Goal: Task Accomplishment & Management: Use online tool/utility

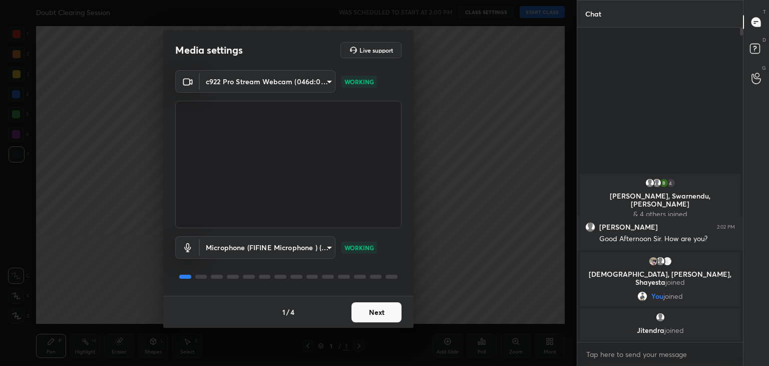
click at [381, 311] on button "Next" at bounding box center [377, 312] width 50 height 20
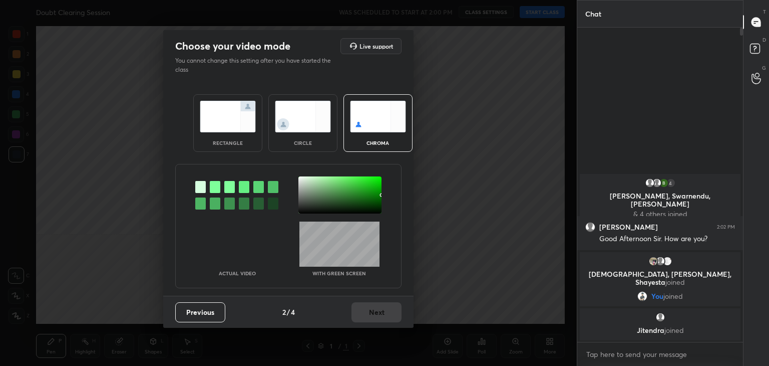
click at [245, 129] on img at bounding box center [228, 117] width 56 height 32
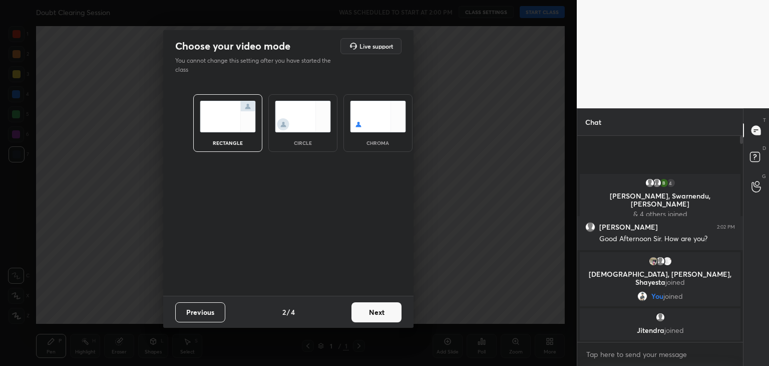
click at [380, 314] on button "Next" at bounding box center [377, 312] width 50 height 20
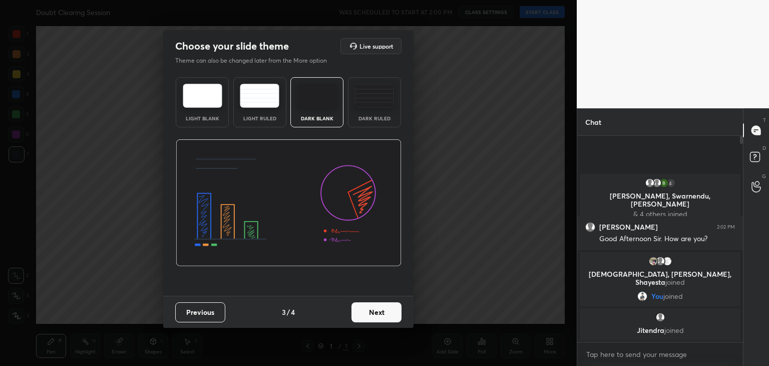
click at [385, 313] on button "Next" at bounding box center [377, 312] width 50 height 20
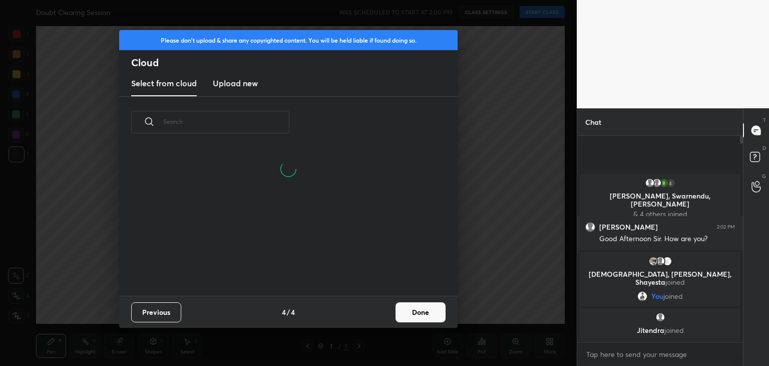
click at [431, 311] on button "Done" at bounding box center [421, 312] width 50 height 20
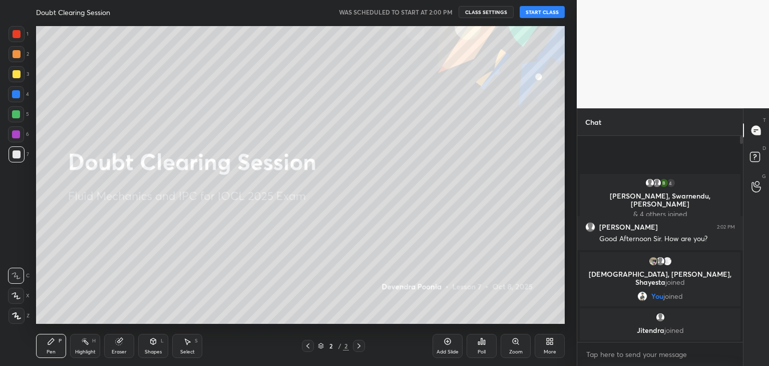
click at [20, 311] on div at bounding box center [17, 316] width 16 height 16
click at [537, 11] on button "START CLASS" at bounding box center [542, 12] width 45 height 12
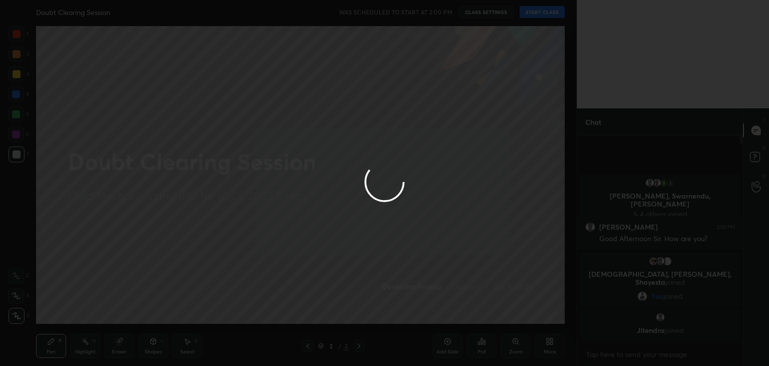
type textarea "x"
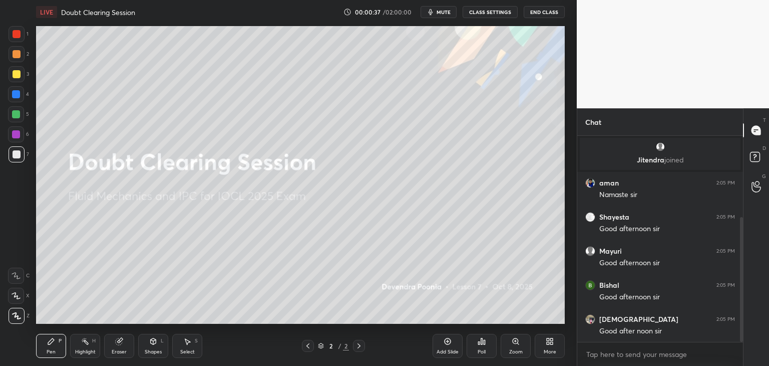
drag, startPoint x: 741, startPoint y: 222, endPoint x: 740, endPoint y: 245, distance: 22.6
click at [740, 245] on div at bounding box center [741, 279] width 3 height 125
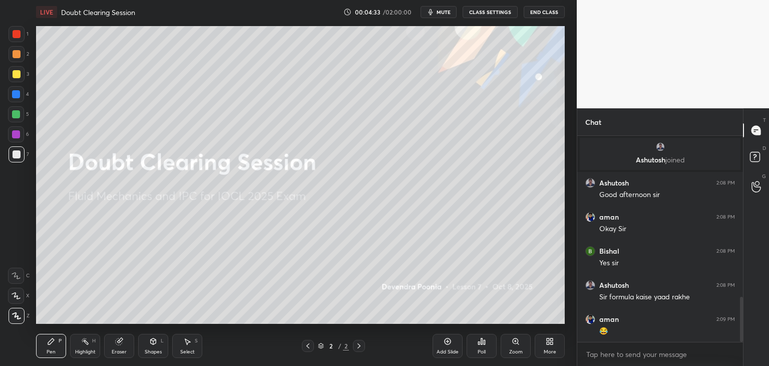
scroll to position [770, 0]
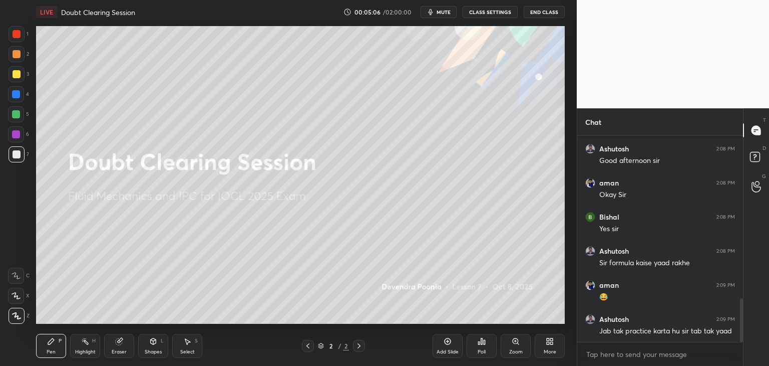
click at [450, 349] on div "Add Slide" at bounding box center [448, 351] width 22 height 5
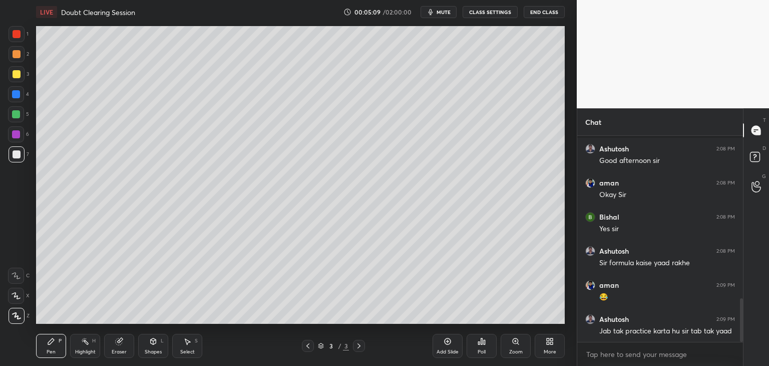
click at [15, 79] on div at bounding box center [17, 74] width 16 height 16
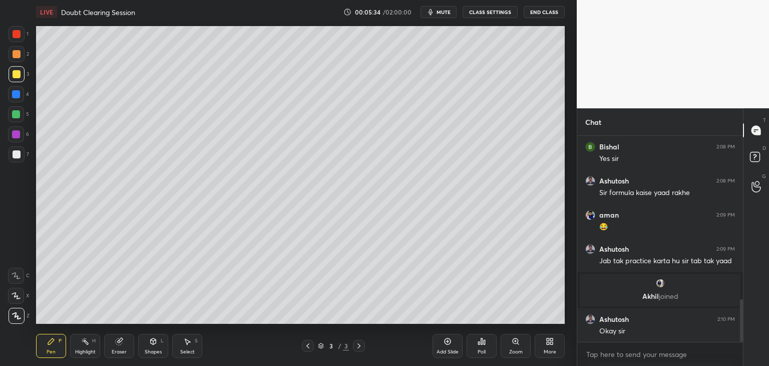
scroll to position [786, 0]
click at [142, 349] on div "Shapes L" at bounding box center [153, 346] width 30 height 24
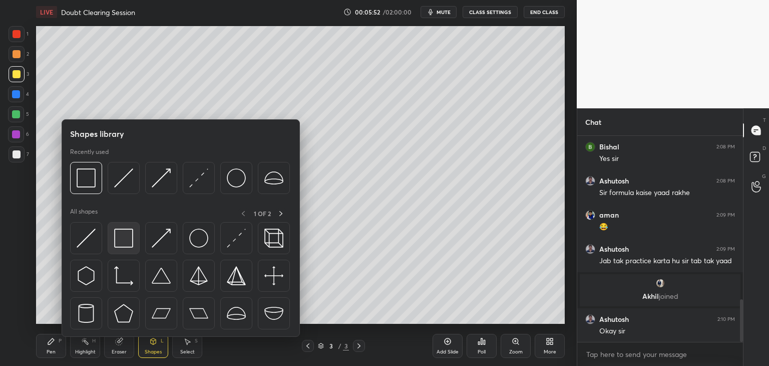
click at [115, 253] on div at bounding box center [124, 238] width 32 height 32
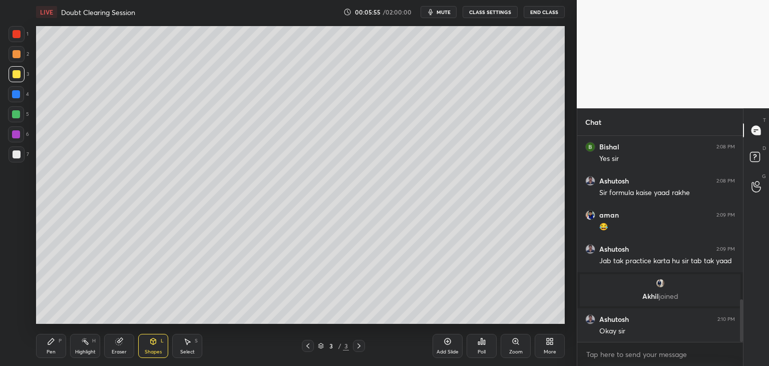
click at [42, 353] on div "Pen P" at bounding box center [51, 346] width 30 height 24
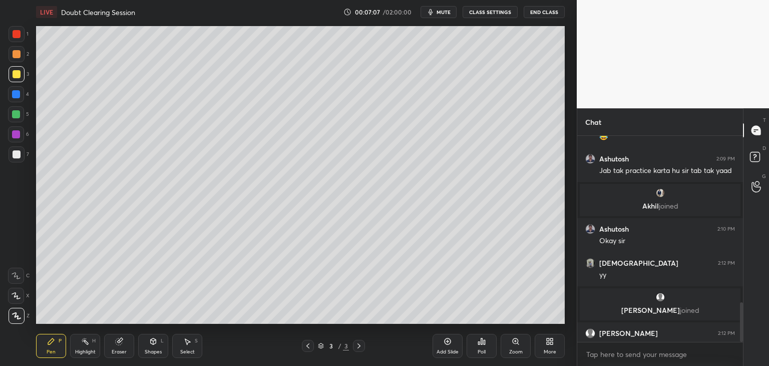
scroll to position [871, 0]
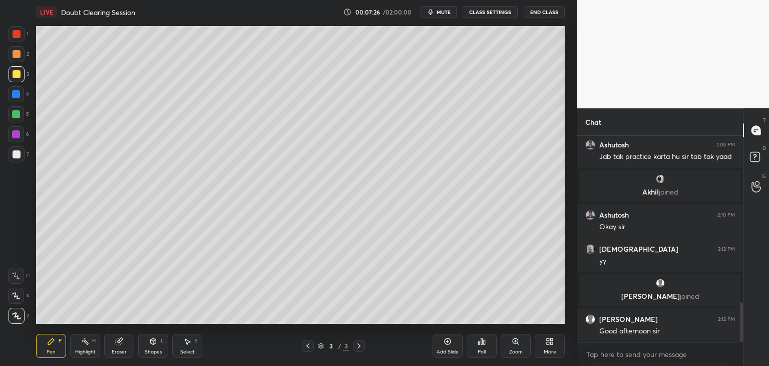
click at [184, 352] on div "Select" at bounding box center [187, 351] width 15 height 5
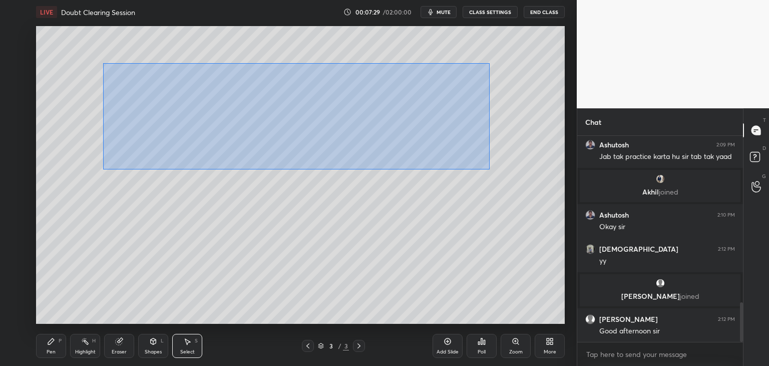
drag, startPoint x: 103, startPoint y: 63, endPoint x: 490, endPoint y: 169, distance: 400.9
click at [490, 169] on div "0 ° Undo Copy Duplicate Duplicate to new slide Delete" at bounding box center [300, 175] width 529 height 298
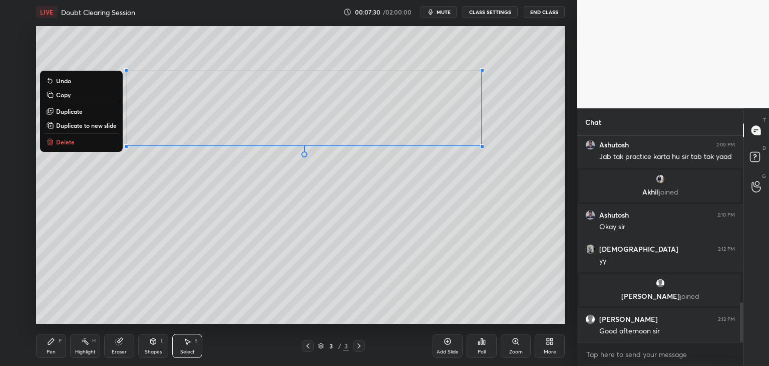
click at [68, 142] on p "Delete" at bounding box center [65, 142] width 19 height 8
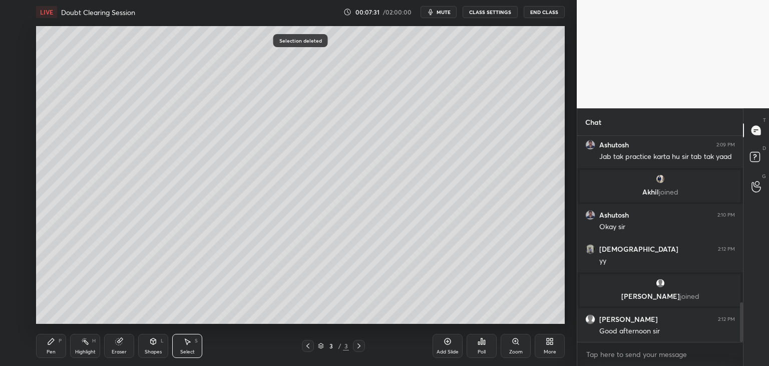
click at [56, 346] on div "Pen P" at bounding box center [51, 346] width 30 height 24
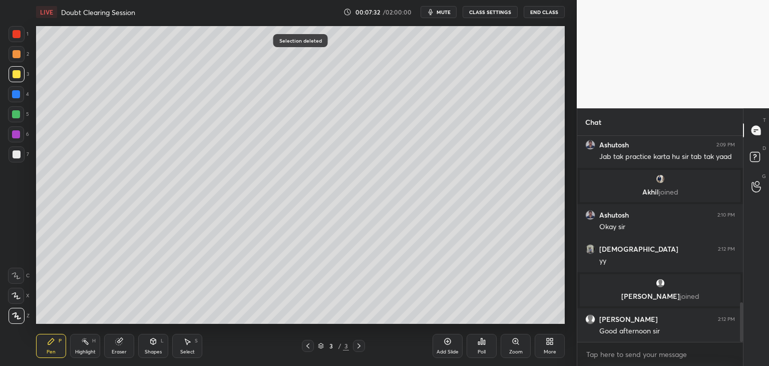
click at [16, 153] on div at bounding box center [17, 154] width 8 height 8
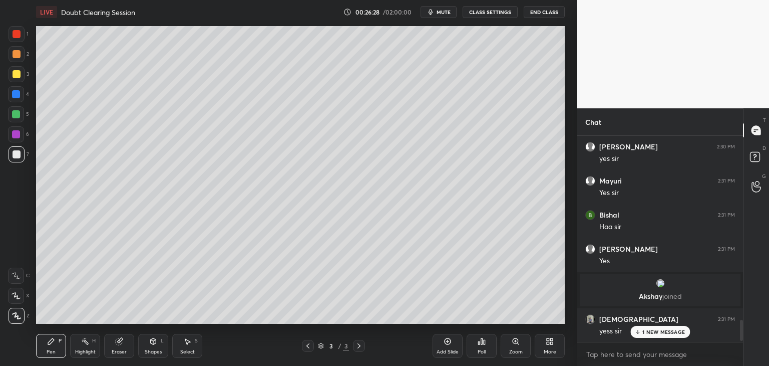
scroll to position [1823, 0]
drag, startPoint x: 741, startPoint y: 328, endPoint x: 742, endPoint y: 311, distance: 17.0
click at [741, 310] on div at bounding box center [740, 239] width 6 height 206
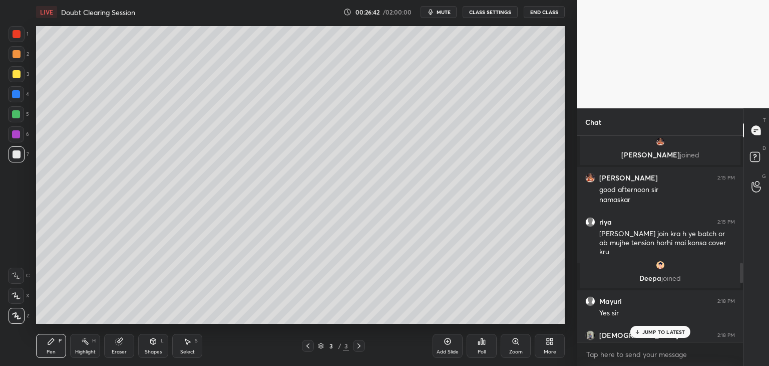
drag, startPoint x: 741, startPoint y: 327, endPoint x: 747, endPoint y: 253, distance: 73.3
click at [747, 254] on div "Chat [PERSON_NAME] joined Ashutosh 2:10 PM Okay [PERSON_NAME] 2:12 PM yy [PERSO…" at bounding box center [673, 236] width 192 height 257
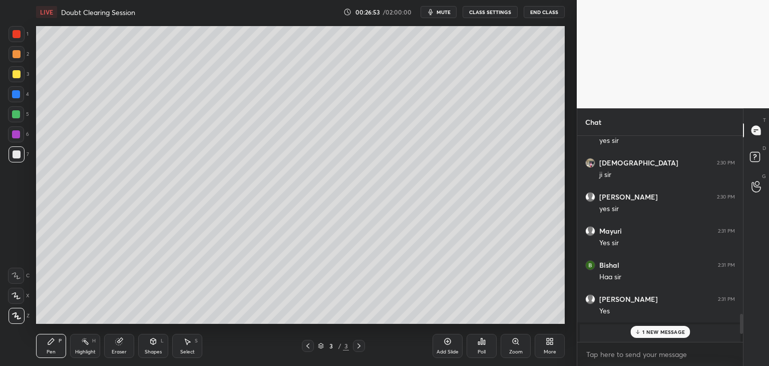
drag, startPoint x: 743, startPoint y: 260, endPoint x: 743, endPoint y: 356, distance: 95.7
click at [744, 357] on div "Chat [PERSON_NAME] 2:30 PM Yes [PERSON_NAME] 2:30 PM yes [PERSON_NAME] 2:30 PM …" at bounding box center [673, 236] width 192 height 257
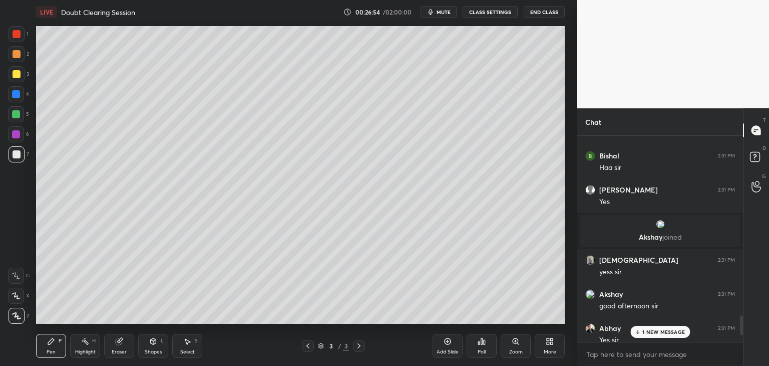
scroll to position [2195, 0]
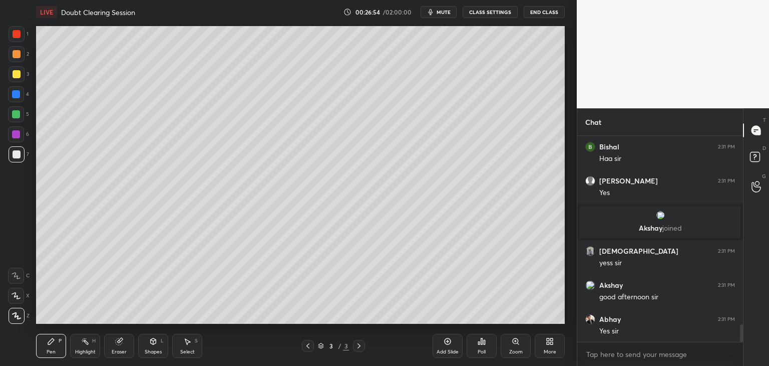
drag, startPoint x: 742, startPoint y: 323, endPoint x: 741, endPoint y: 344, distance: 21.1
click at [742, 351] on div "[PERSON_NAME] 2:31 PM Yes [PERSON_NAME] 2:31 PM [PERSON_NAME] 2:31 PM Yes [PERS…" at bounding box center [661, 251] width 166 height 230
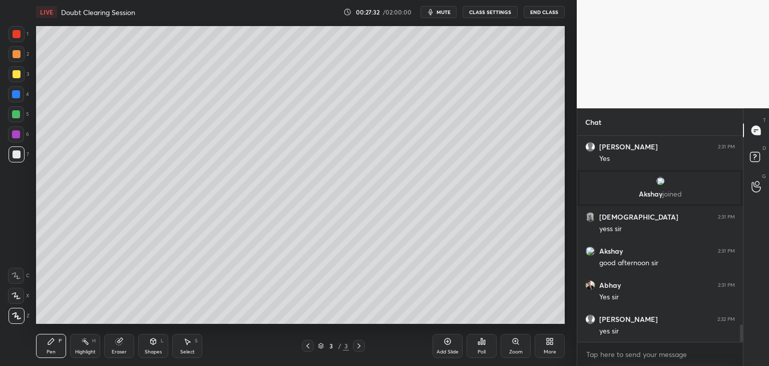
scroll to position [2263, 0]
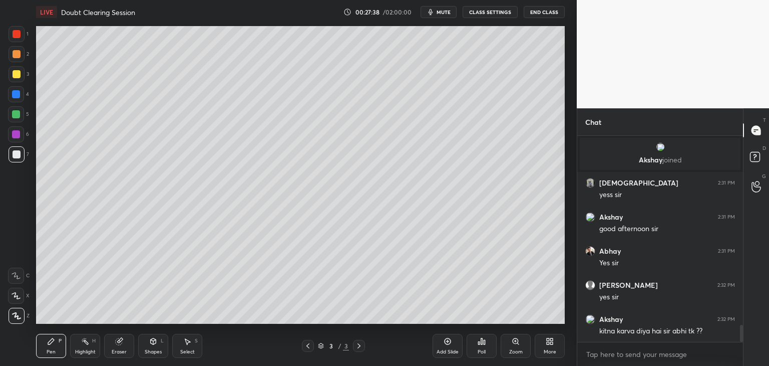
click at [311, 347] on icon at bounding box center [308, 346] width 8 height 8
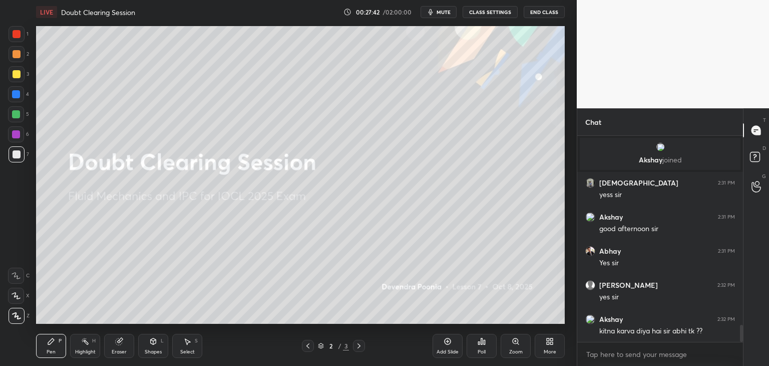
scroll to position [2273, 0]
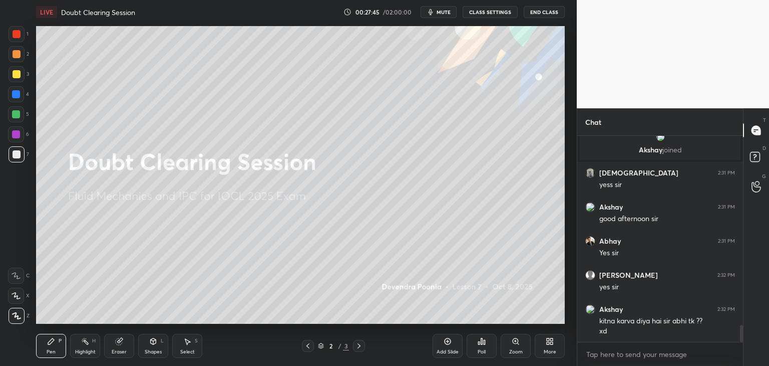
click at [359, 348] on icon at bounding box center [359, 346] width 8 height 8
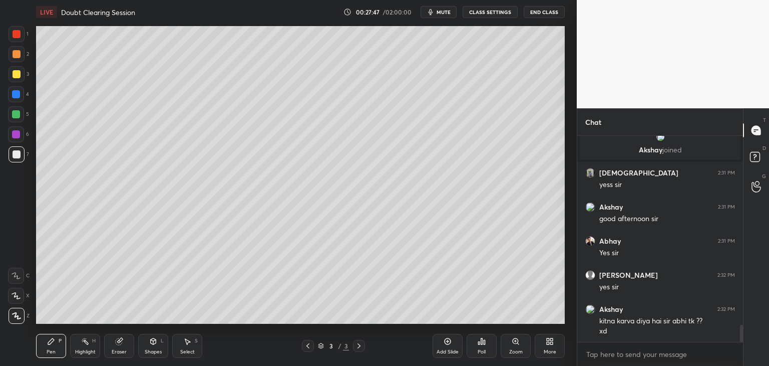
click at [312, 345] on icon at bounding box center [308, 346] width 8 height 8
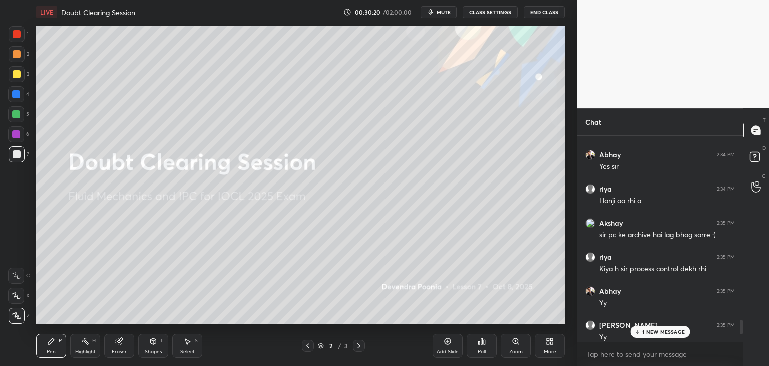
scroll to position [2652, 0]
drag, startPoint x: 741, startPoint y: 333, endPoint x: 741, endPoint y: 325, distance: 7.5
click at [741, 325] on div at bounding box center [741, 325] width 3 height 15
click at [666, 331] on p "2 NEW MESSAGES" at bounding box center [664, 332] width 46 height 6
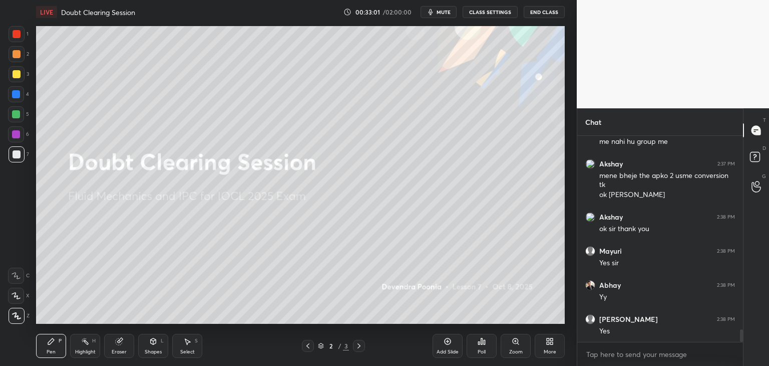
scroll to position [3207, 0]
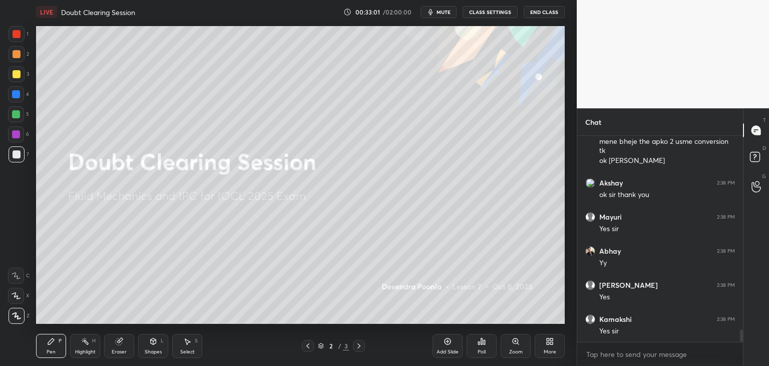
click at [548, 339] on icon at bounding box center [548, 339] width 3 height 3
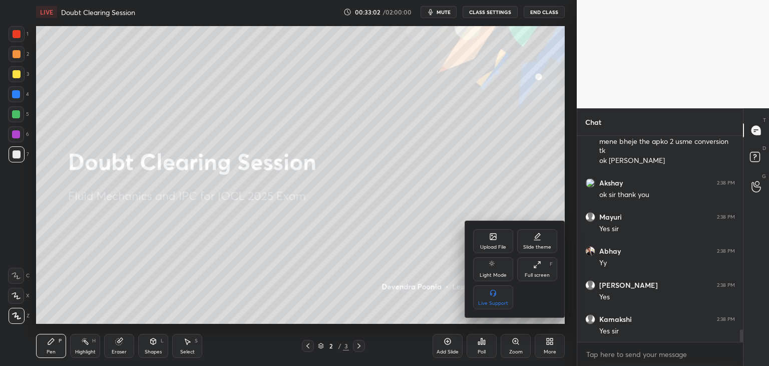
click at [481, 242] on div "Upload File" at bounding box center [493, 241] width 40 height 24
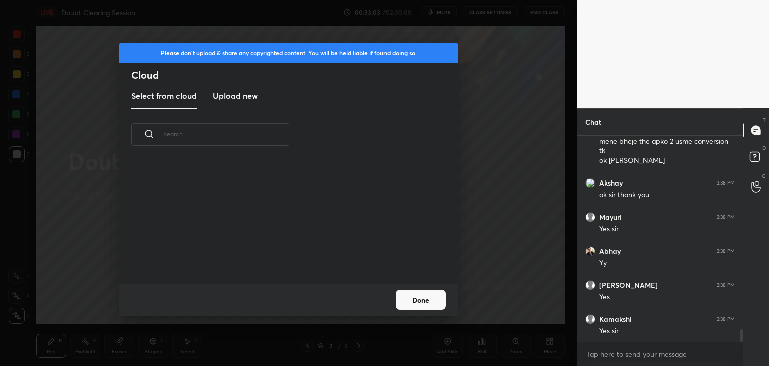
scroll to position [123, 322]
click at [227, 92] on h3 "Upload new" at bounding box center [235, 96] width 45 height 12
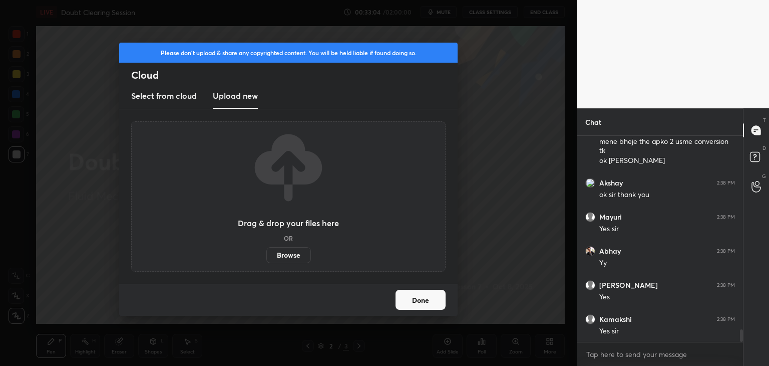
click at [283, 257] on label "Browse" at bounding box center [288, 255] width 45 height 16
click at [266, 257] on input "Browse" at bounding box center [266, 255] width 0 height 16
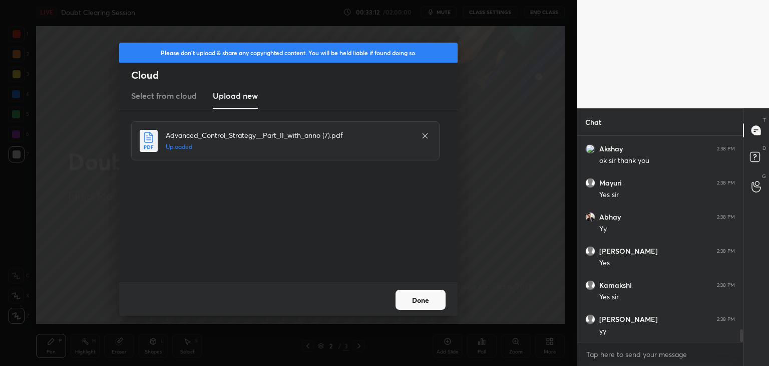
click at [408, 301] on button "Done" at bounding box center [421, 300] width 50 height 20
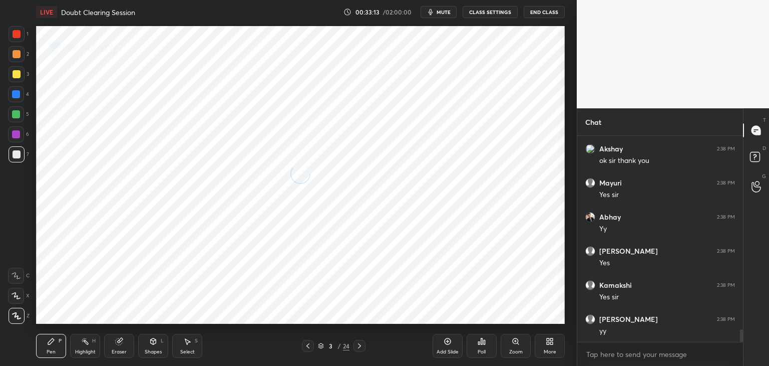
click at [309, 345] on icon at bounding box center [308, 346] width 8 height 8
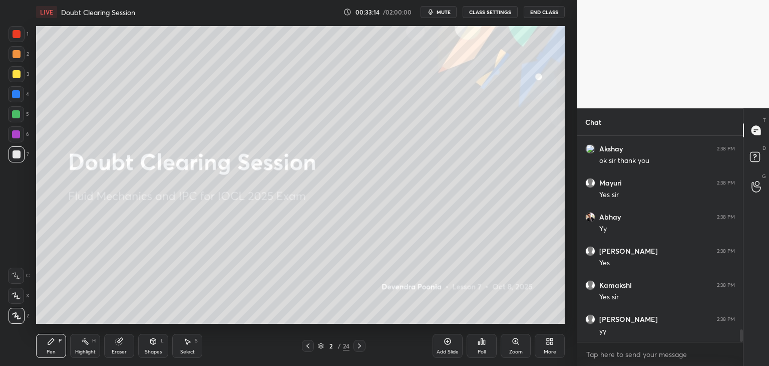
click at [318, 347] on icon at bounding box center [321, 346] width 6 height 6
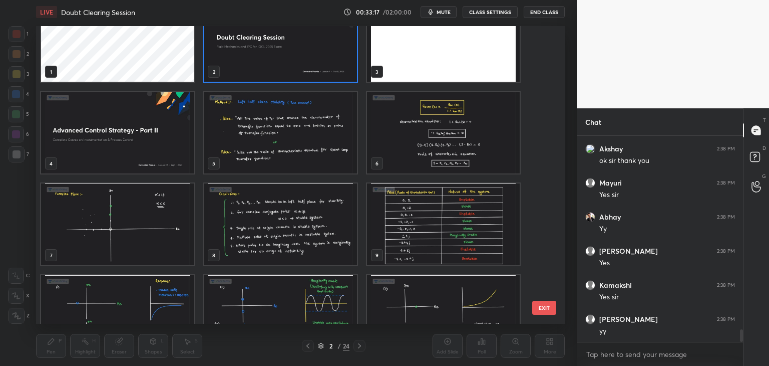
scroll to position [77, 0]
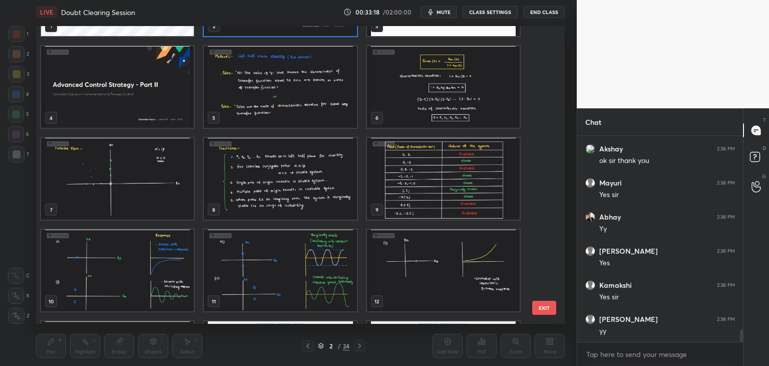
click at [287, 108] on img "grid" at bounding box center [280, 87] width 153 height 82
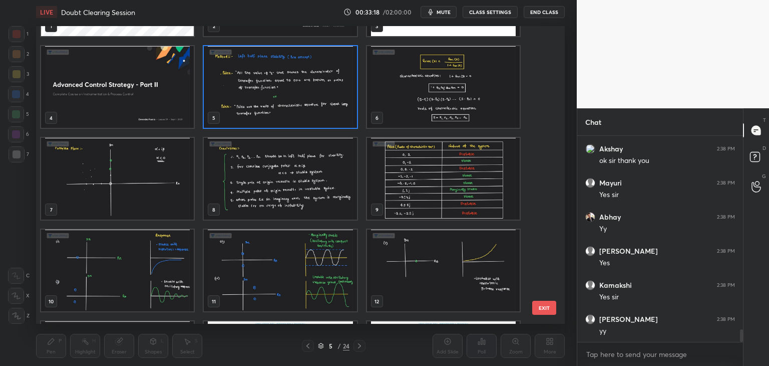
click at [287, 109] on img "grid" at bounding box center [280, 87] width 153 height 82
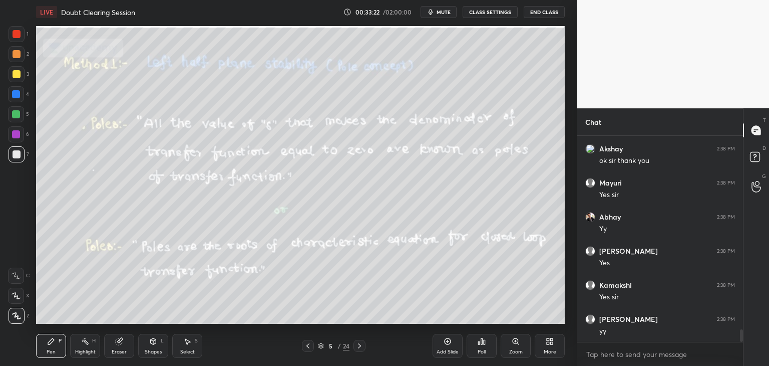
click at [127, 350] on div "Eraser" at bounding box center [119, 346] width 30 height 24
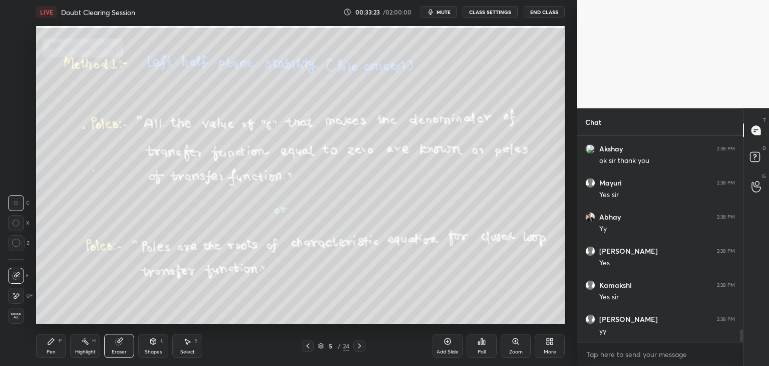
click at [16, 295] on icon at bounding box center [16, 296] width 8 height 9
click at [16, 318] on span "Erase all" at bounding box center [16, 315] width 15 height 7
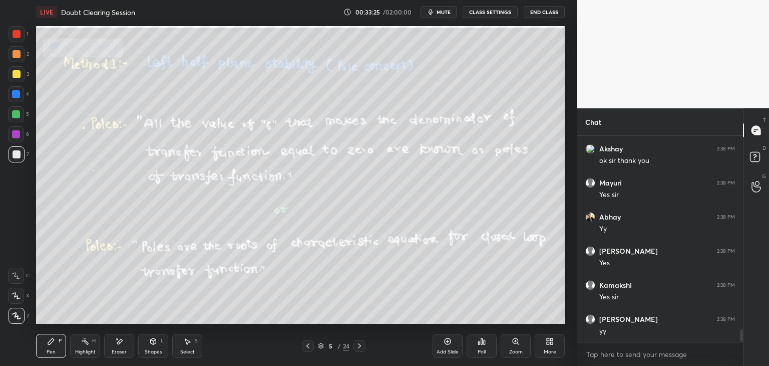
click at [16, 113] on div at bounding box center [16, 114] width 8 height 8
click at [16, 99] on div at bounding box center [16, 94] width 16 height 16
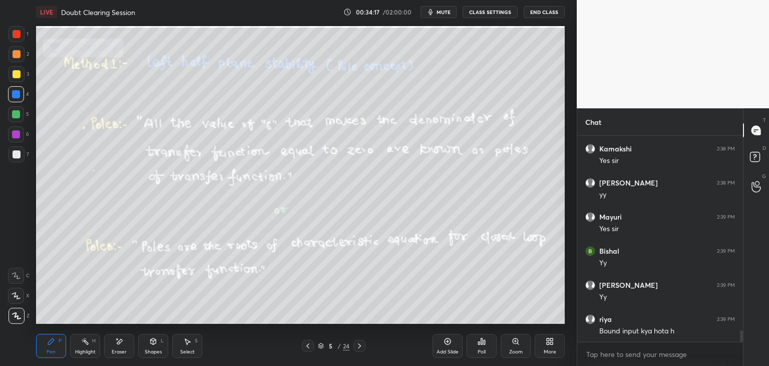
scroll to position [3411, 0]
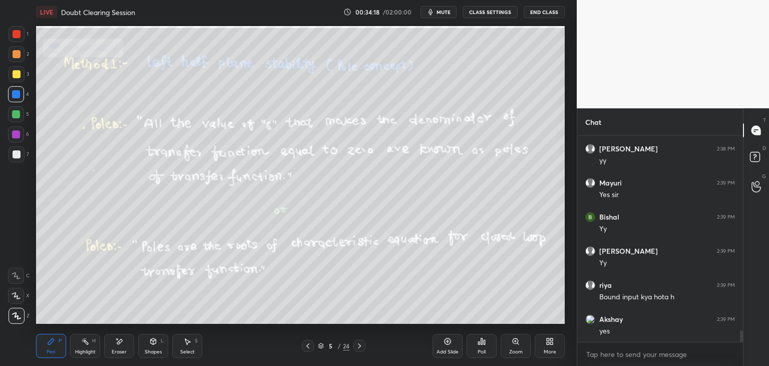
click at [15, 118] on div at bounding box center [16, 114] width 8 height 8
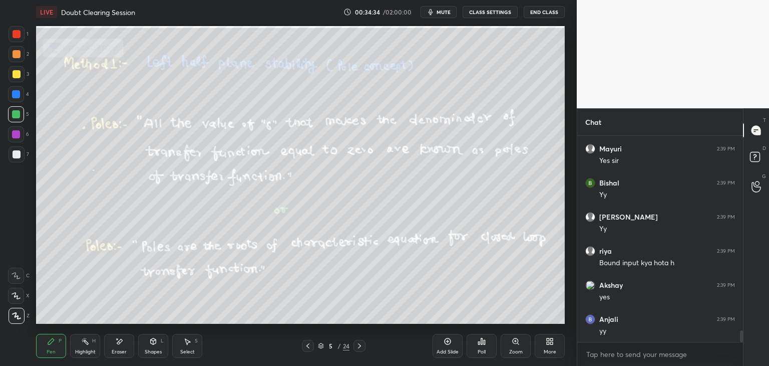
scroll to position [3479, 0]
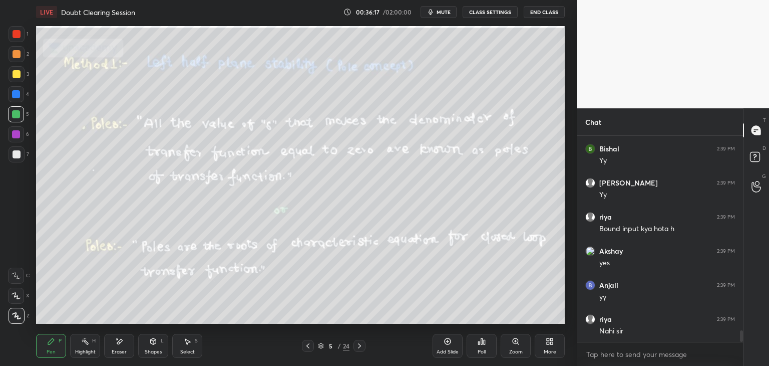
click at [358, 341] on div at bounding box center [360, 346] width 12 height 12
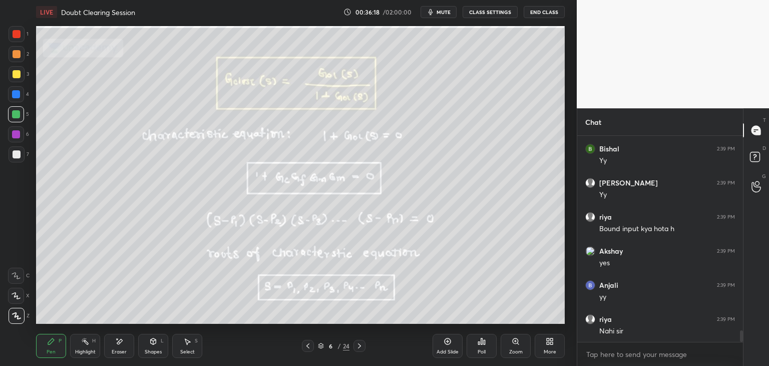
click at [360, 345] on icon at bounding box center [359, 345] width 3 height 5
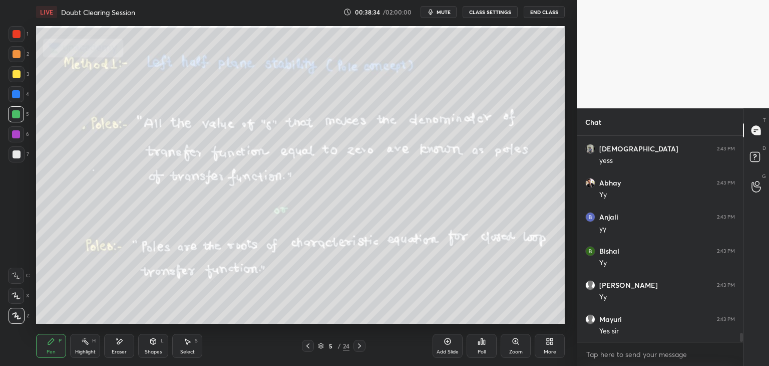
scroll to position [4477, 0]
click at [361, 346] on icon at bounding box center [360, 346] width 8 height 8
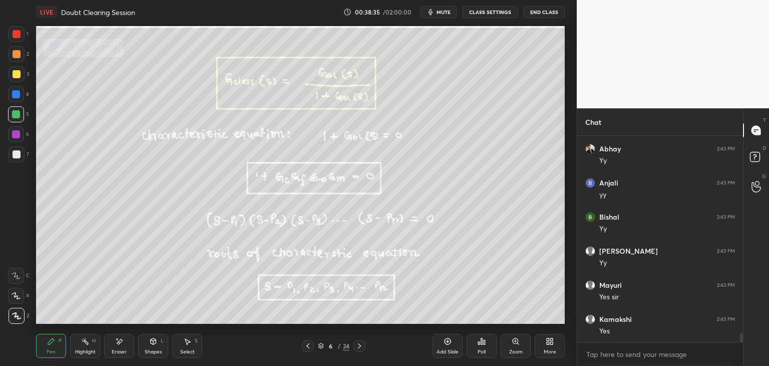
click at [362, 346] on icon at bounding box center [360, 346] width 8 height 8
click at [307, 347] on icon at bounding box center [308, 346] width 8 height 8
click at [309, 347] on icon at bounding box center [308, 346] width 8 height 8
click at [304, 347] on icon at bounding box center [308, 346] width 8 height 8
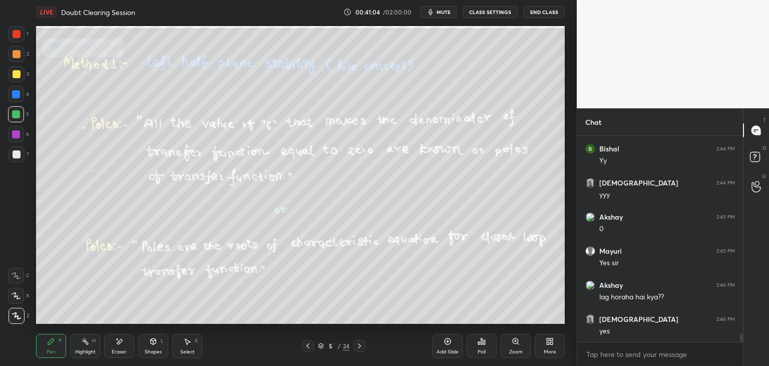
click at [361, 345] on icon at bounding box center [360, 346] width 8 height 8
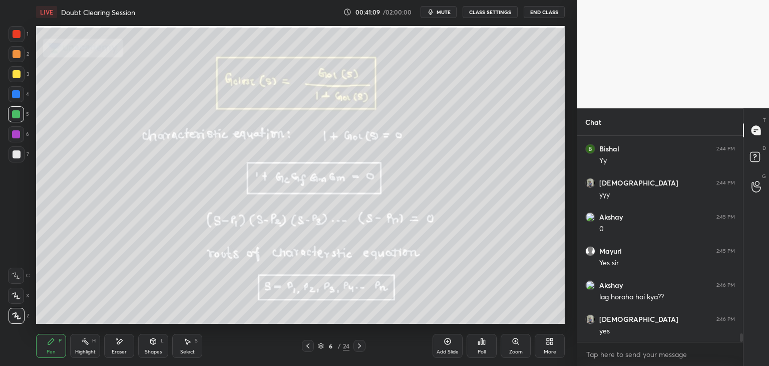
click at [309, 347] on icon at bounding box center [308, 346] width 8 height 8
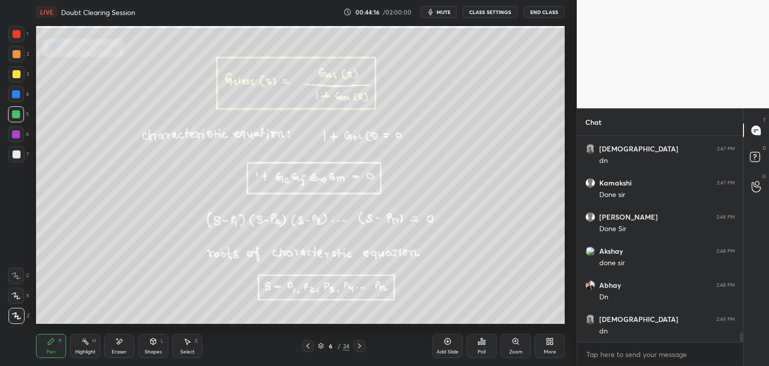
scroll to position [4213, 0]
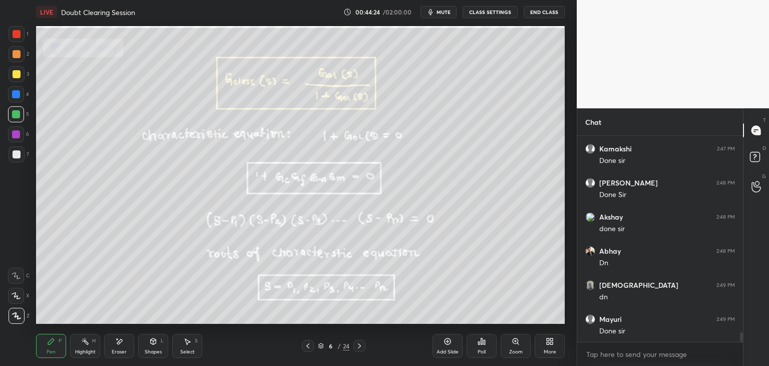
click at [361, 345] on icon at bounding box center [360, 346] width 8 height 8
drag, startPoint x: 125, startPoint y: 349, endPoint x: 196, endPoint y: 335, distance: 73.0
click at [125, 349] on div "Eraser" at bounding box center [119, 351] width 15 height 5
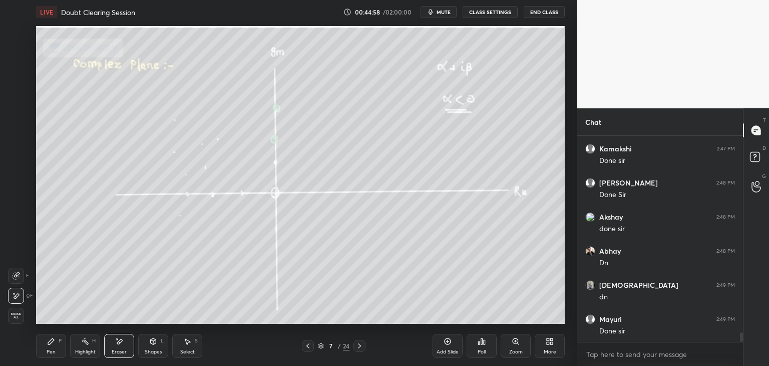
click at [46, 347] on div "Pen P" at bounding box center [51, 346] width 30 height 24
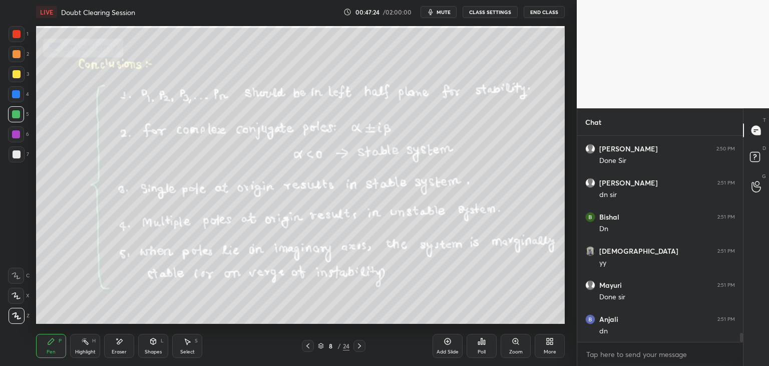
scroll to position [4519, 0]
click at [309, 347] on icon at bounding box center [308, 346] width 8 height 8
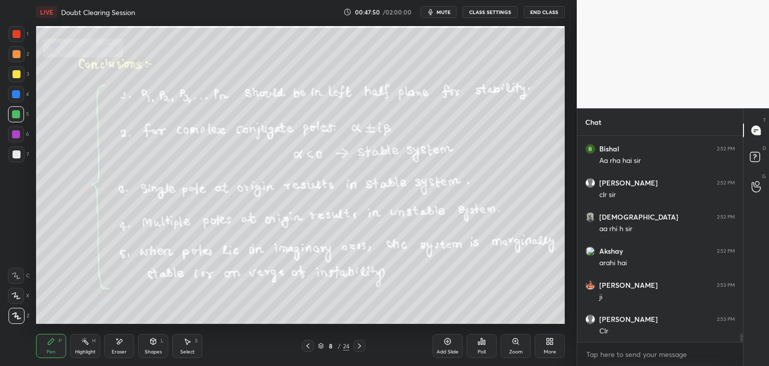
scroll to position [4792, 0]
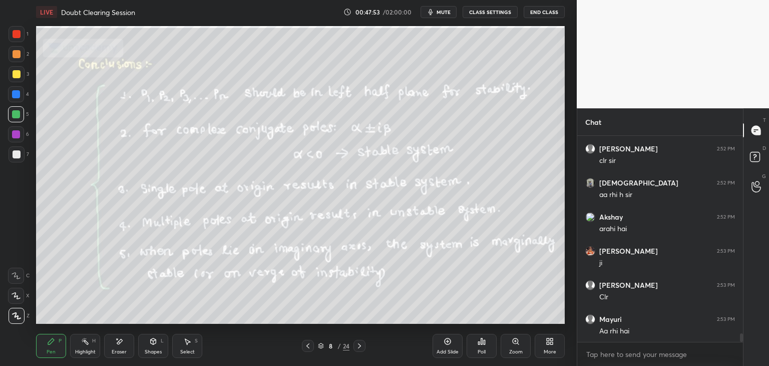
click at [308, 349] on icon at bounding box center [308, 346] width 8 height 8
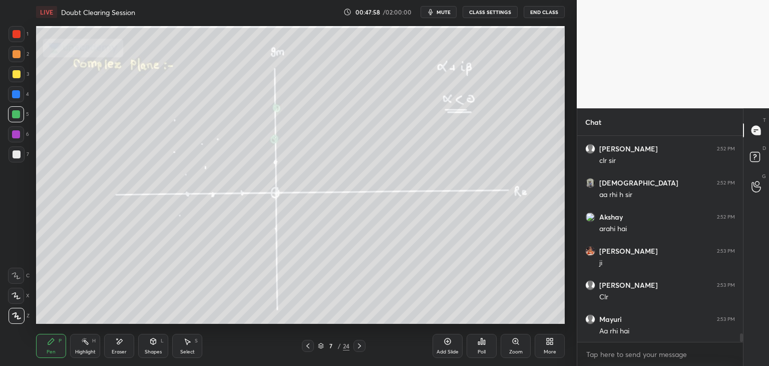
click at [362, 348] on icon at bounding box center [360, 346] width 8 height 8
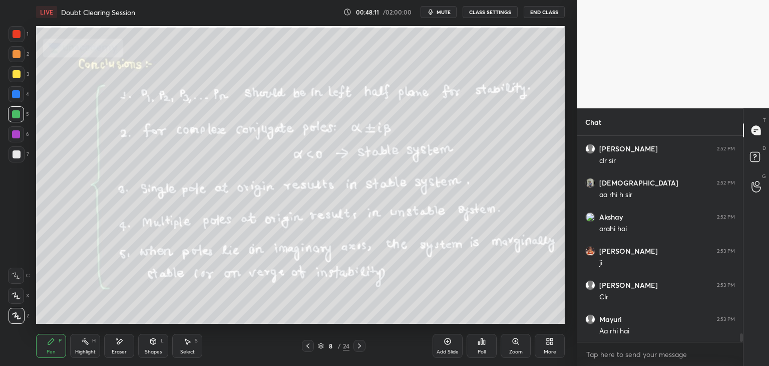
click at [311, 348] on icon at bounding box center [308, 346] width 8 height 8
click at [305, 344] on icon at bounding box center [308, 346] width 8 height 8
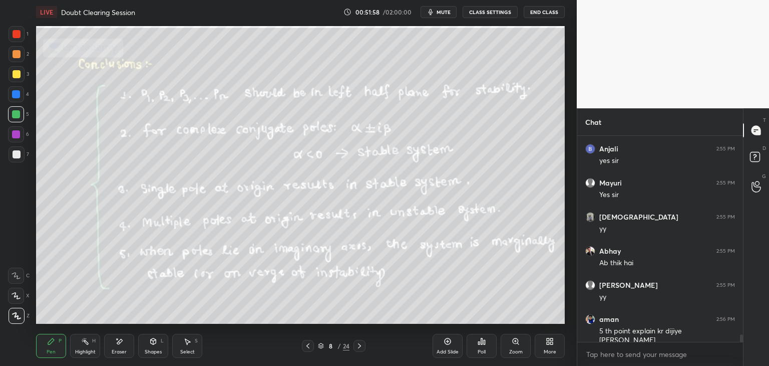
scroll to position [5303, 0]
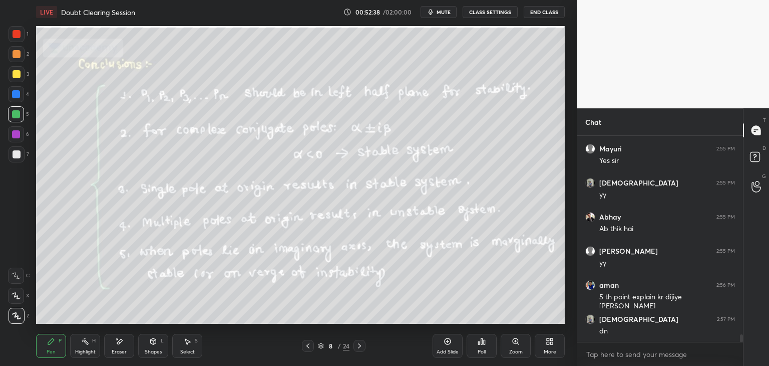
click at [307, 348] on icon at bounding box center [308, 346] width 8 height 8
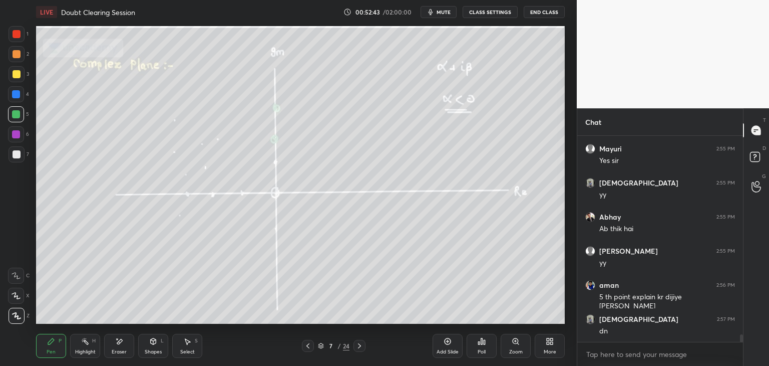
scroll to position [5337, 0]
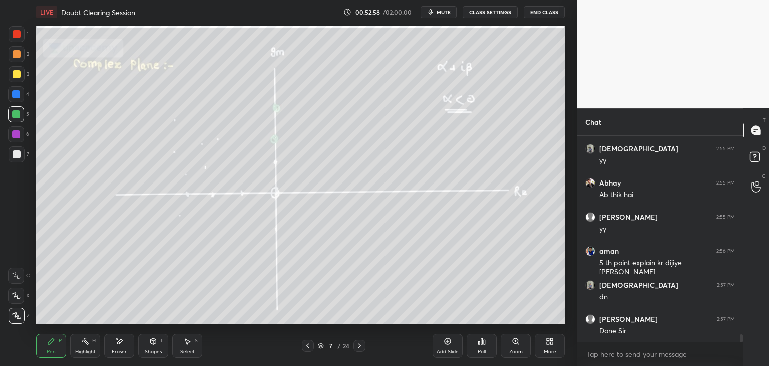
click at [442, 15] on button "mute" at bounding box center [439, 12] width 36 height 12
click at [441, 16] on button "unmute" at bounding box center [439, 12] width 36 height 12
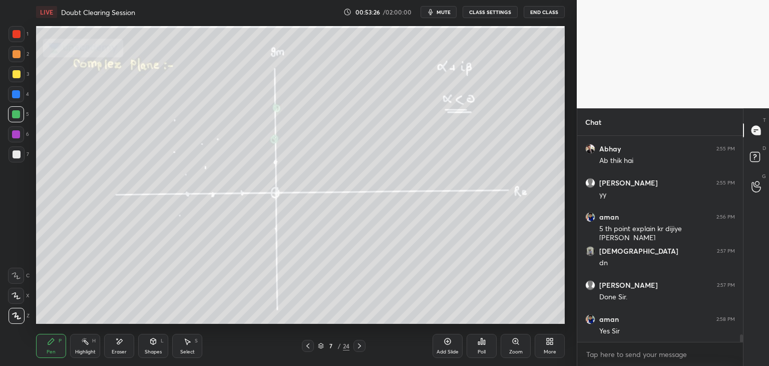
click at [360, 348] on icon at bounding box center [360, 346] width 8 height 8
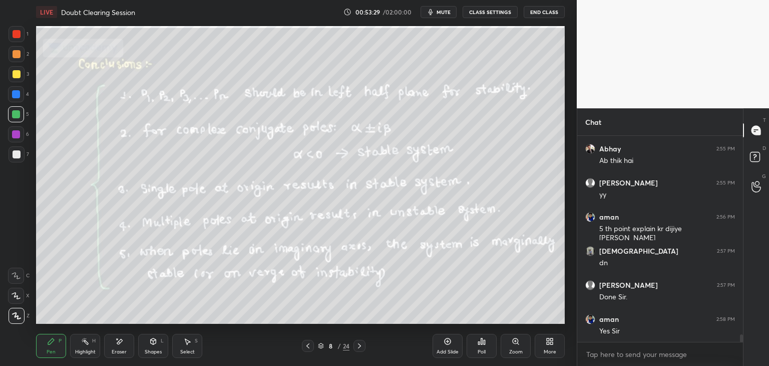
click at [310, 346] on icon at bounding box center [308, 346] width 8 height 8
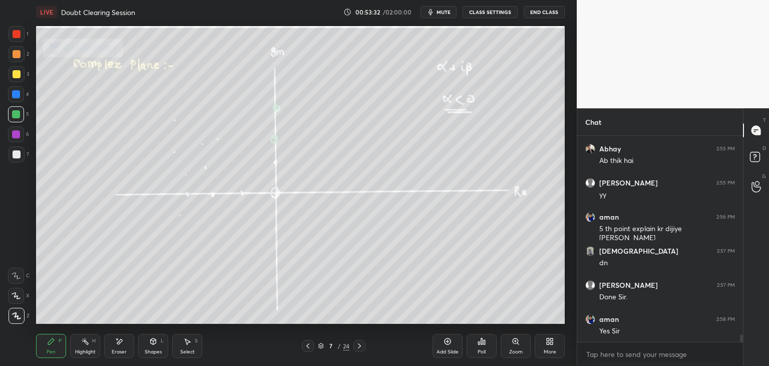
click at [363, 350] on div at bounding box center [360, 346] width 12 height 12
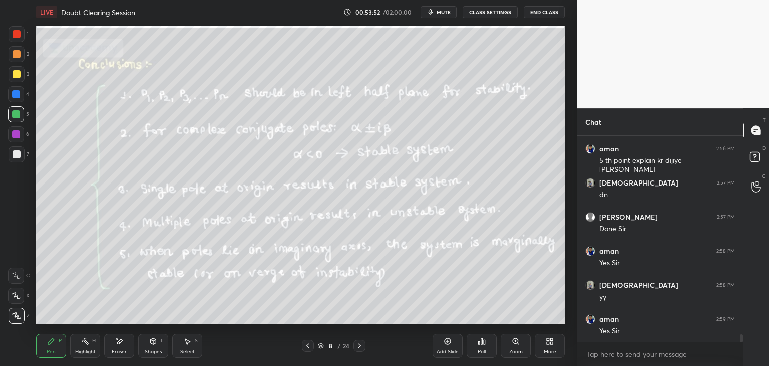
scroll to position [5473, 0]
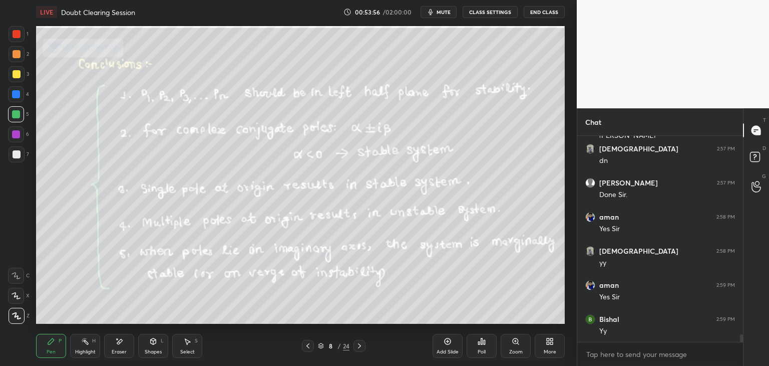
click at [308, 346] on icon at bounding box center [308, 346] width 8 height 8
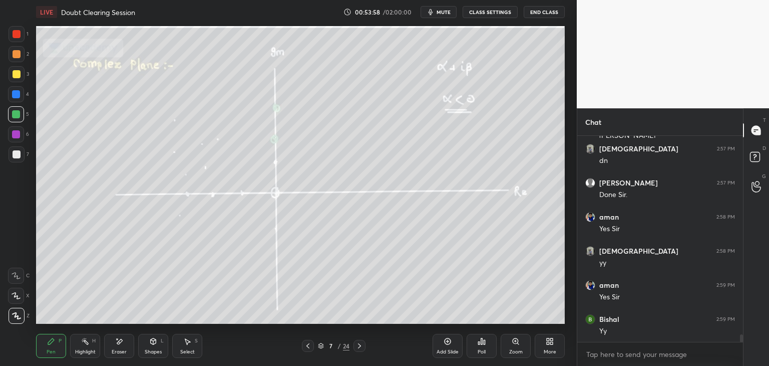
click at [115, 354] on div "Eraser" at bounding box center [119, 351] width 15 height 5
click at [17, 321] on div "Erase all" at bounding box center [16, 316] width 16 height 16
click at [360, 347] on icon at bounding box center [360, 346] width 8 height 8
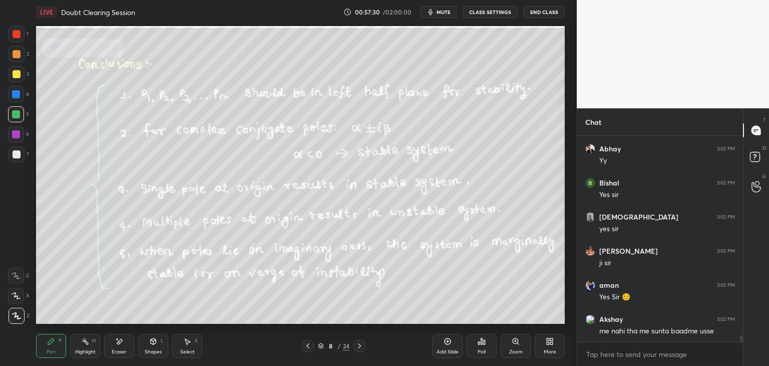
scroll to position [6471, 0]
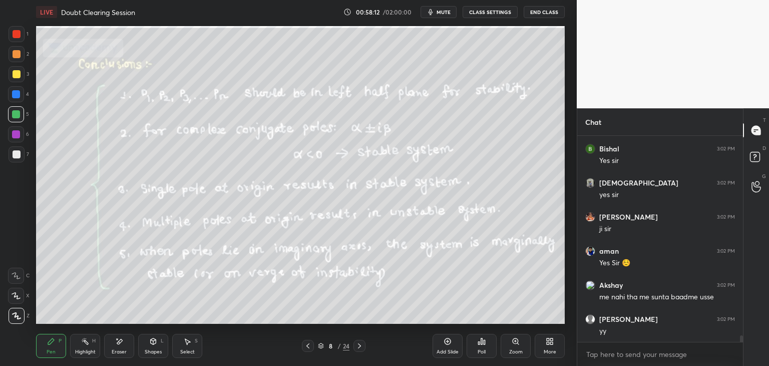
click at [361, 349] on icon at bounding box center [360, 346] width 8 height 8
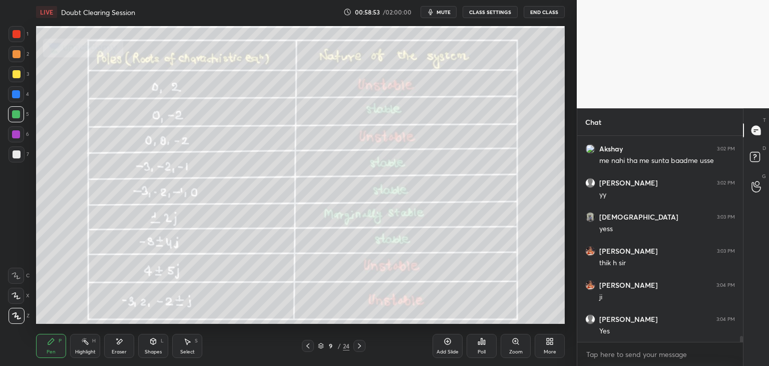
scroll to position [6641, 0]
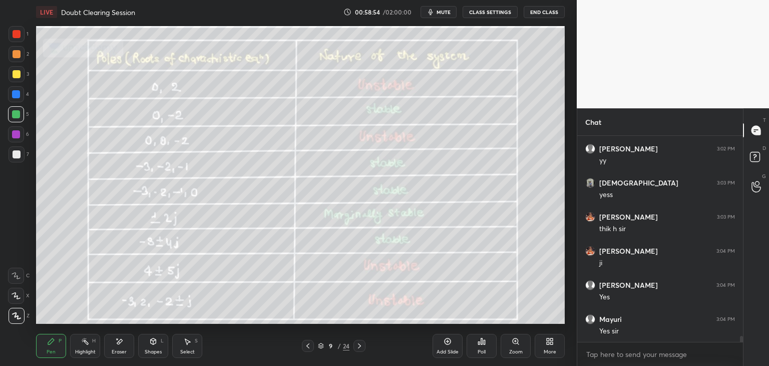
click at [444, 15] on button "mute" at bounding box center [439, 12] width 36 height 12
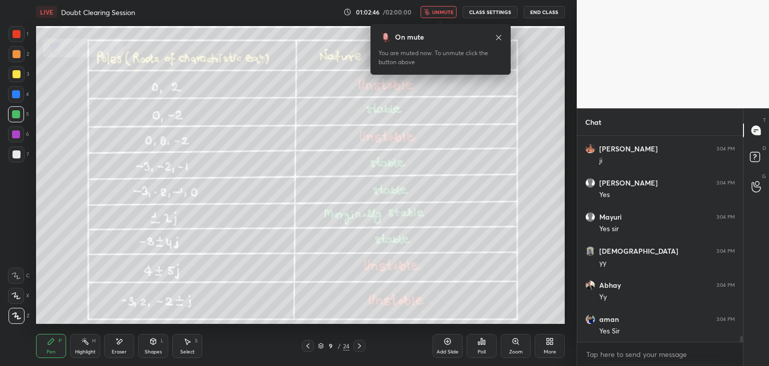
click at [443, 17] on button "unmute" at bounding box center [439, 12] width 36 height 12
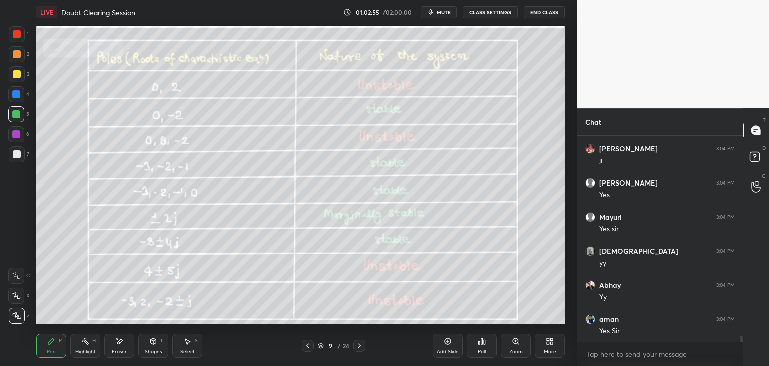
click at [362, 347] on icon at bounding box center [360, 346] width 8 height 8
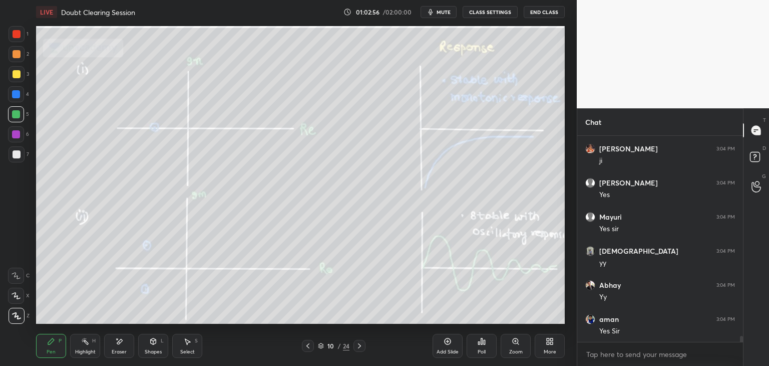
scroll to position [6777, 0]
click at [320, 347] on icon at bounding box center [321, 346] width 6 height 6
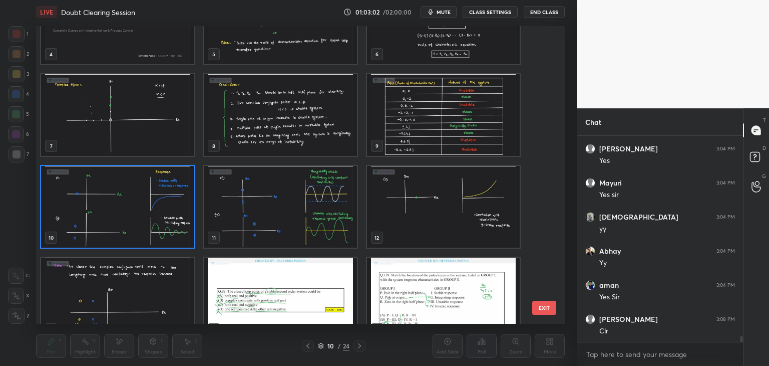
scroll to position [138, 0]
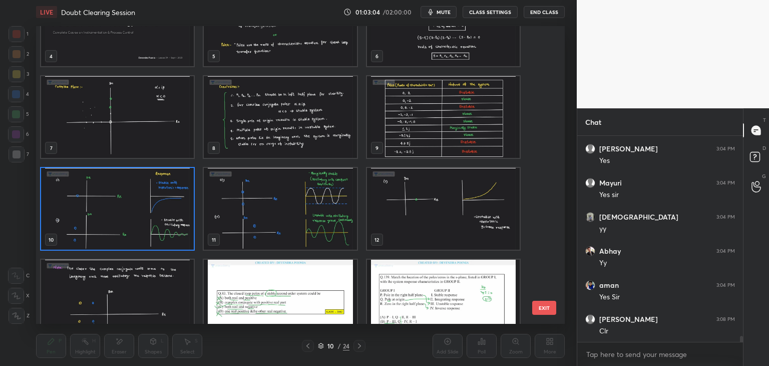
click at [419, 129] on img "grid" at bounding box center [443, 117] width 153 height 82
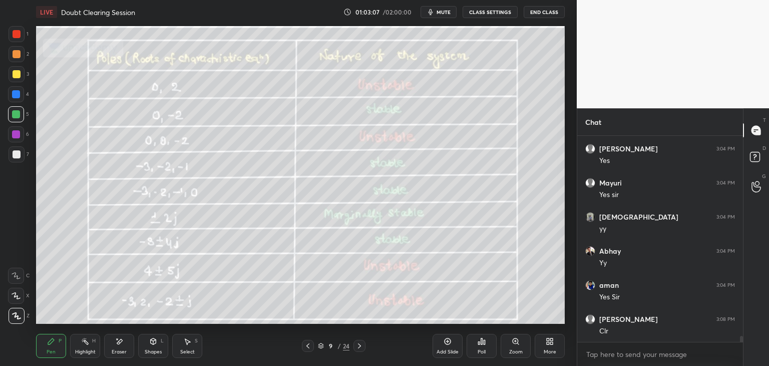
click at [308, 349] on icon at bounding box center [308, 346] width 8 height 8
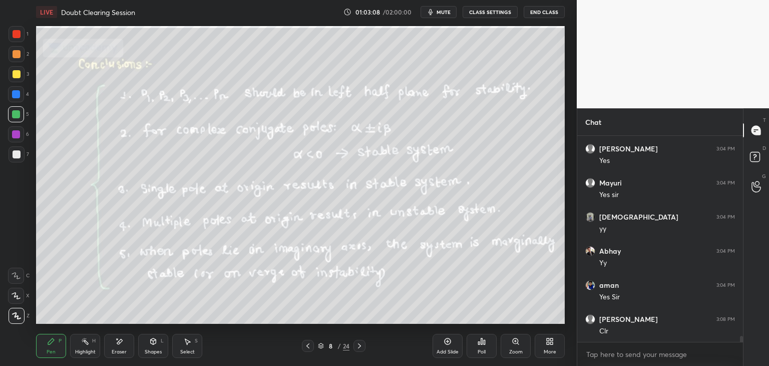
click at [307, 349] on icon at bounding box center [308, 346] width 8 height 8
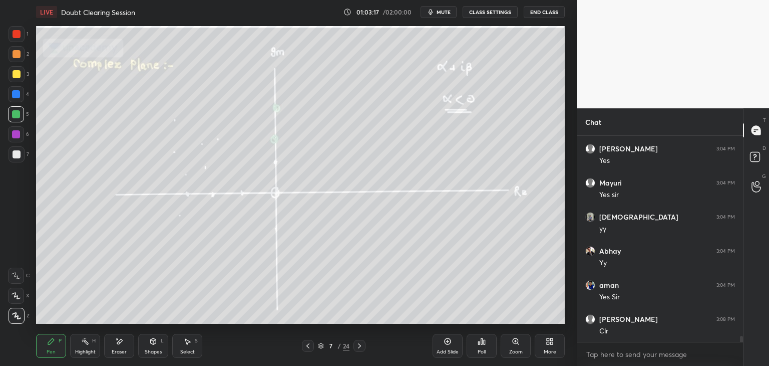
click at [18, 156] on div at bounding box center [17, 154] width 8 height 8
click at [15, 36] on div at bounding box center [17, 34] width 8 height 8
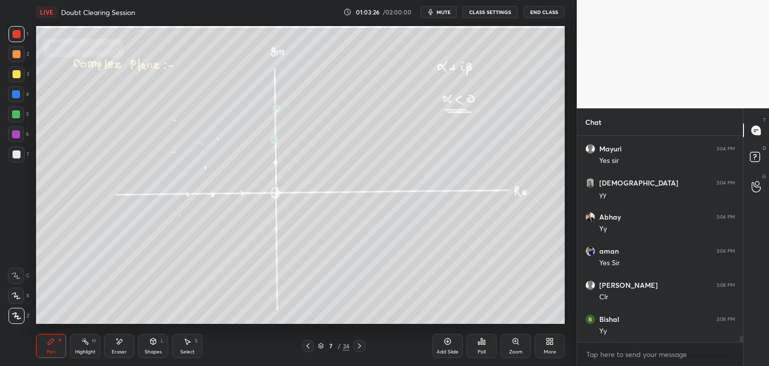
click at [361, 342] on icon at bounding box center [360, 346] width 8 height 8
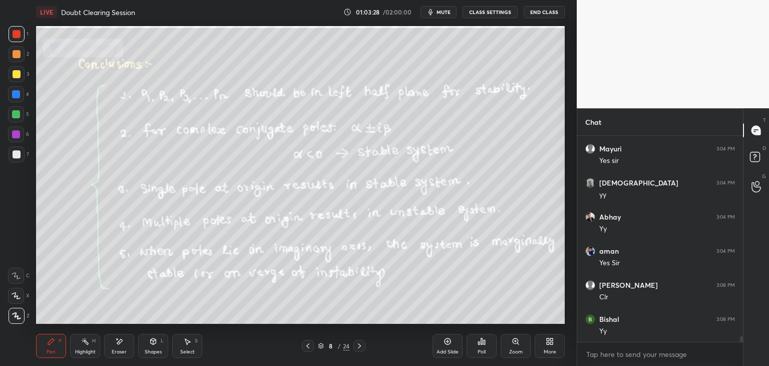
click at [359, 347] on icon at bounding box center [359, 345] width 3 height 5
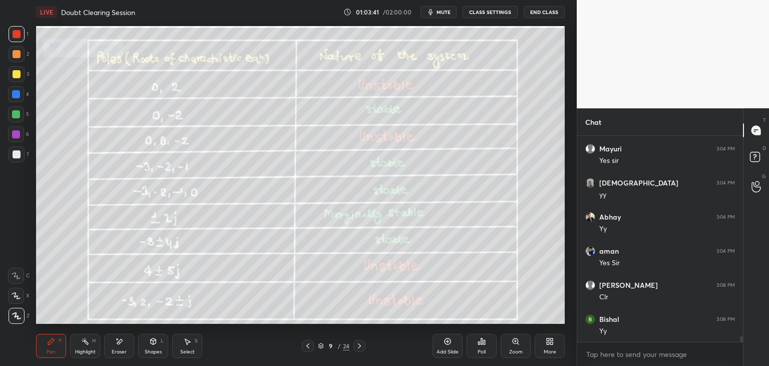
click at [308, 348] on icon at bounding box center [308, 346] width 8 height 8
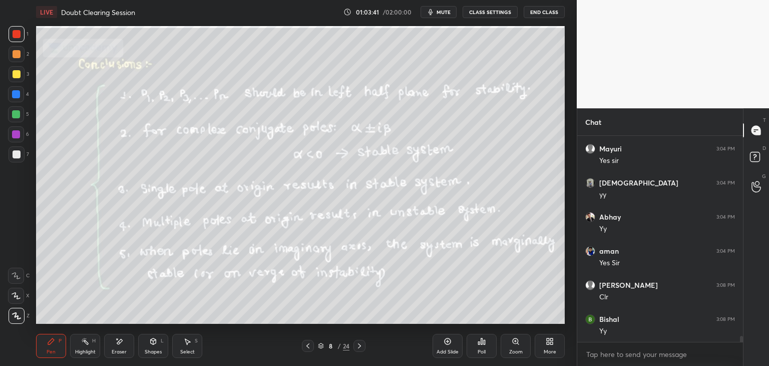
click at [307, 348] on icon at bounding box center [308, 346] width 8 height 8
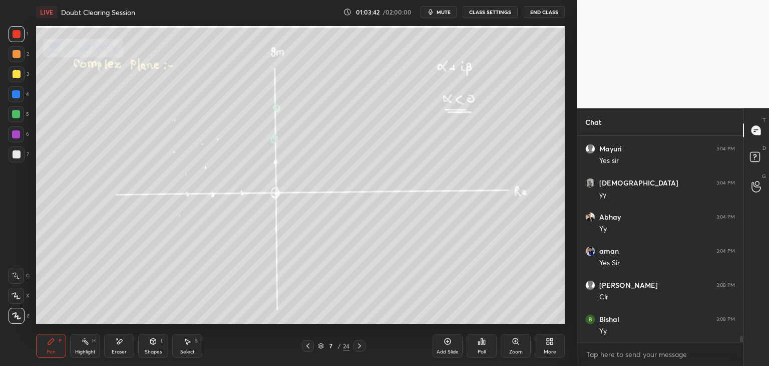
click at [307, 348] on icon at bounding box center [308, 346] width 8 height 8
click at [357, 347] on icon at bounding box center [360, 346] width 8 height 8
click at [360, 348] on icon at bounding box center [360, 346] width 8 height 8
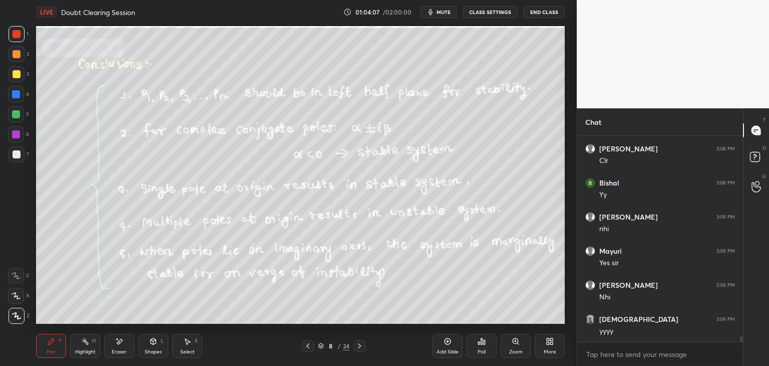
click at [361, 350] on div at bounding box center [360, 346] width 12 height 12
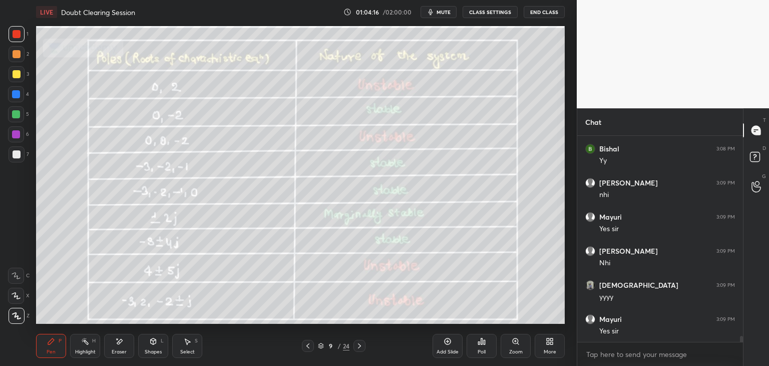
scroll to position [7016, 0]
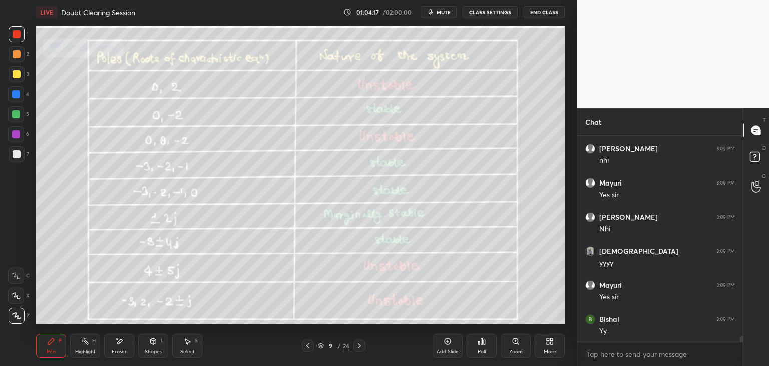
click at [308, 349] on icon at bounding box center [308, 346] width 8 height 8
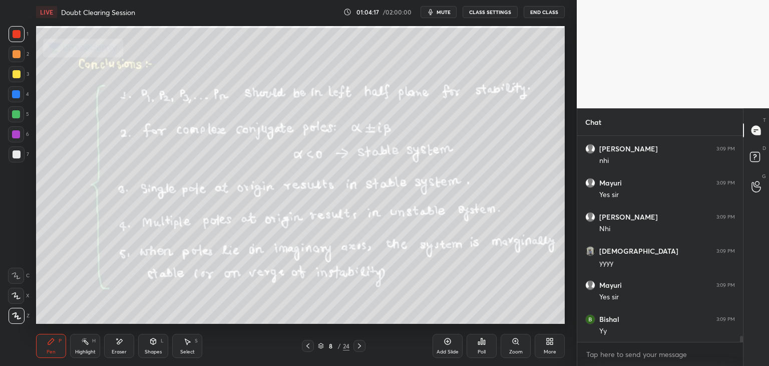
click at [309, 350] on div at bounding box center [308, 346] width 12 height 12
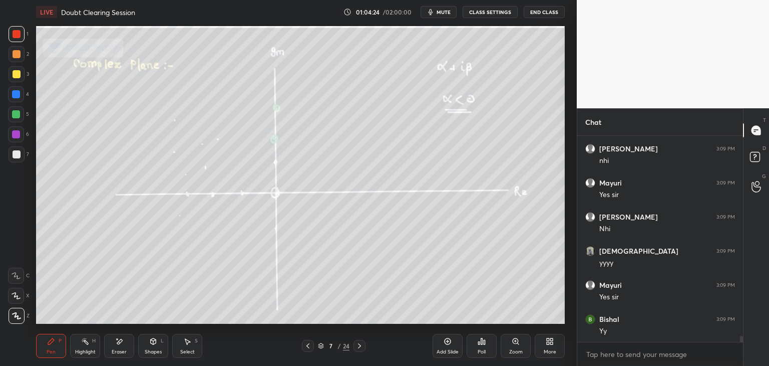
click at [361, 350] on div at bounding box center [360, 346] width 12 height 12
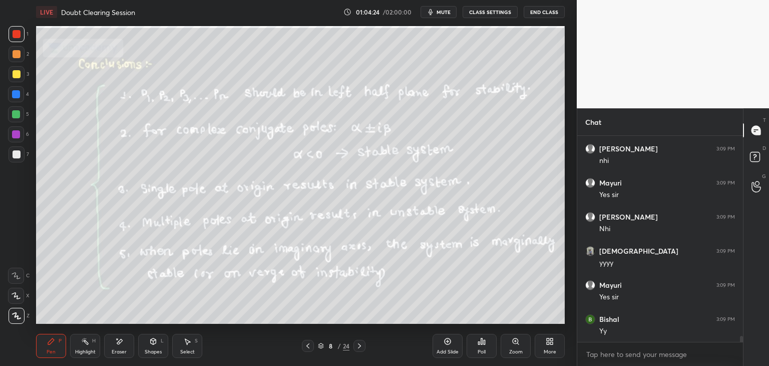
click at [361, 349] on div at bounding box center [360, 346] width 12 height 12
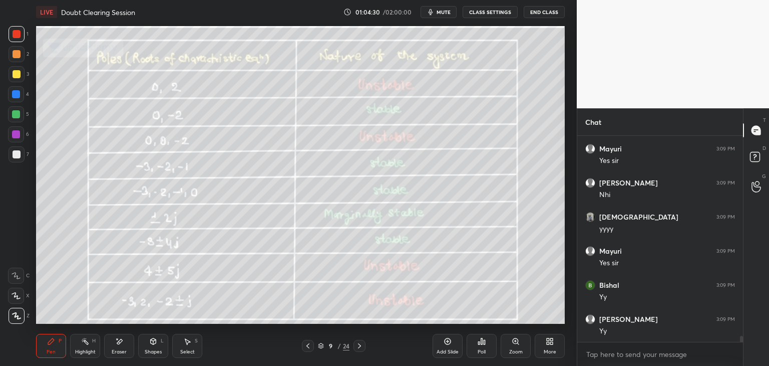
scroll to position [7084, 0]
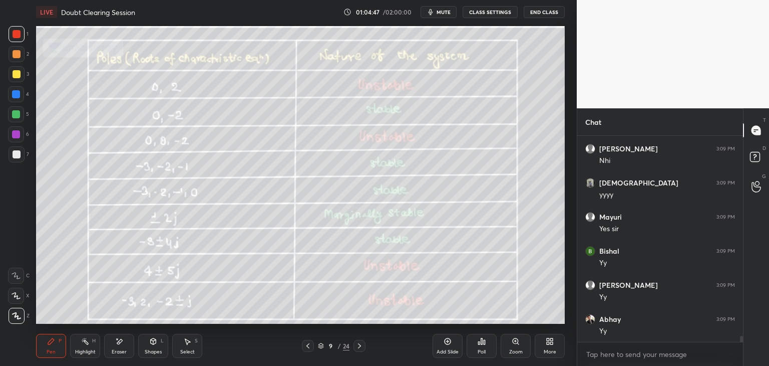
click at [113, 354] on div "Eraser" at bounding box center [119, 351] width 15 height 5
click at [14, 319] on span "Erase all" at bounding box center [16, 315] width 15 height 7
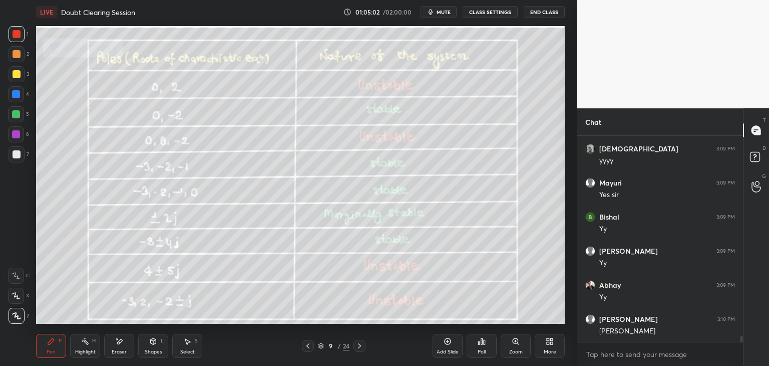
click at [116, 349] on div "Eraser" at bounding box center [119, 351] width 15 height 5
click at [16, 315] on span "Erase all" at bounding box center [16, 315] width 15 height 7
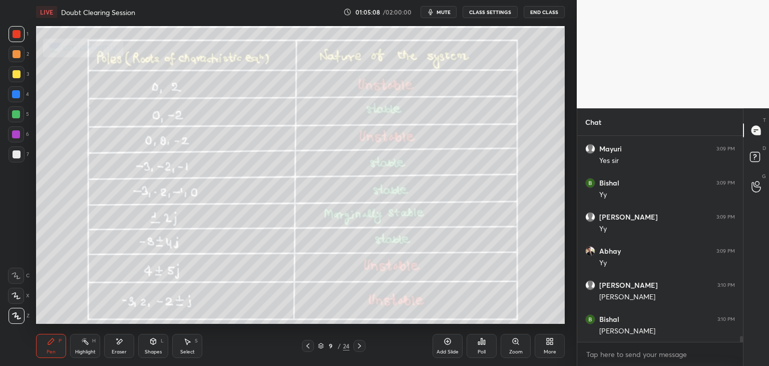
click at [441, 346] on div "Add Slide" at bounding box center [448, 346] width 30 height 24
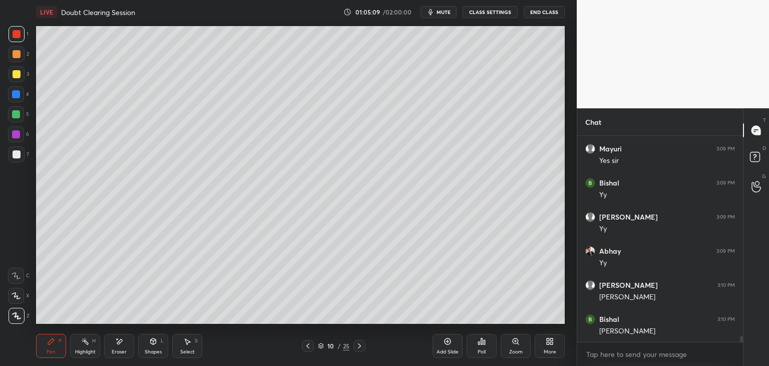
click at [22, 155] on div at bounding box center [17, 154] width 16 height 16
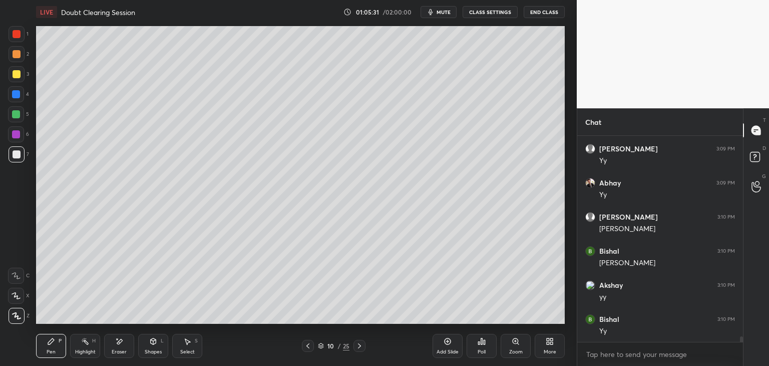
scroll to position [7254, 0]
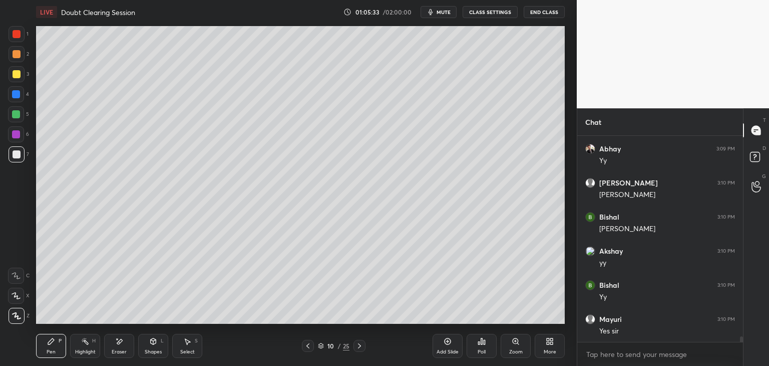
click at [307, 346] on icon at bounding box center [308, 346] width 8 height 8
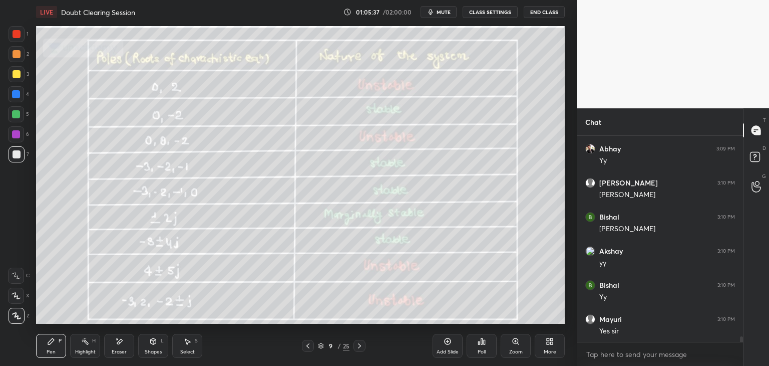
click at [308, 347] on icon at bounding box center [308, 345] width 3 height 5
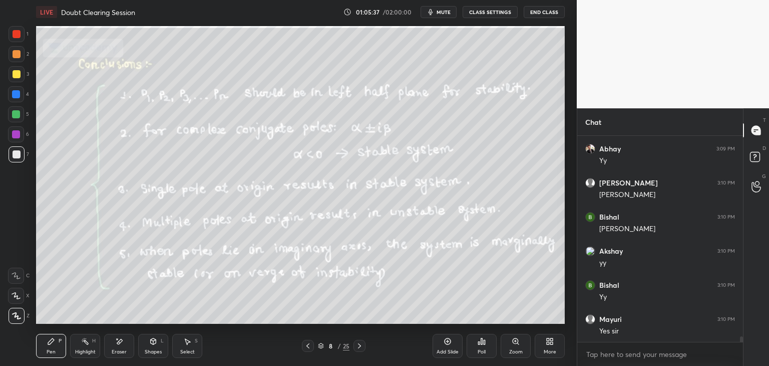
click at [308, 349] on icon at bounding box center [308, 346] width 8 height 8
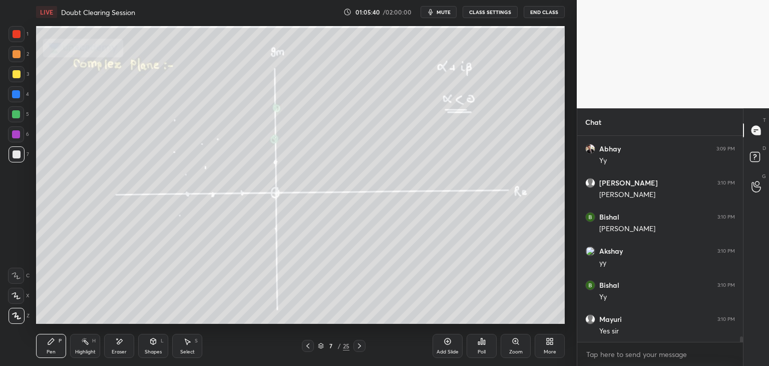
click at [115, 352] on div "Eraser" at bounding box center [119, 351] width 15 height 5
click at [24, 318] on div "Erase all" at bounding box center [16, 316] width 16 height 16
click at [362, 351] on div at bounding box center [360, 346] width 12 height 12
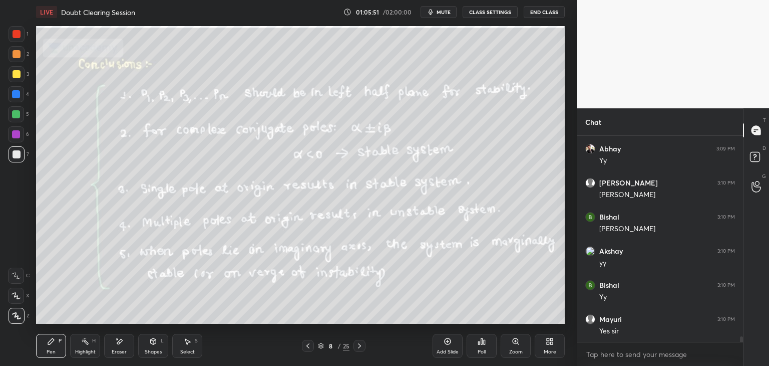
click at [361, 348] on icon at bounding box center [360, 346] width 8 height 8
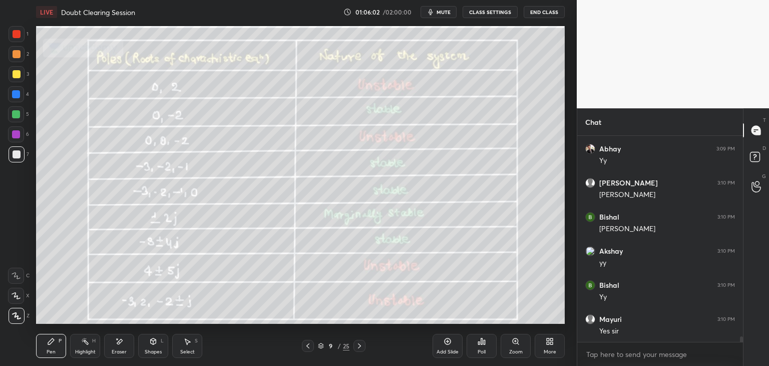
click at [307, 347] on icon at bounding box center [308, 346] width 8 height 8
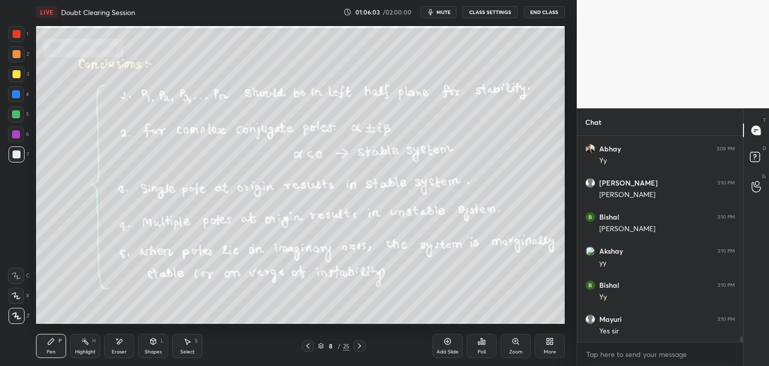
click at [308, 348] on icon at bounding box center [308, 346] width 8 height 8
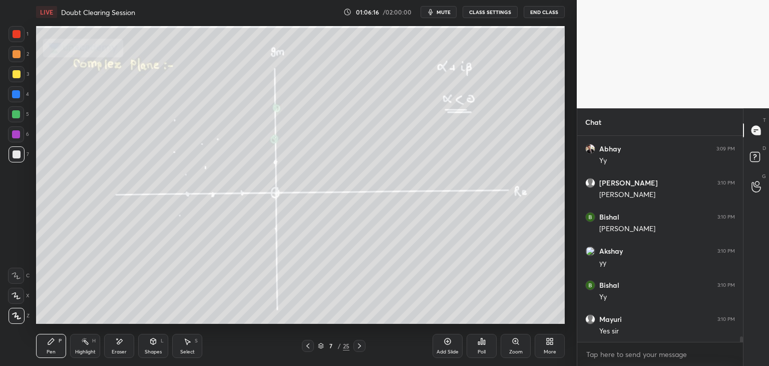
click at [359, 345] on icon at bounding box center [360, 346] width 8 height 8
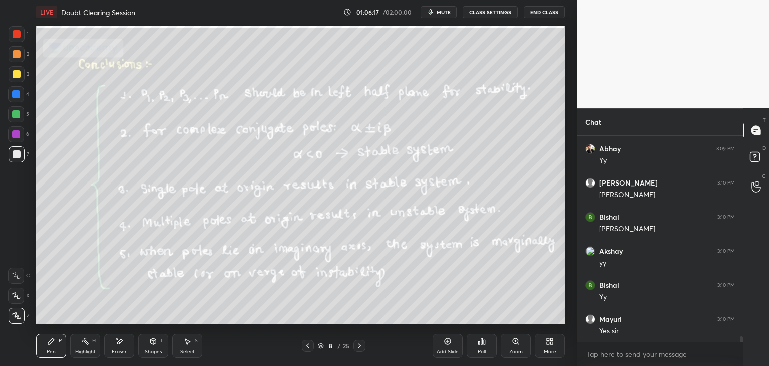
click at [359, 346] on icon at bounding box center [360, 346] width 8 height 8
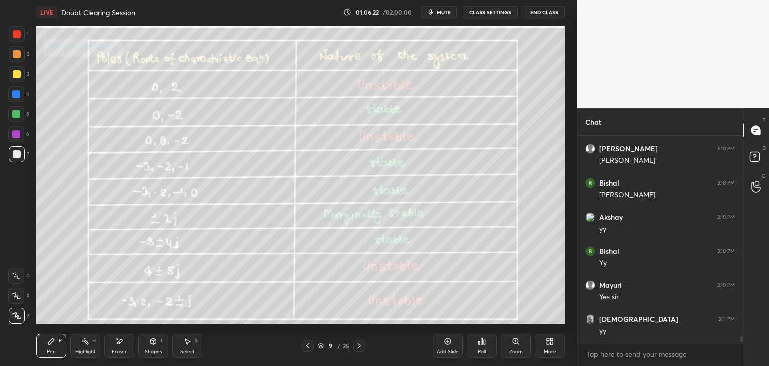
scroll to position [7322, 0]
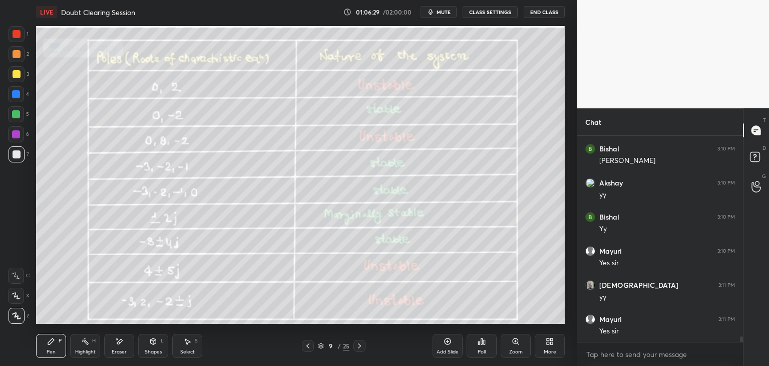
click at [307, 343] on icon at bounding box center [308, 346] width 8 height 8
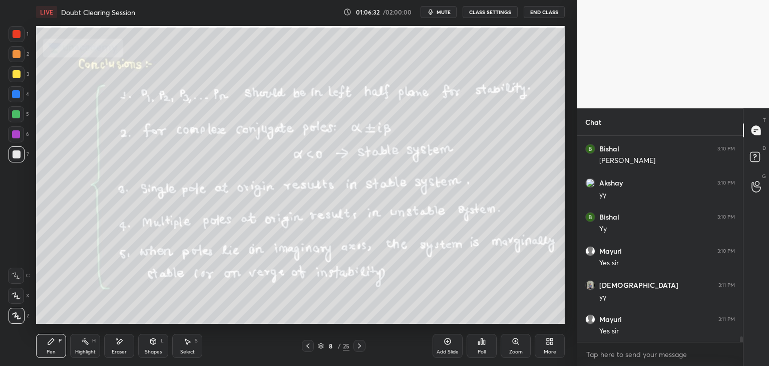
click at [359, 349] on icon at bounding box center [360, 346] width 8 height 8
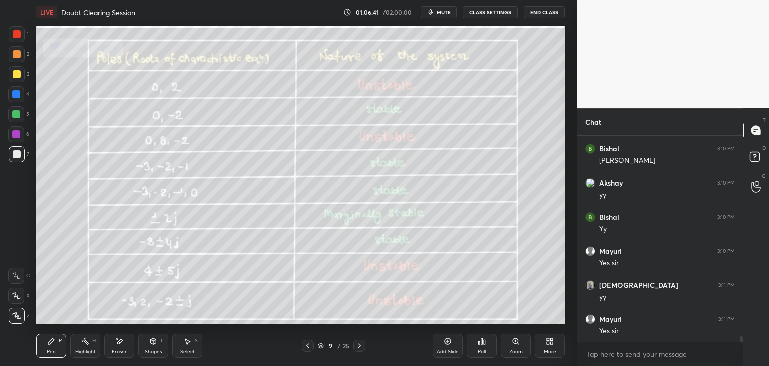
click at [310, 349] on icon at bounding box center [308, 346] width 8 height 8
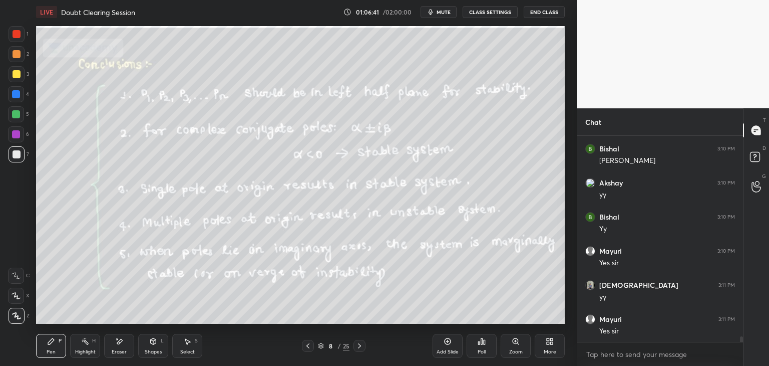
click at [309, 348] on icon at bounding box center [308, 346] width 8 height 8
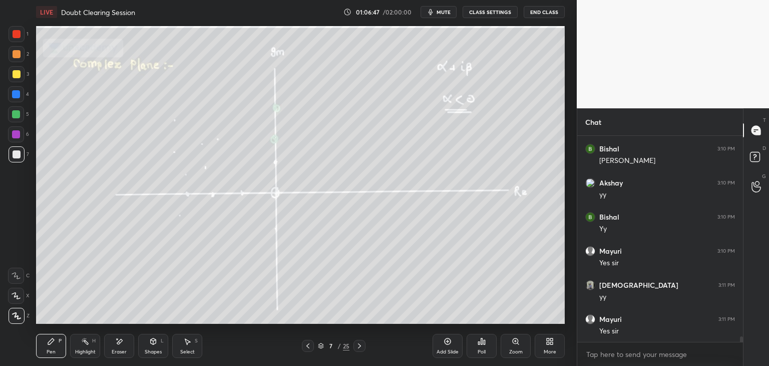
scroll to position [7356, 0]
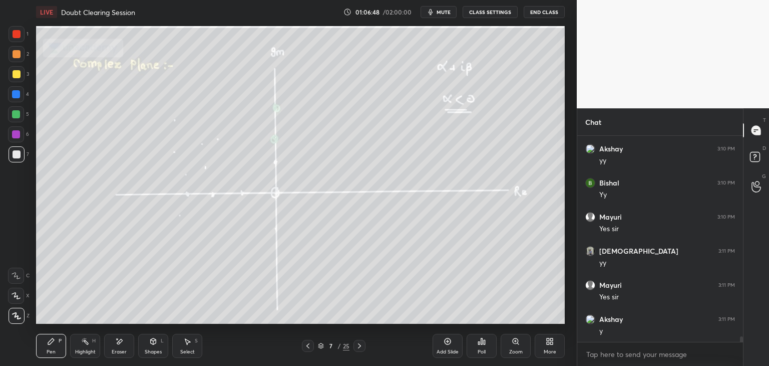
click at [362, 349] on icon at bounding box center [360, 346] width 8 height 8
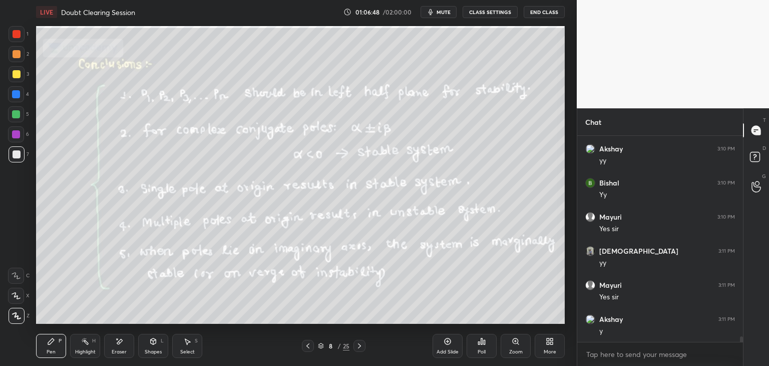
click at [362, 348] on icon at bounding box center [360, 346] width 8 height 8
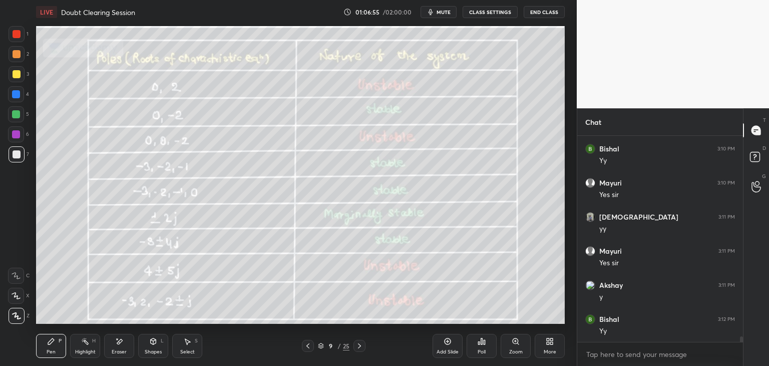
scroll to position [7424, 0]
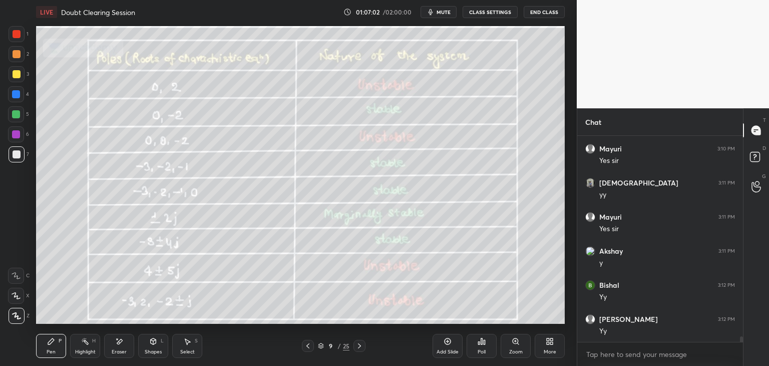
click at [308, 348] on icon at bounding box center [308, 346] width 8 height 8
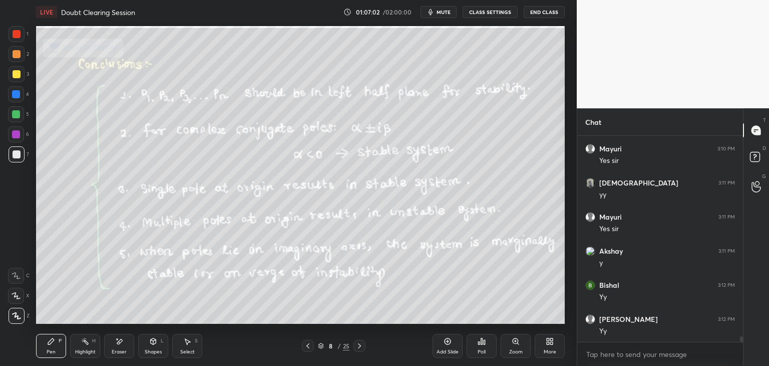
click at [309, 348] on icon at bounding box center [308, 346] width 8 height 8
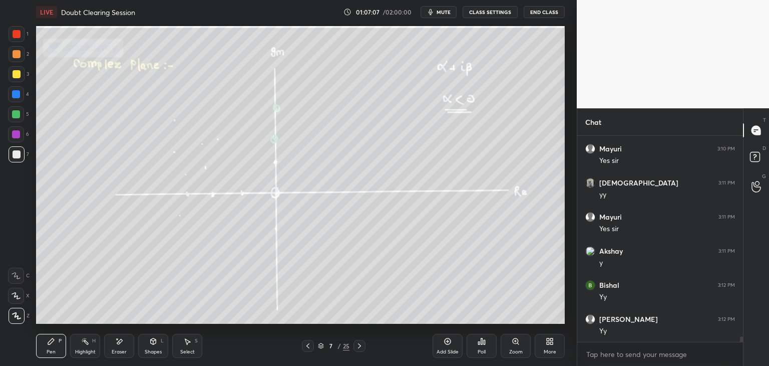
click at [357, 348] on icon at bounding box center [360, 346] width 8 height 8
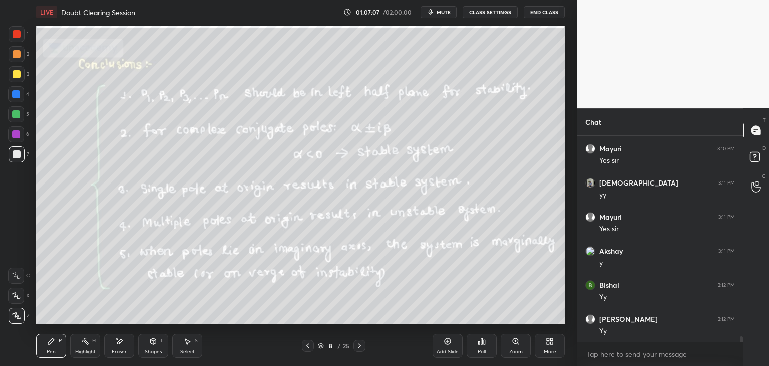
click at [358, 348] on icon at bounding box center [360, 346] width 8 height 8
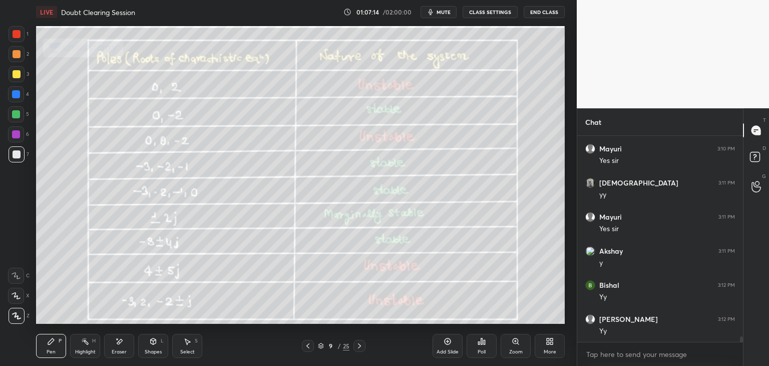
click at [307, 345] on icon at bounding box center [308, 346] width 8 height 8
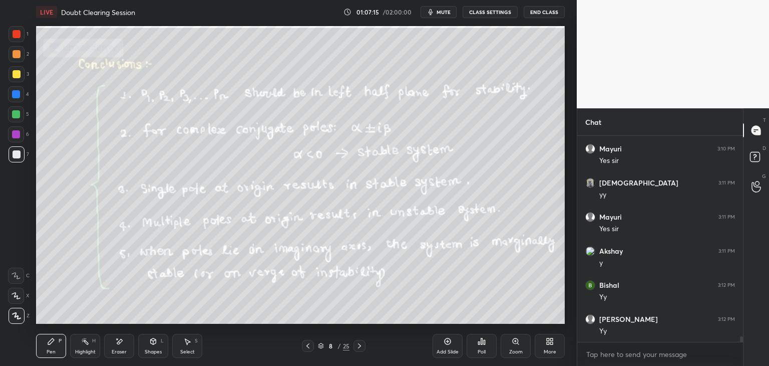
click at [307, 345] on icon at bounding box center [308, 346] width 8 height 8
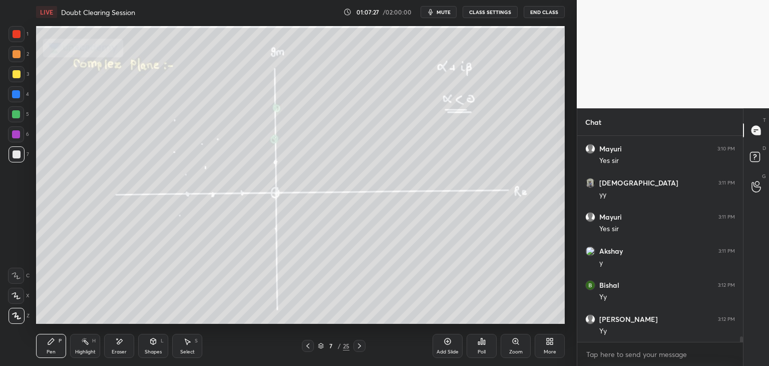
scroll to position [7458, 0]
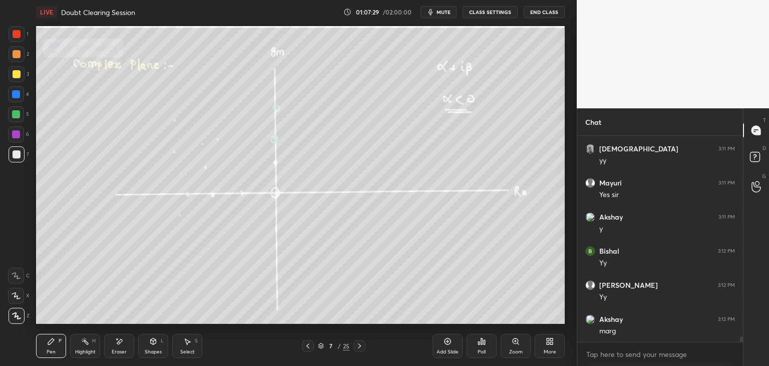
click at [363, 345] on div at bounding box center [360, 346] width 12 height 12
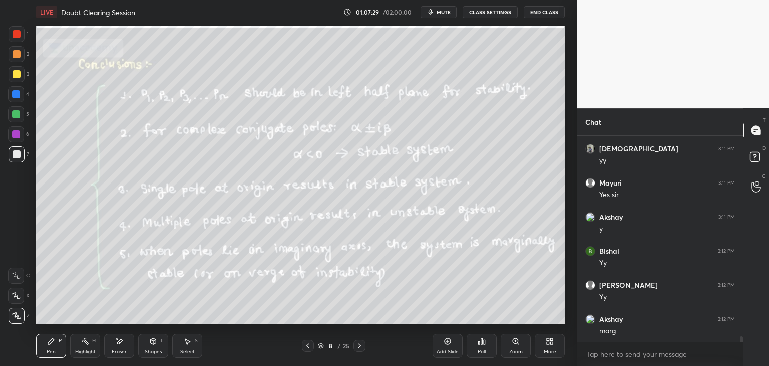
click at [363, 346] on icon at bounding box center [360, 346] width 8 height 8
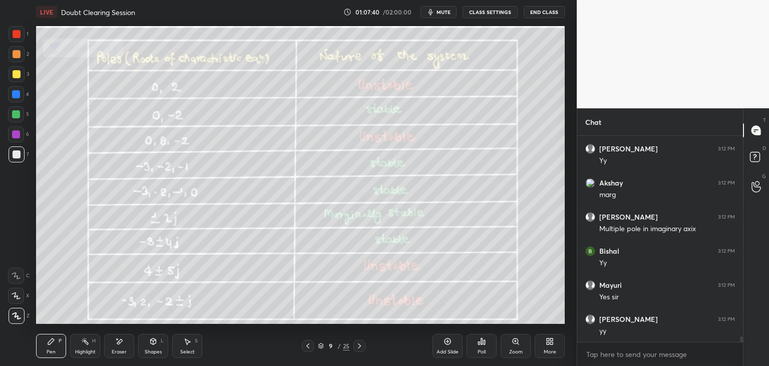
scroll to position [7629, 0]
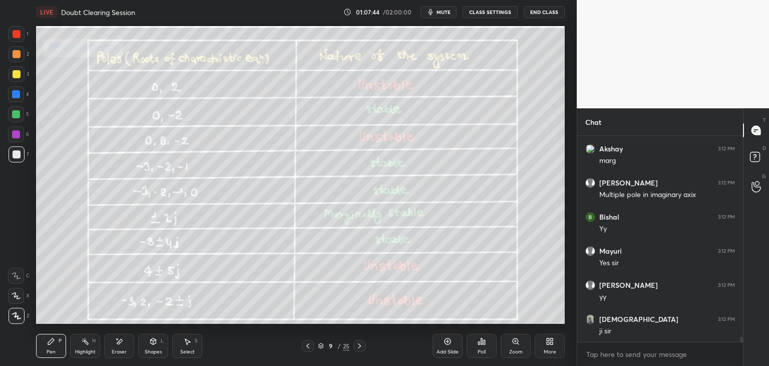
click at [309, 345] on icon at bounding box center [308, 346] width 8 height 8
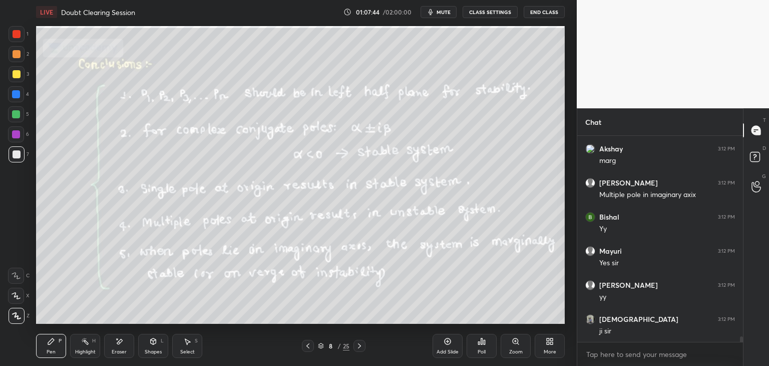
click at [310, 346] on icon at bounding box center [308, 346] width 8 height 8
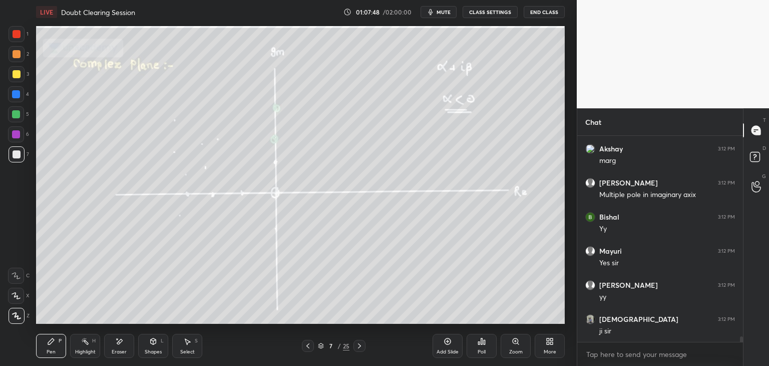
scroll to position [7663, 0]
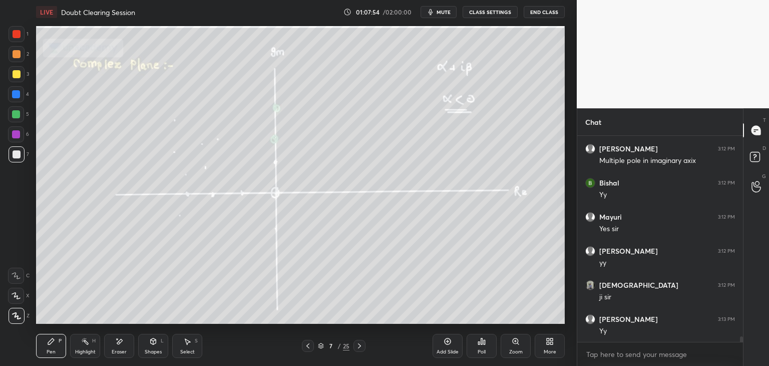
click at [359, 345] on icon at bounding box center [360, 346] width 8 height 8
click at [361, 346] on icon at bounding box center [360, 346] width 8 height 8
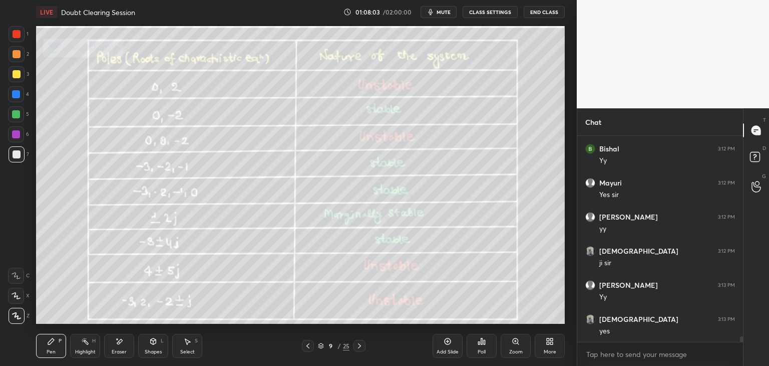
click at [308, 349] on icon at bounding box center [308, 346] width 8 height 8
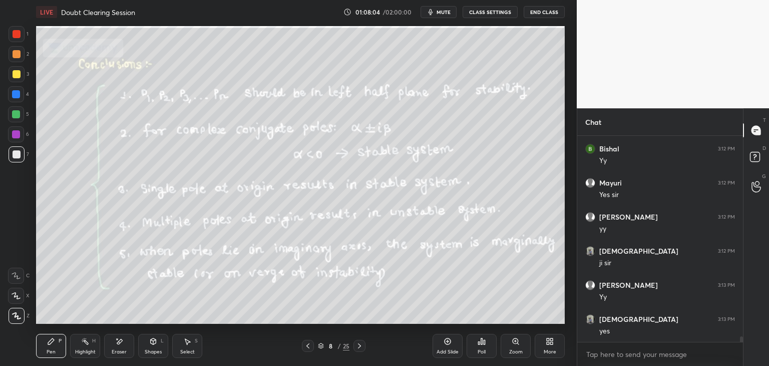
click at [360, 346] on icon at bounding box center [360, 346] width 8 height 8
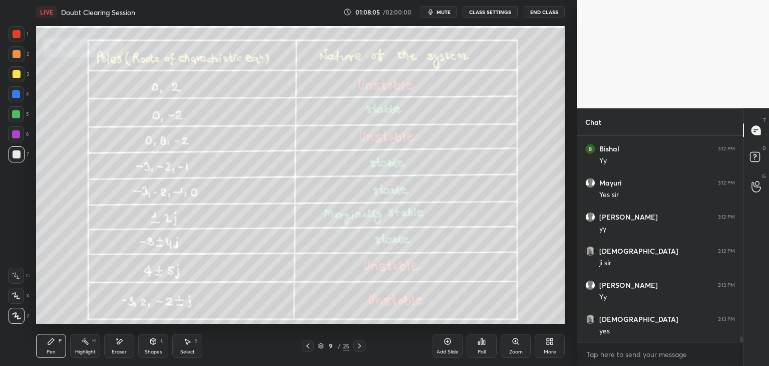
click at [308, 347] on icon at bounding box center [308, 346] width 8 height 8
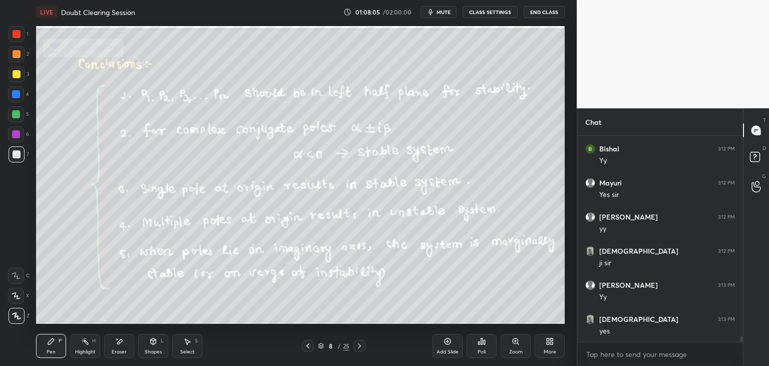
click at [309, 348] on icon at bounding box center [308, 346] width 8 height 8
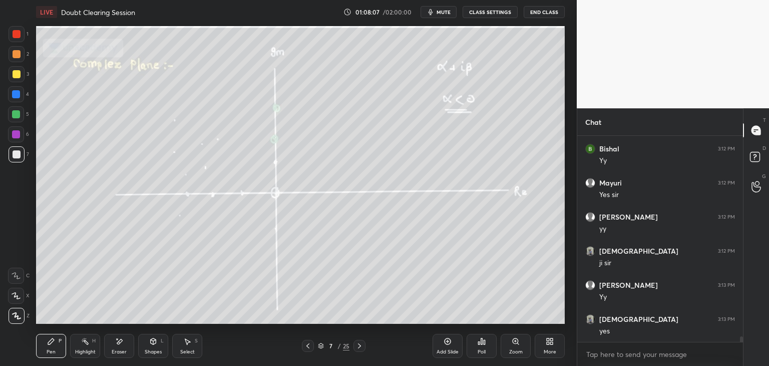
scroll to position [7731, 0]
click at [358, 347] on icon at bounding box center [360, 346] width 8 height 8
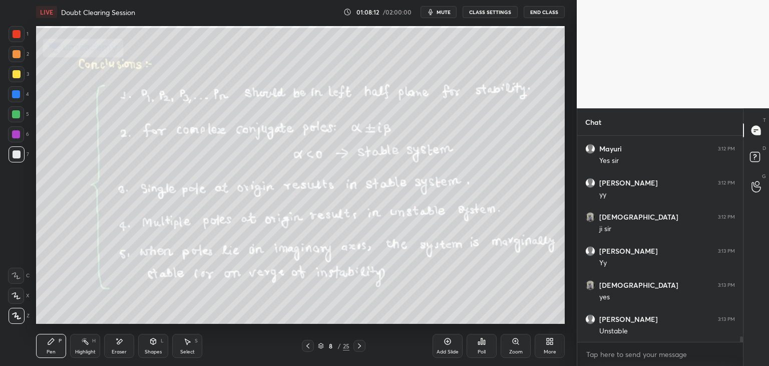
click at [359, 347] on icon at bounding box center [360, 346] width 8 height 8
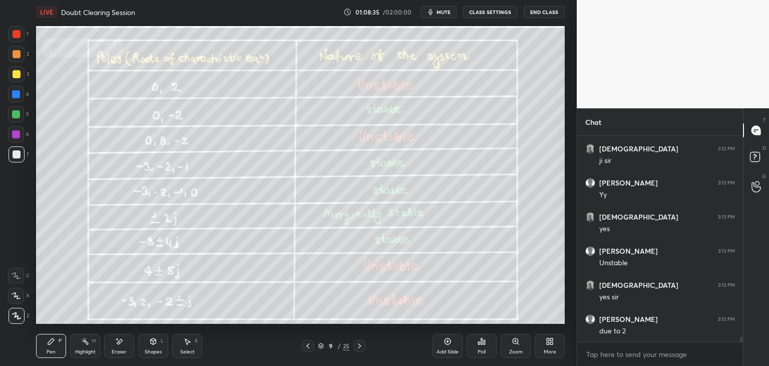
scroll to position [7833, 0]
click at [124, 349] on div "Eraser" at bounding box center [119, 351] width 15 height 5
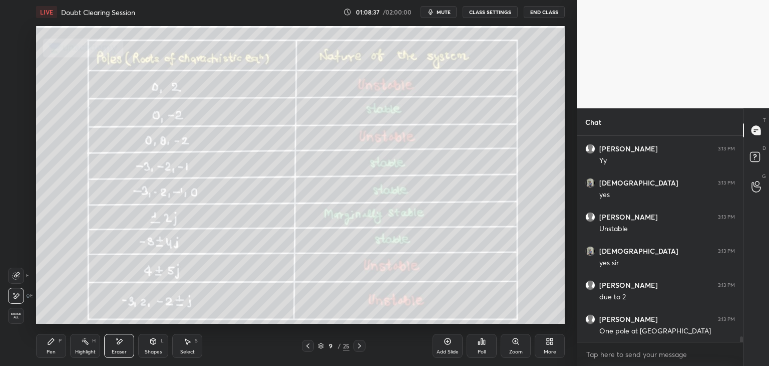
click at [16, 320] on div "Erase all" at bounding box center [16, 316] width 16 height 16
click at [321, 347] on icon at bounding box center [321, 346] width 6 height 6
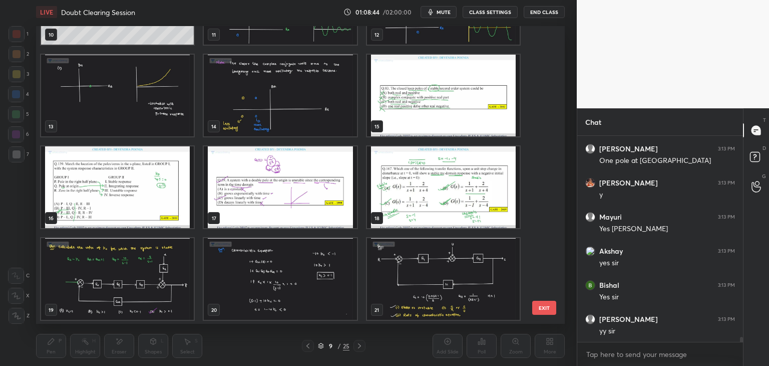
scroll to position [8038, 0]
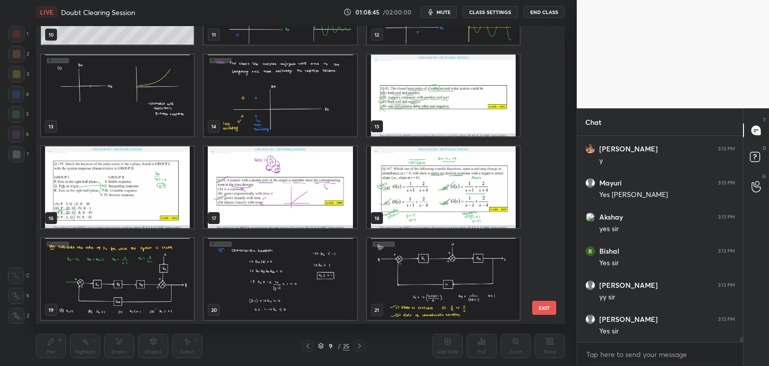
click at [433, 121] on img "grid" at bounding box center [443, 96] width 153 height 82
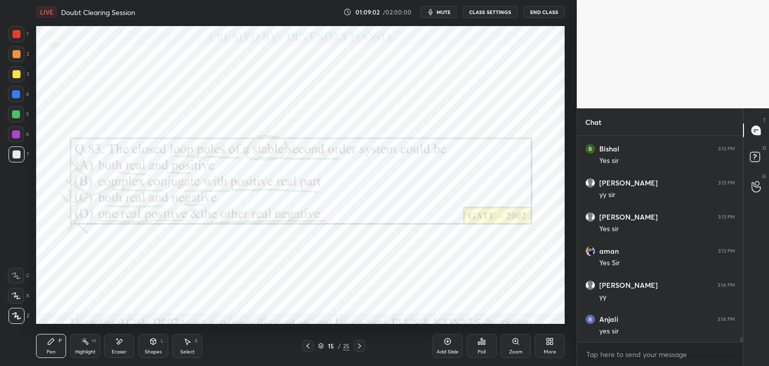
scroll to position [8174, 0]
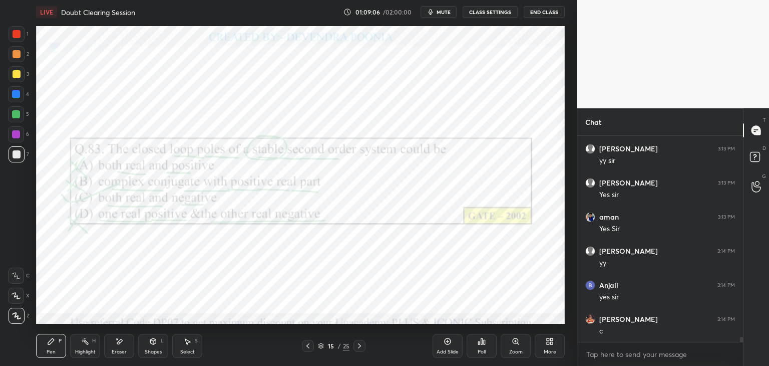
click at [18, 135] on div at bounding box center [16, 134] width 8 height 8
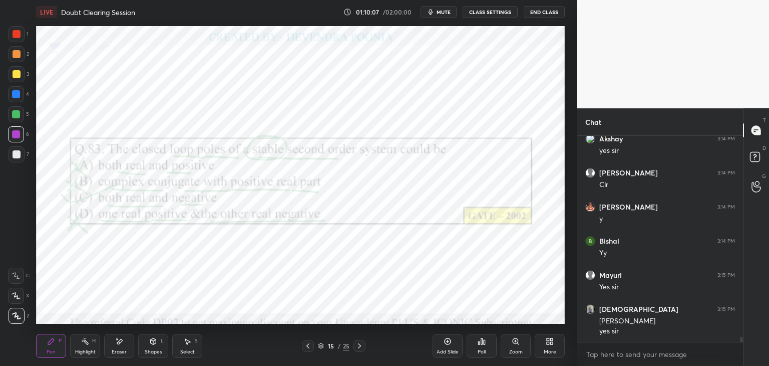
scroll to position [8695, 0]
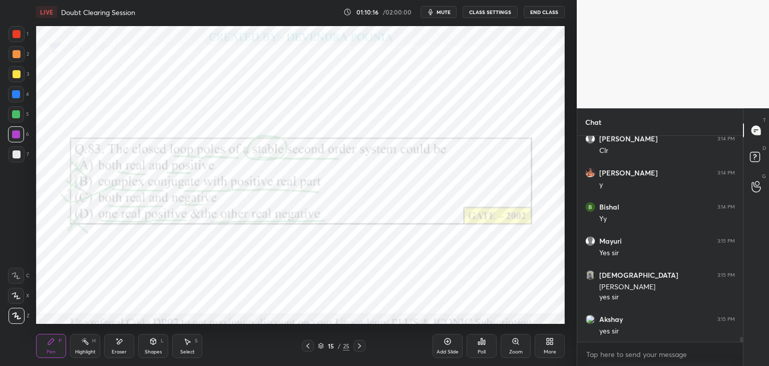
click at [323, 346] on icon at bounding box center [321, 346] width 6 height 6
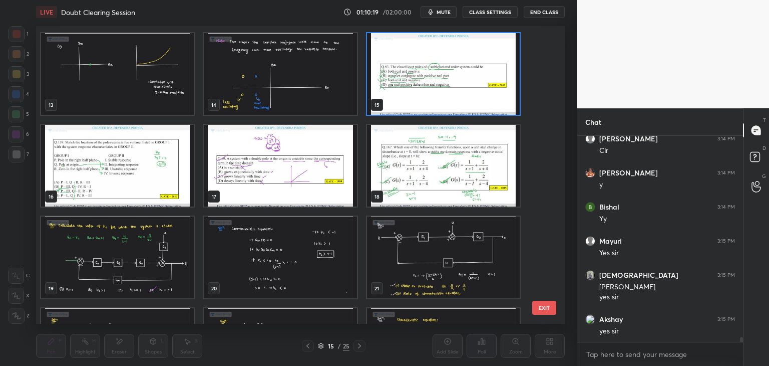
scroll to position [363, 0]
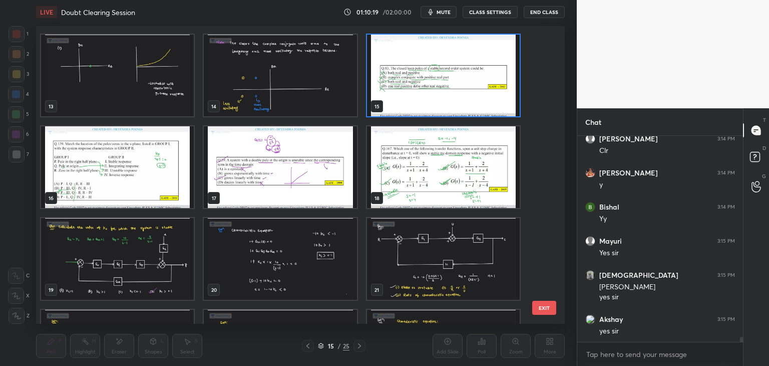
click at [53, 186] on img "grid" at bounding box center [117, 167] width 153 height 82
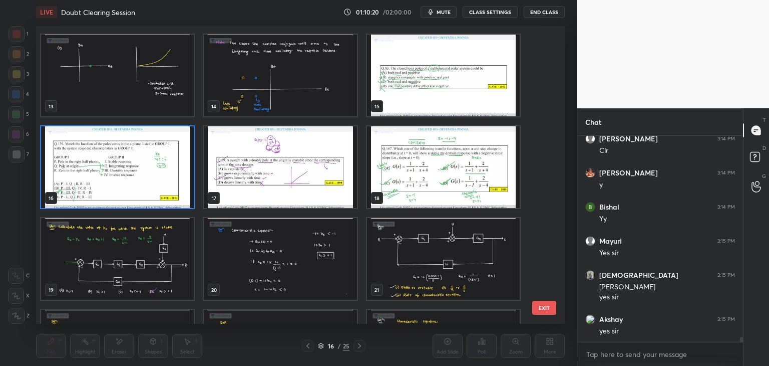
click at [56, 186] on img "grid" at bounding box center [117, 167] width 153 height 82
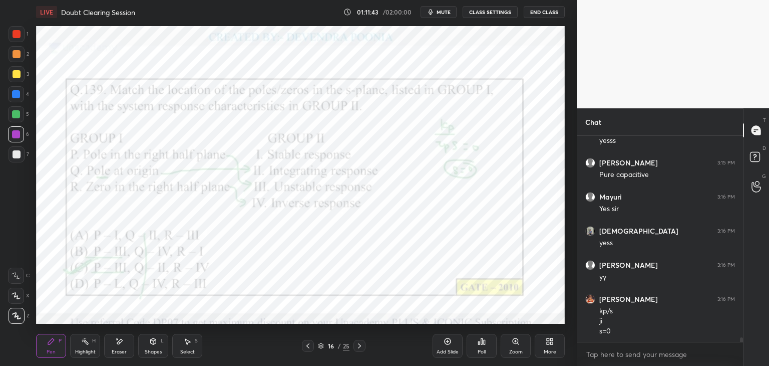
scroll to position [9021, 0]
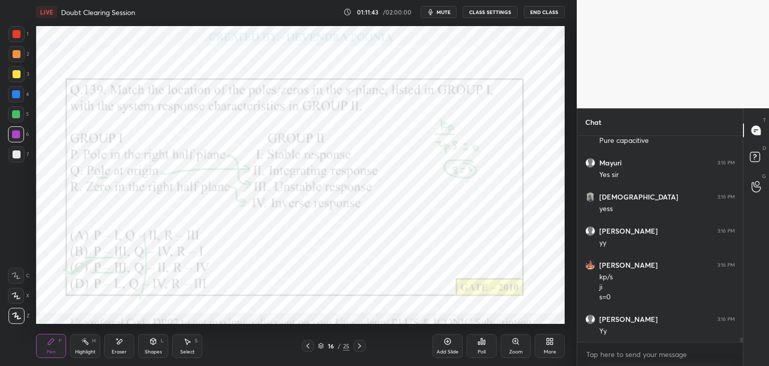
click at [359, 346] on icon at bounding box center [360, 346] width 8 height 8
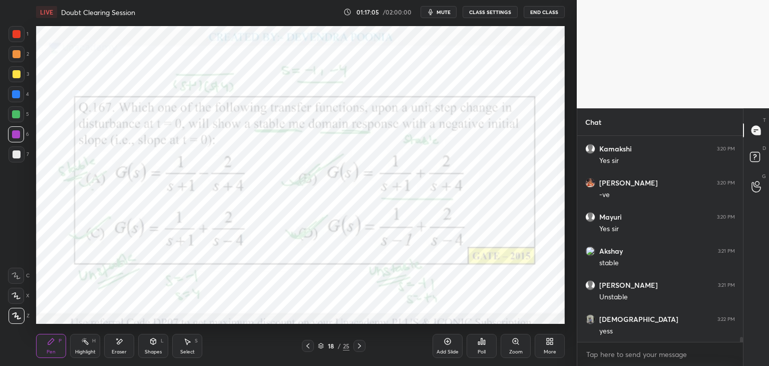
scroll to position [8716, 0]
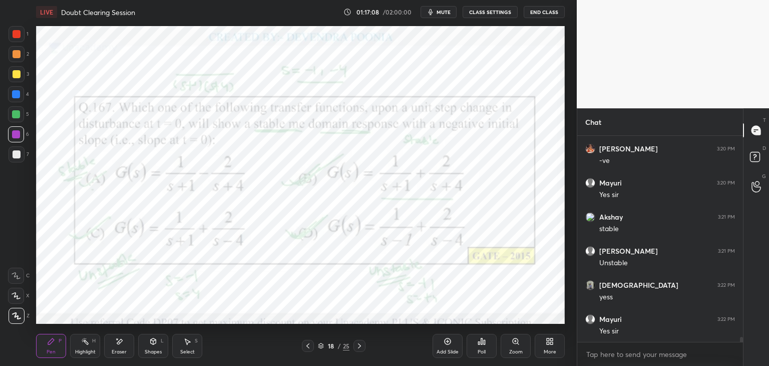
click at [361, 348] on icon at bounding box center [360, 346] width 8 height 8
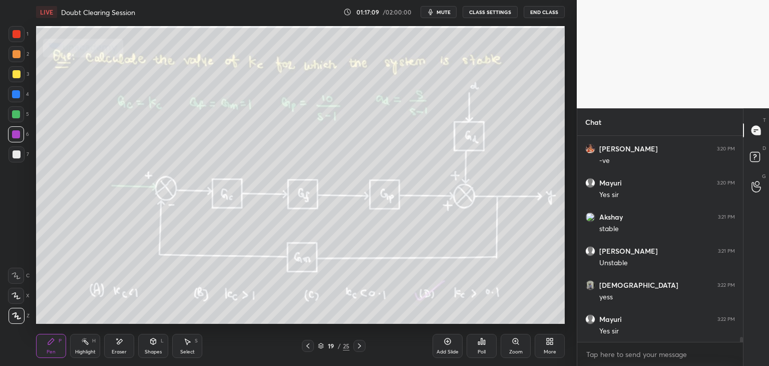
click at [304, 349] on icon at bounding box center [308, 346] width 8 height 8
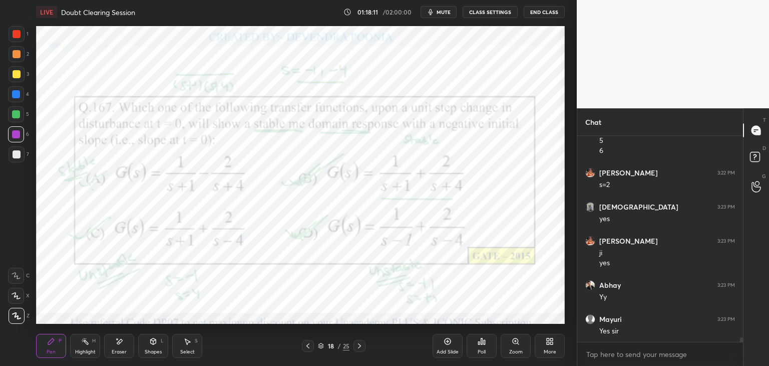
scroll to position [9008, 0]
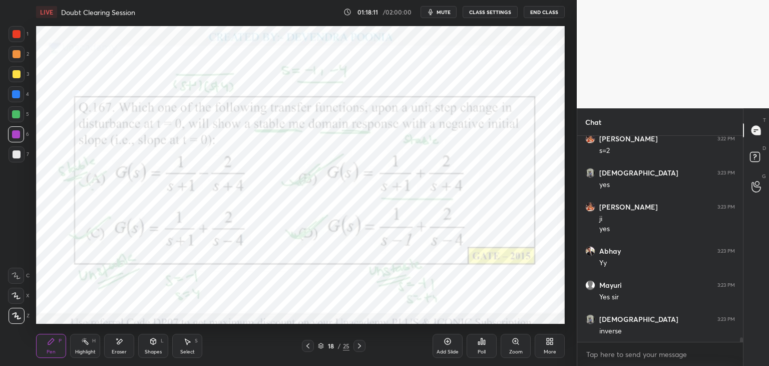
click at [14, 94] on div at bounding box center [16, 94] width 8 height 8
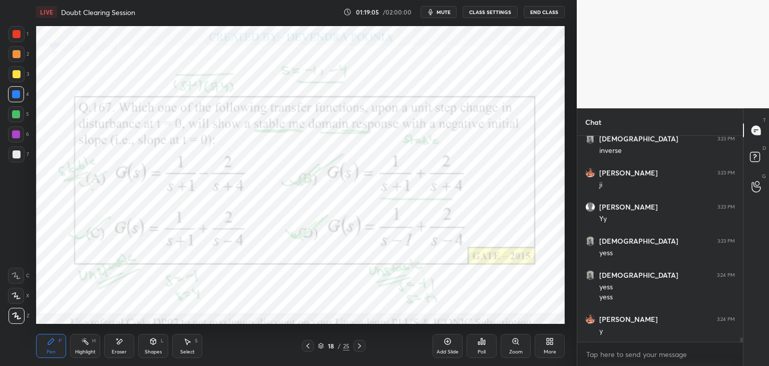
scroll to position [9223, 0]
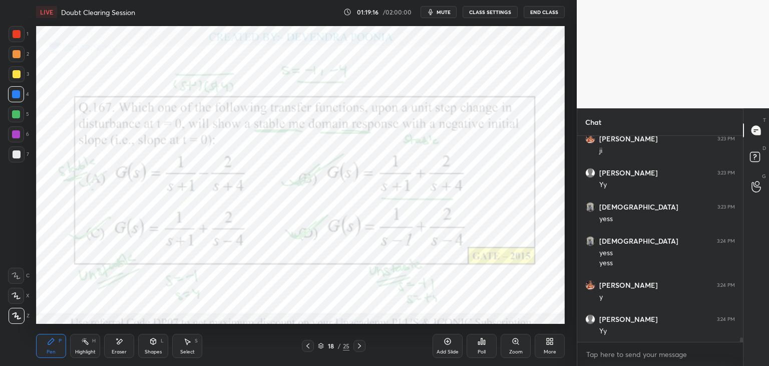
click at [116, 344] on icon at bounding box center [119, 341] width 8 height 9
click at [19, 319] on div "Erase all" at bounding box center [16, 316] width 16 height 16
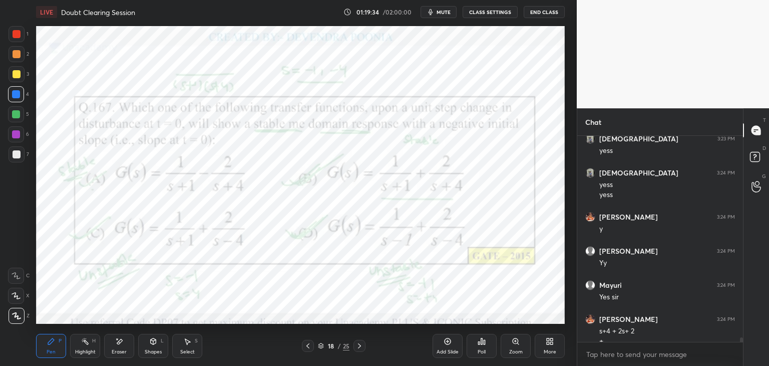
scroll to position [9301, 0]
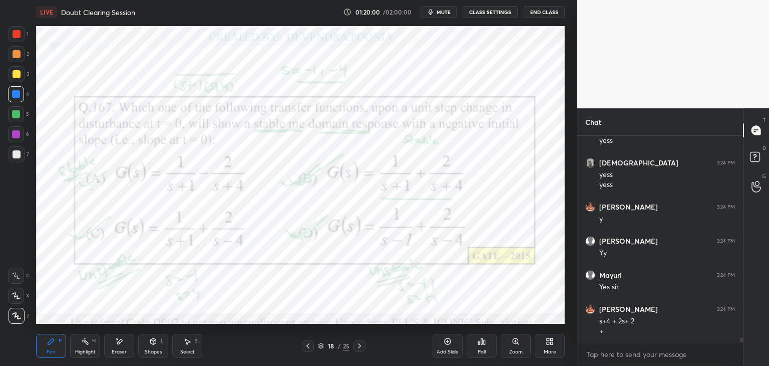
click at [119, 349] on div "Eraser" at bounding box center [119, 351] width 15 height 5
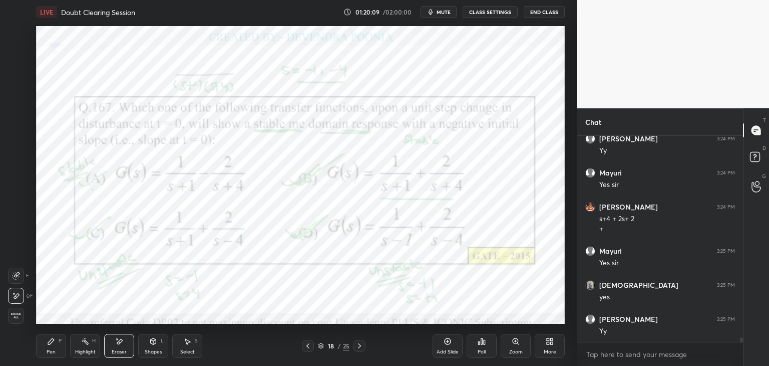
scroll to position [9437, 0]
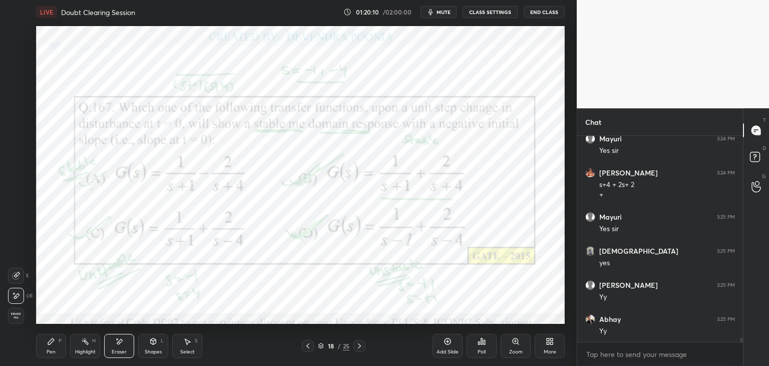
click at [61, 351] on div "Pen P" at bounding box center [51, 346] width 30 height 24
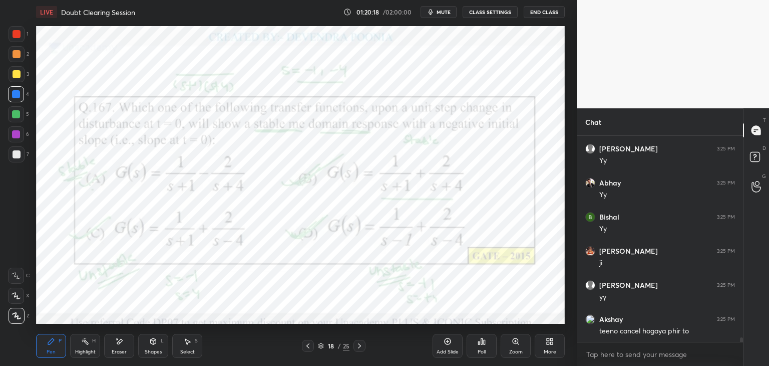
scroll to position [9607, 0]
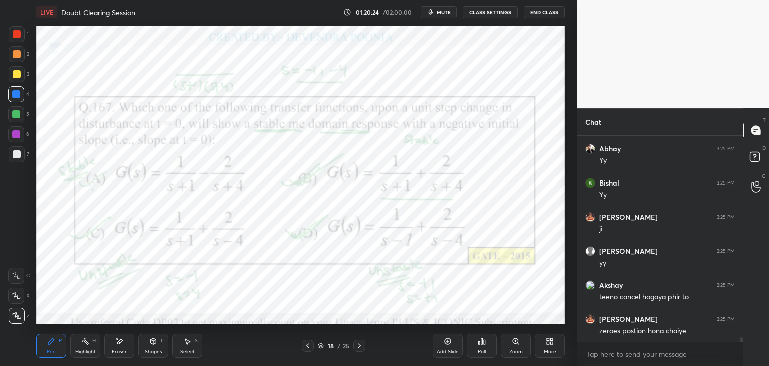
drag, startPoint x: 14, startPoint y: 53, endPoint x: 22, endPoint y: 55, distance: 8.3
click at [14, 54] on div at bounding box center [17, 54] width 8 height 8
click at [15, 33] on div at bounding box center [17, 34] width 8 height 8
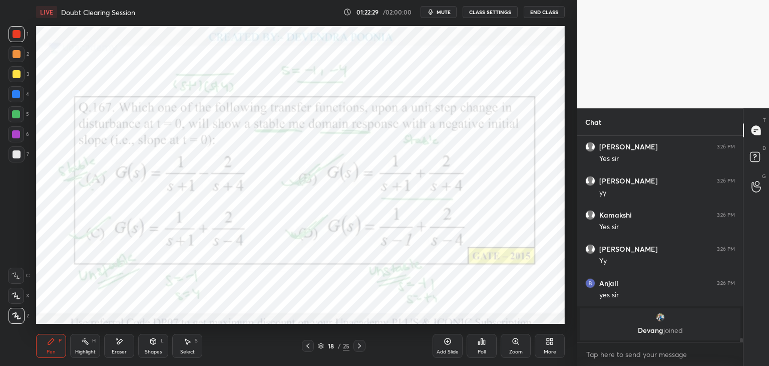
scroll to position [9404, 0]
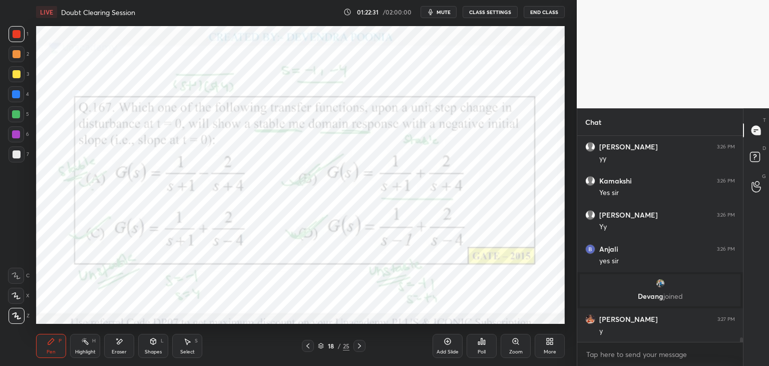
click at [321, 345] on icon at bounding box center [321, 344] width 5 height 3
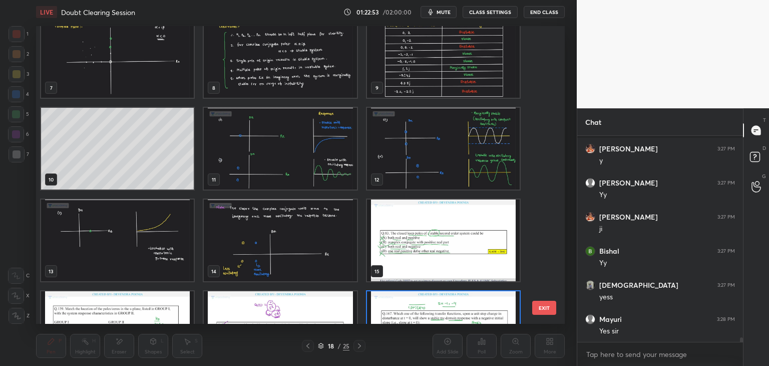
scroll to position [9608, 0]
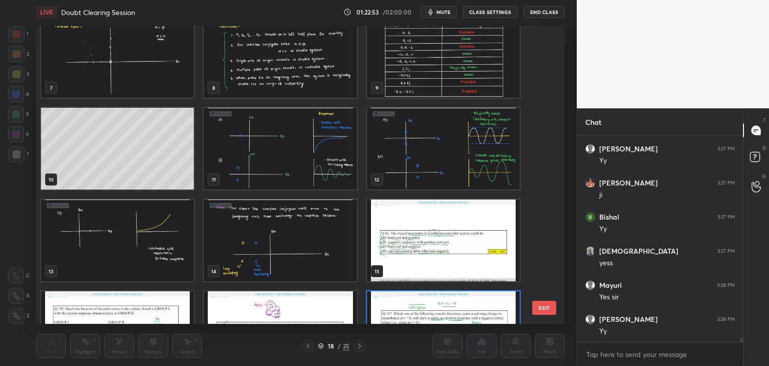
click at [283, 252] on img "grid" at bounding box center [280, 240] width 153 height 82
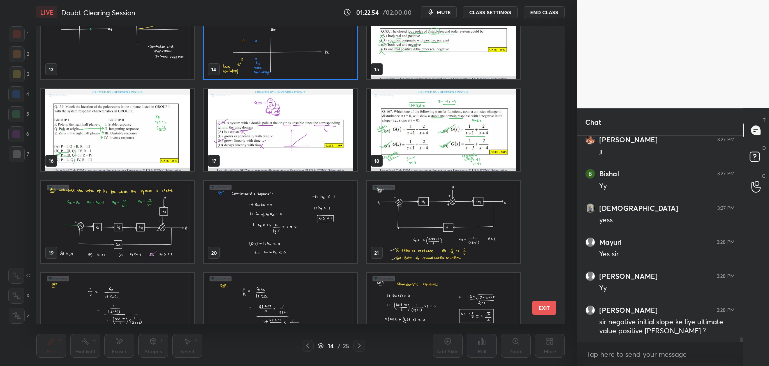
scroll to position [527, 0]
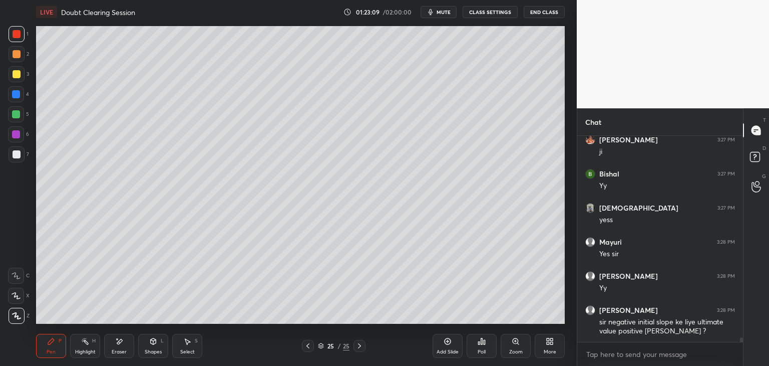
click at [147, 360] on div "Pen P Highlight H Eraser Shapes L Select S 25 / 25 Add Slide Poll Zoom More" at bounding box center [300, 346] width 529 height 40
click at [150, 354] on div "Shapes" at bounding box center [153, 351] width 17 height 5
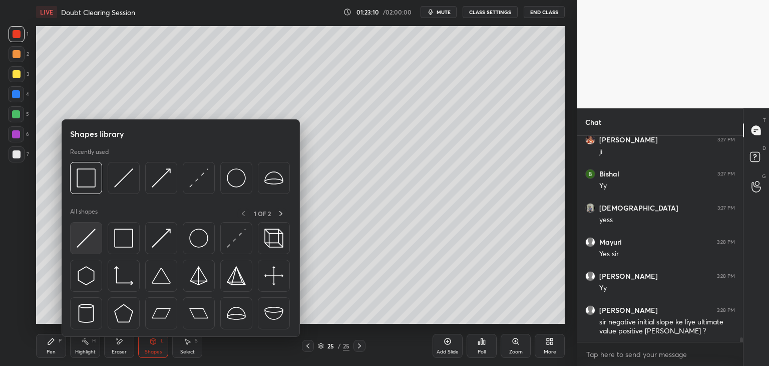
click at [87, 239] on img at bounding box center [86, 237] width 19 height 19
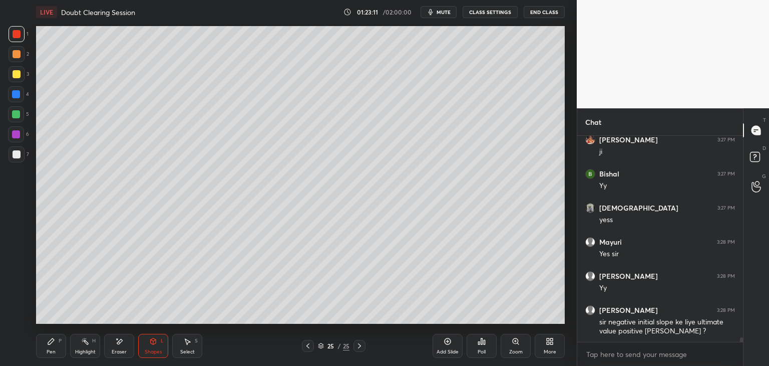
click at [16, 156] on div at bounding box center [17, 154] width 8 height 8
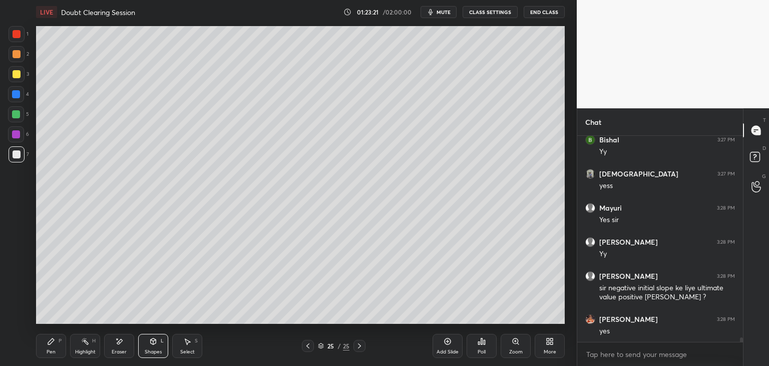
click at [54, 342] on icon at bounding box center [51, 341] width 8 height 8
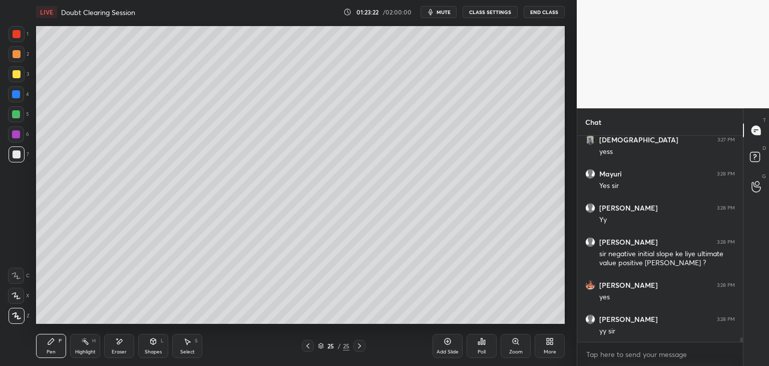
click at [16, 116] on div at bounding box center [16, 114] width 8 height 8
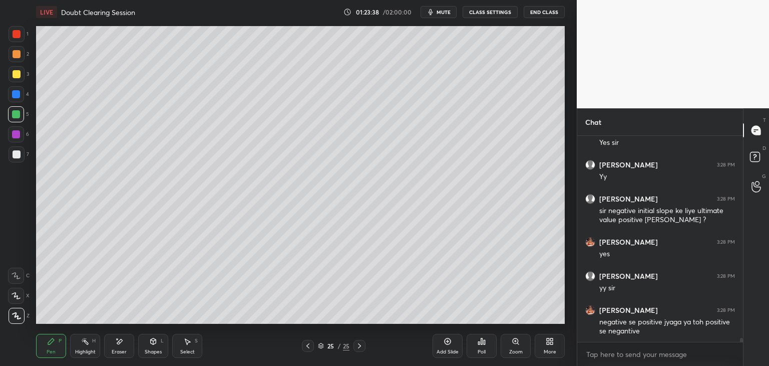
click at [15, 127] on div at bounding box center [16, 134] width 16 height 16
click at [148, 345] on div "Shapes L" at bounding box center [153, 346] width 30 height 24
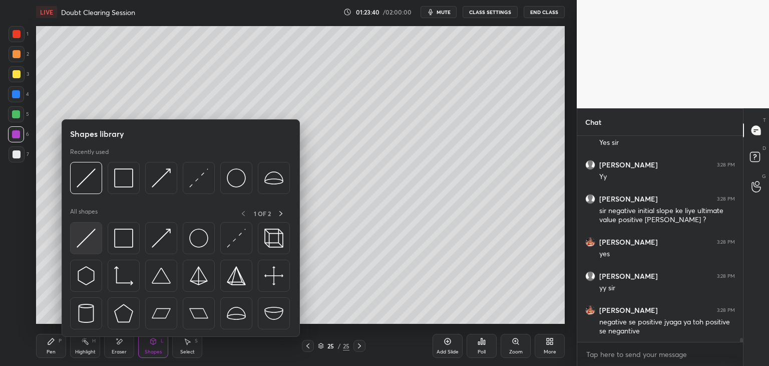
click at [86, 226] on div at bounding box center [86, 238] width 32 height 32
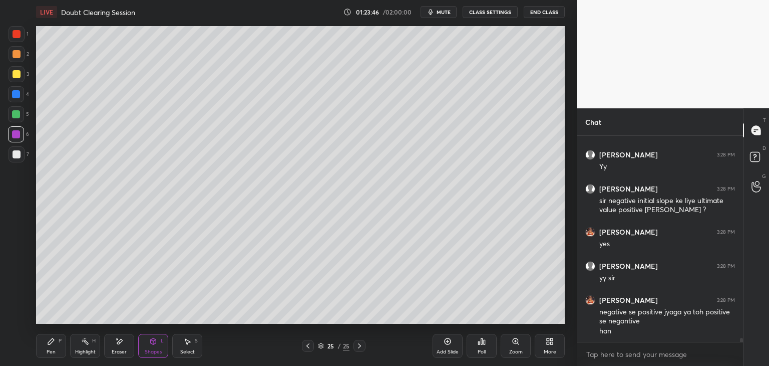
scroll to position [9807, 0]
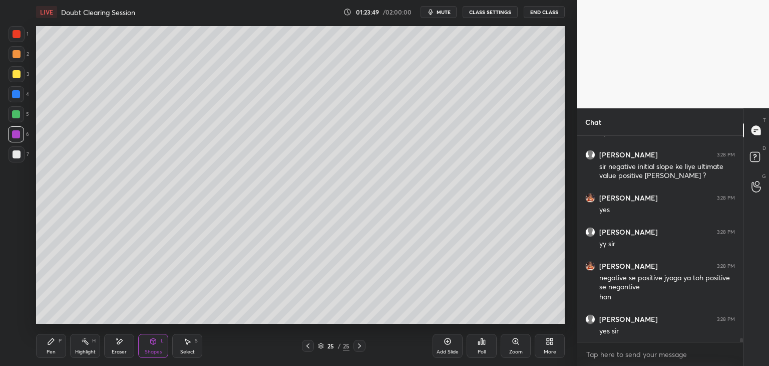
click at [24, 159] on div at bounding box center [17, 154] width 16 height 16
click at [50, 334] on div "Pen P" at bounding box center [51, 346] width 30 height 24
click at [148, 345] on div "Shapes L" at bounding box center [153, 346] width 30 height 24
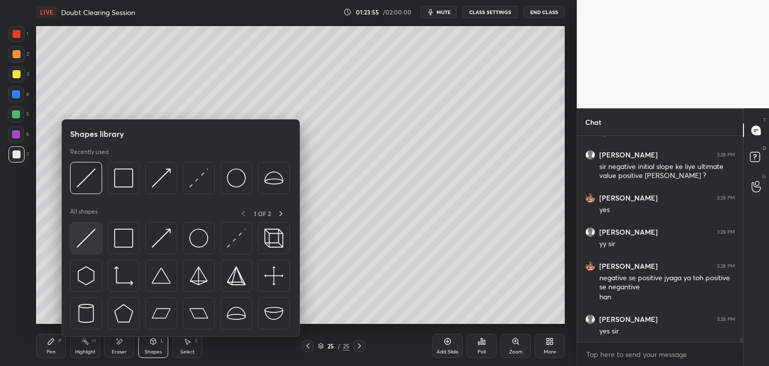
click at [92, 244] on img at bounding box center [86, 237] width 19 height 19
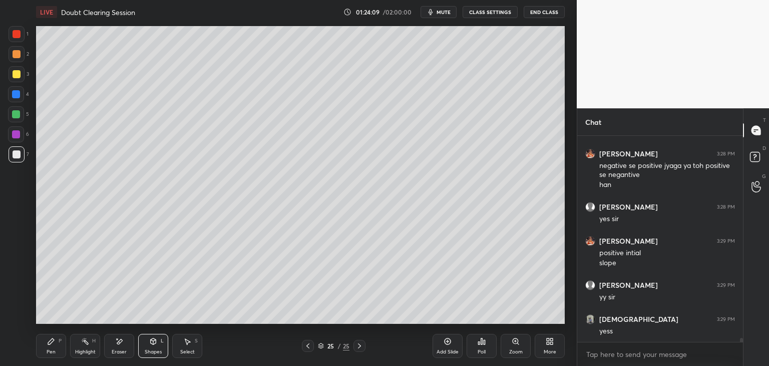
scroll to position [9953, 0]
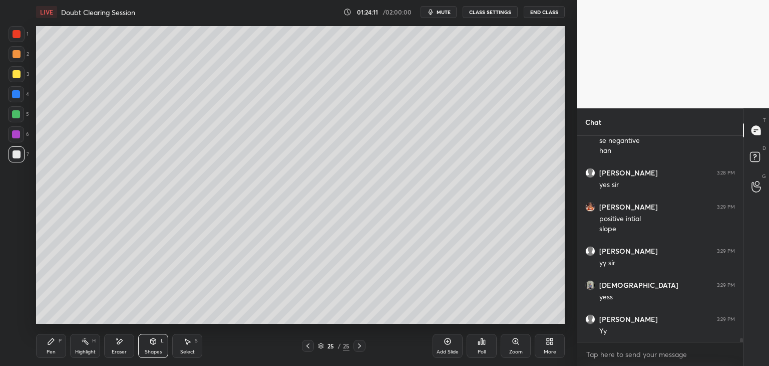
click at [52, 354] on div "Pen" at bounding box center [51, 351] width 9 height 5
click at [308, 349] on icon at bounding box center [308, 346] width 8 height 8
click at [309, 349] on icon at bounding box center [308, 346] width 8 height 8
click at [311, 348] on icon at bounding box center [308, 346] width 8 height 8
click at [311, 347] on icon at bounding box center [308, 346] width 8 height 8
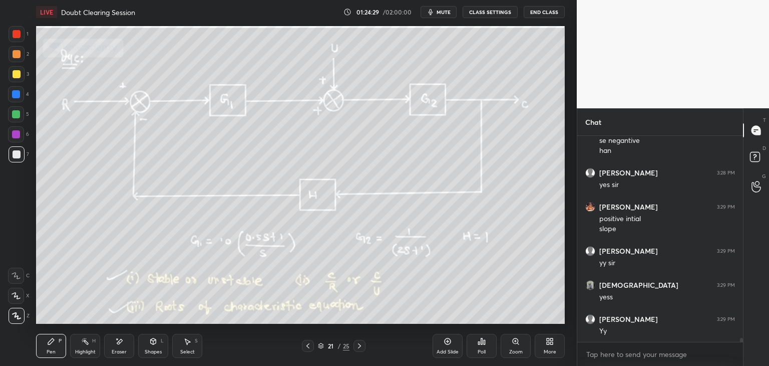
click at [311, 348] on icon at bounding box center [308, 346] width 8 height 8
click at [311, 347] on icon at bounding box center [308, 346] width 8 height 8
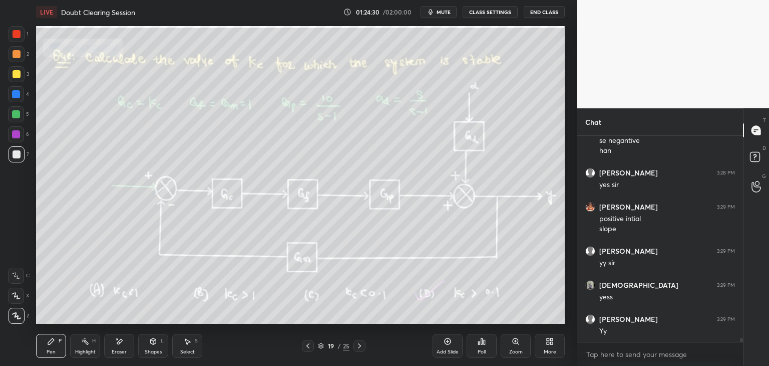
click at [309, 346] on icon at bounding box center [308, 346] width 8 height 8
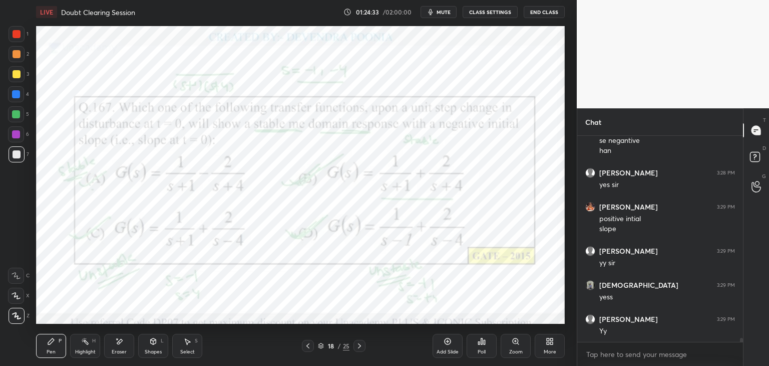
click at [449, 351] on div "Add Slide" at bounding box center [448, 351] width 22 height 5
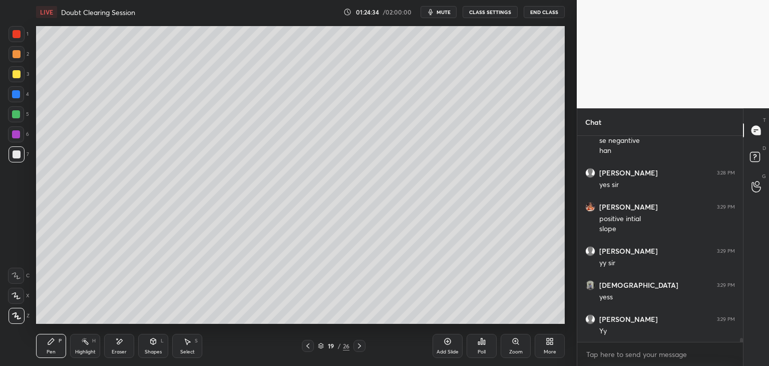
click at [15, 152] on div at bounding box center [17, 154] width 8 height 8
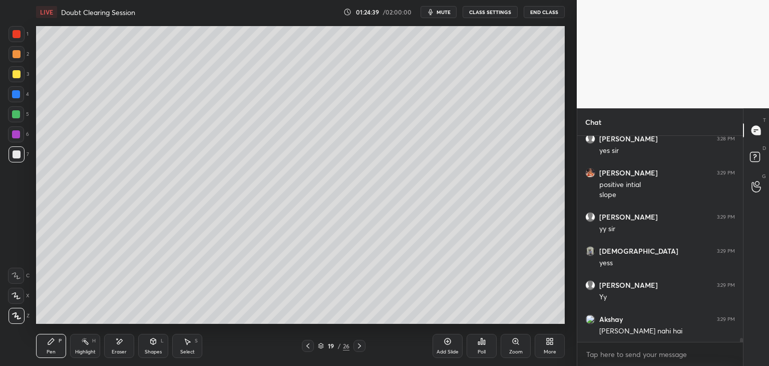
click at [309, 347] on icon at bounding box center [308, 345] width 3 height 5
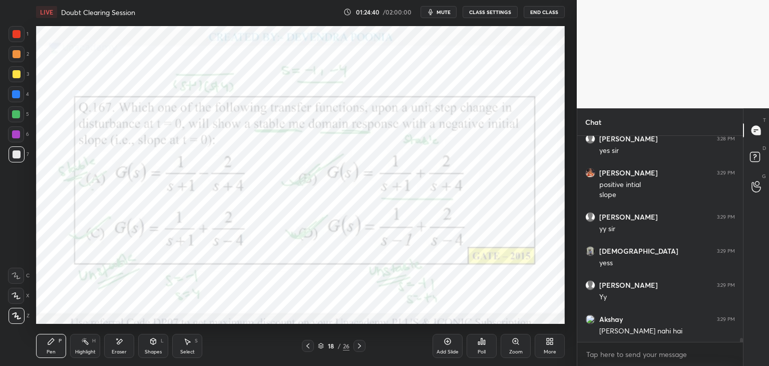
click at [363, 347] on icon at bounding box center [360, 346] width 8 height 8
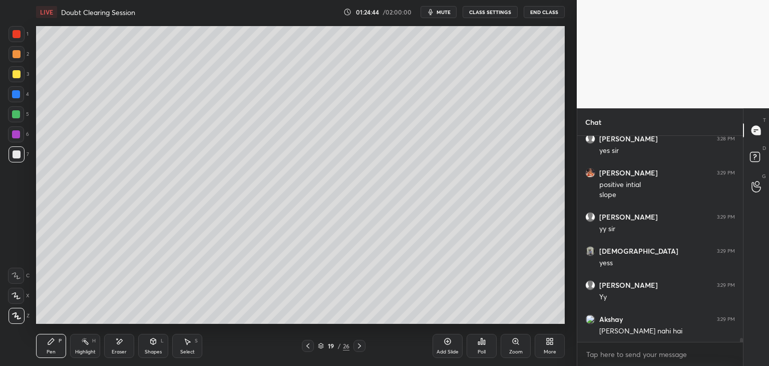
click at [311, 351] on div at bounding box center [308, 346] width 12 height 12
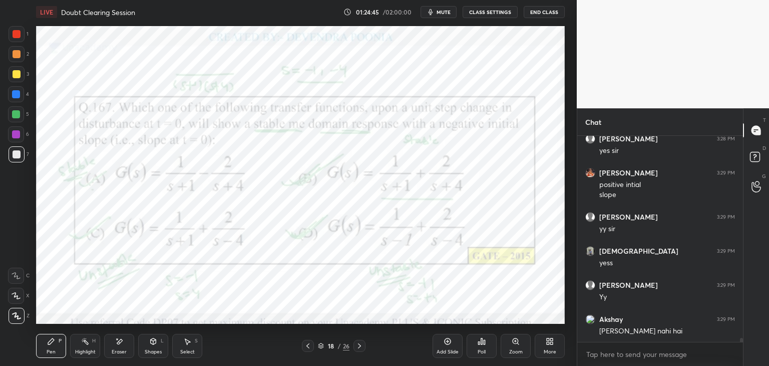
click at [358, 346] on icon at bounding box center [360, 346] width 8 height 8
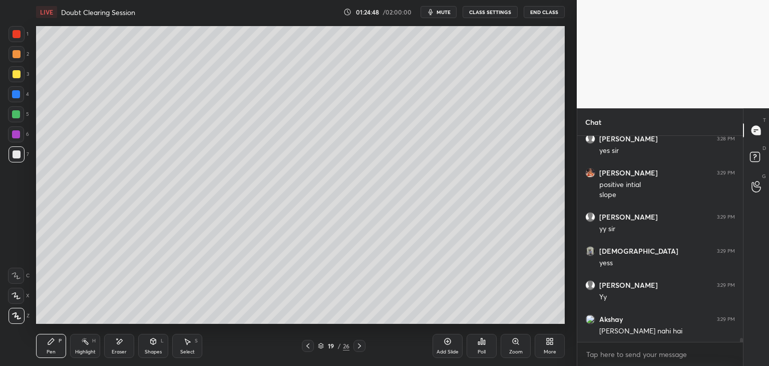
click at [309, 345] on icon at bounding box center [308, 346] width 8 height 8
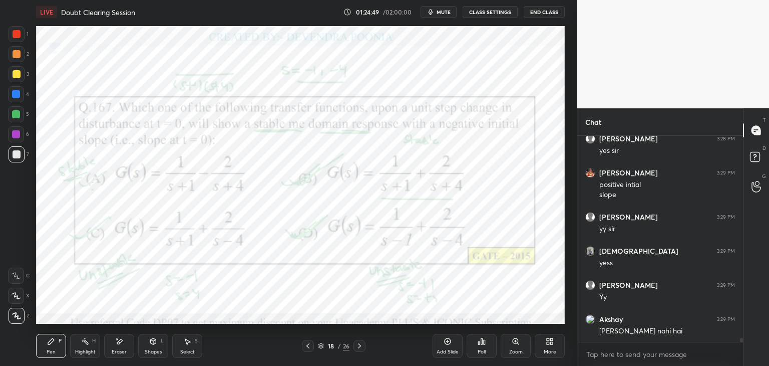
click at [356, 344] on icon at bounding box center [360, 346] width 8 height 8
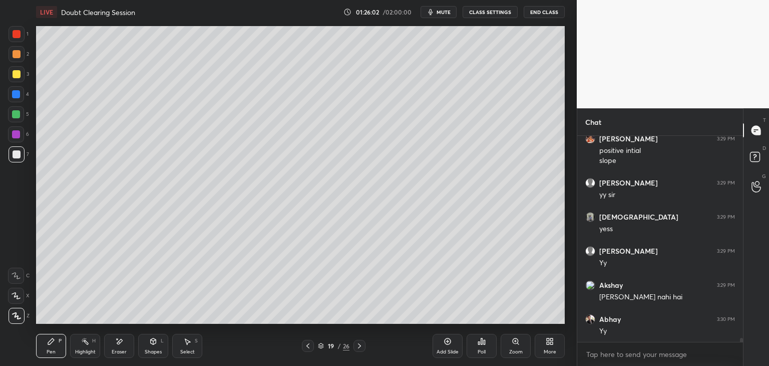
scroll to position [10055, 0]
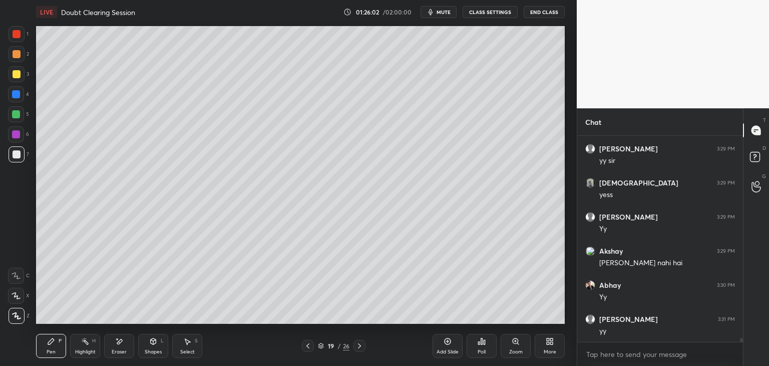
click at [121, 352] on div "Eraser" at bounding box center [119, 351] width 15 height 5
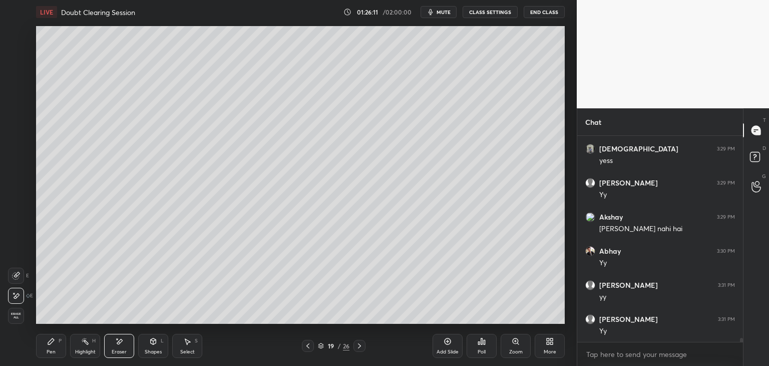
click at [58, 351] on div "Pen P" at bounding box center [51, 346] width 30 height 24
click at [117, 347] on div "Eraser" at bounding box center [119, 346] width 30 height 24
click at [38, 349] on div "Pen P" at bounding box center [51, 346] width 30 height 24
drag, startPoint x: 118, startPoint y: 347, endPoint x: 176, endPoint y: 327, distance: 61.8
click at [118, 347] on div "Eraser" at bounding box center [119, 346] width 30 height 24
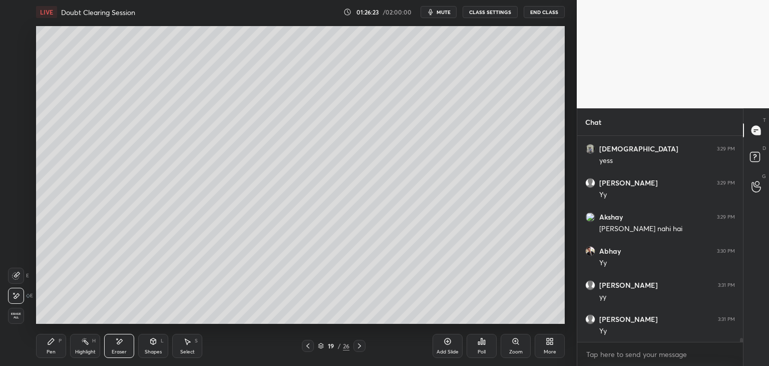
click at [42, 347] on div "Pen P" at bounding box center [51, 346] width 30 height 24
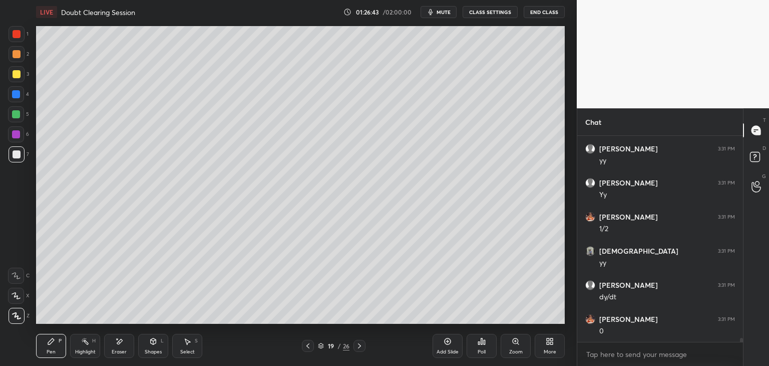
scroll to position [10235, 0]
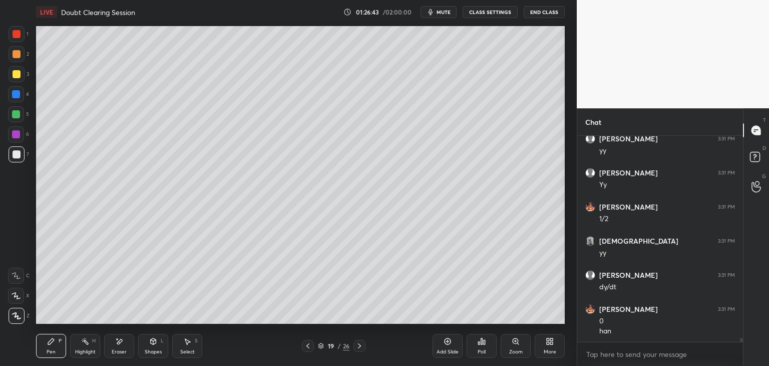
click at [120, 351] on div "Eraser" at bounding box center [119, 351] width 15 height 5
click at [61, 349] on div "Pen P" at bounding box center [51, 346] width 30 height 24
click at [126, 349] on div "Eraser" at bounding box center [119, 346] width 30 height 24
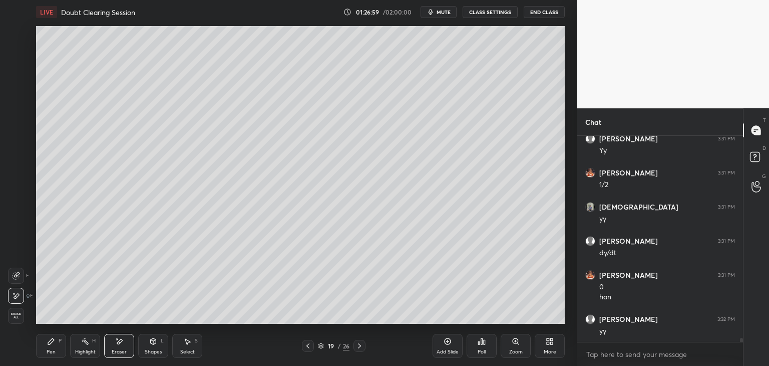
drag, startPoint x: 67, startPoint y: 342, endPoint x: 74, endPoint y: 342, distance: 7.0
click at [68, 342] on div "Pen P Highlight H Eraser Shapes L Select S" at bounding box center [135, 346] width 198 height 24
click at [45, 348] on div "Pen P" at bounding box center [51, 346] width 30 height 24
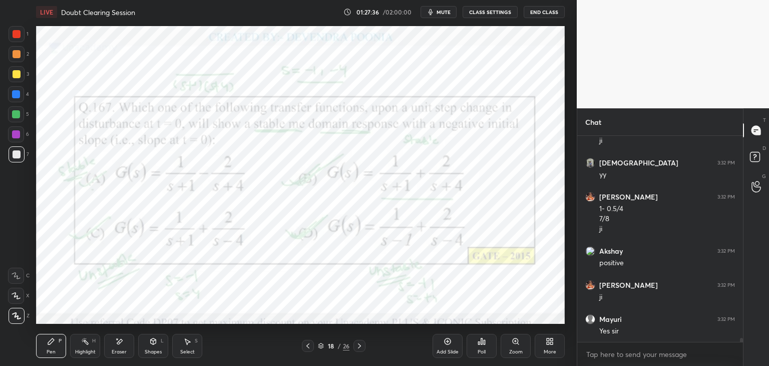
scroll to position [10538, 0]
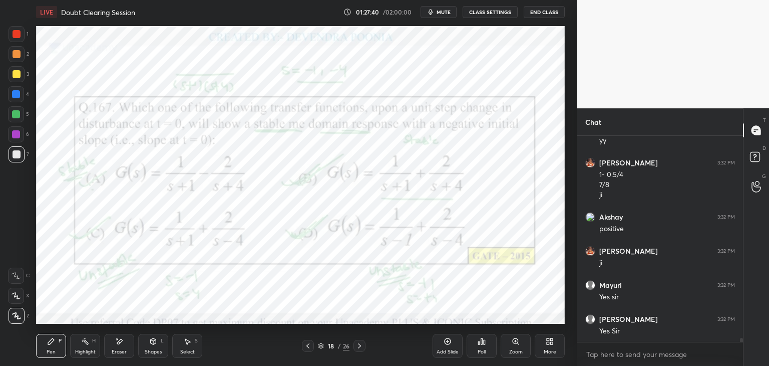
click at [11, 140] on div at bounding box center [16, 134] width 16 height 16
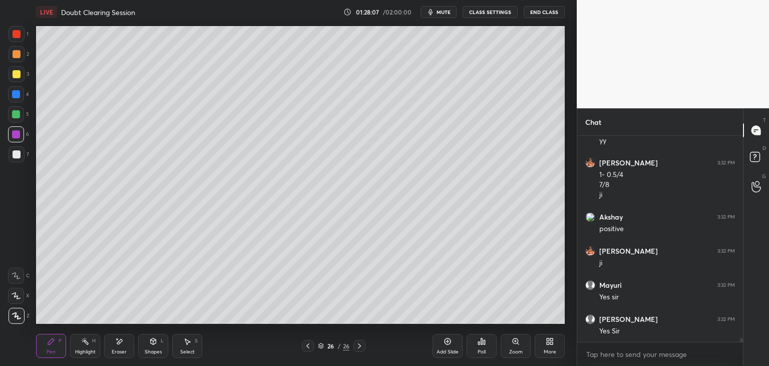
scroll to position [10572, 0]
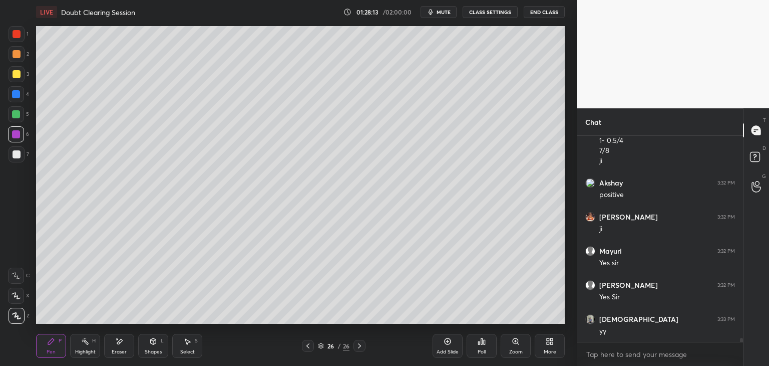
click at [321, 347] on icon at bounding box center [321, 346] width 6 height 6
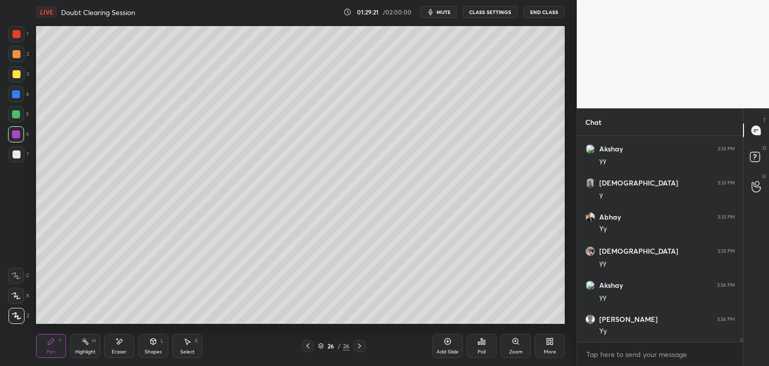
click at [542, 345] on div "More" at bounding box center [550, 346] width 30 height 24
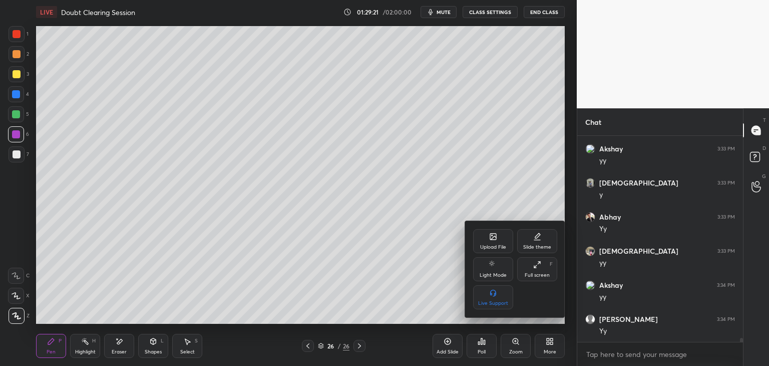
click at [499, 256] on div "Upload File Slide theme Light Mode Full screen F Live Support" at bounding box center [515, 269] width 84 height 80
click at [494, 244] on div "Upload File" at bounding box center [493, 246] width 26 height 5
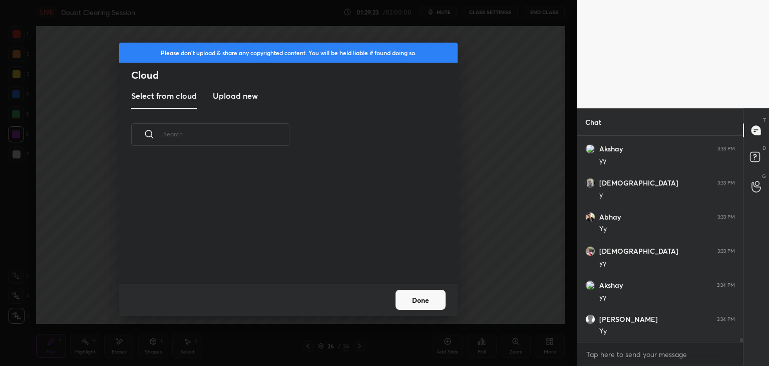
scroll to position [123, 322]
click at [232, 93] on h3 "Upload new" at bounding box center [235, 96] width 45 height 12
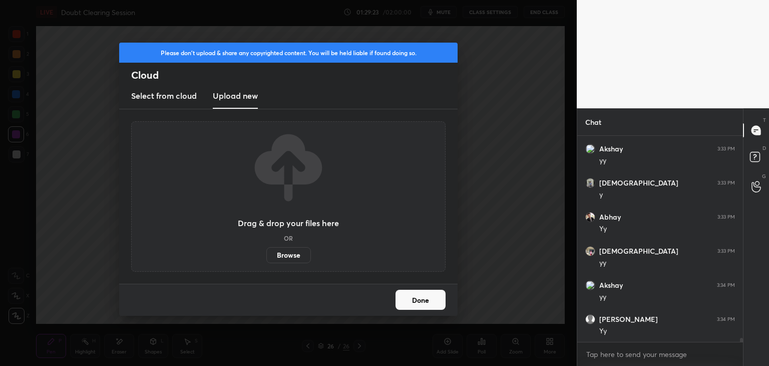
click at [285, 253] on label "Browse" at bounding box center [288, 255] width 45 height 16
click at [266, 253] on input "Browse" at bounding box center [266, 255] width 0 height 16
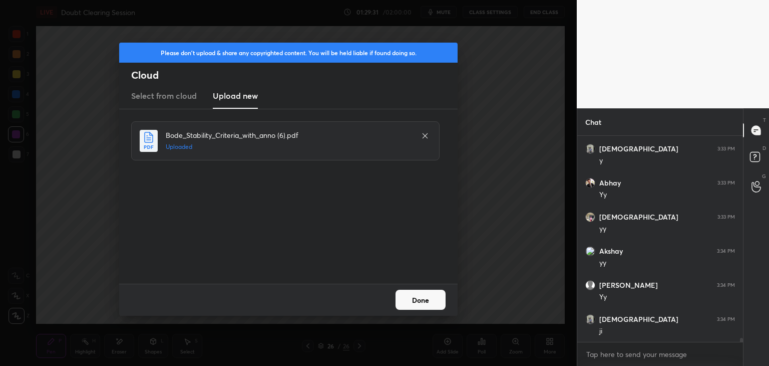
click at [415, 306] on button "Done" at bounding box center [421, 300] width 50 height 20
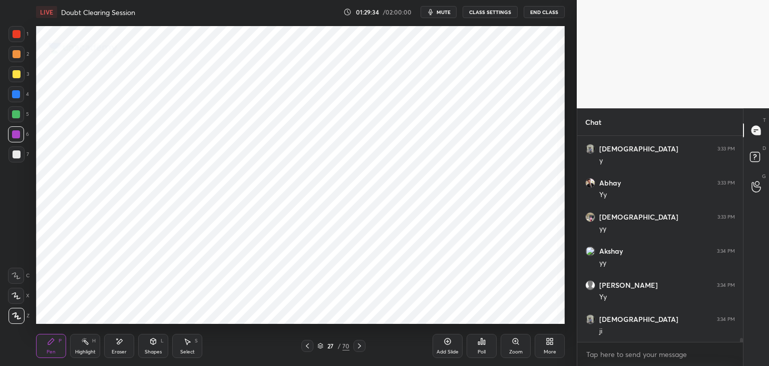
click at [319, 345] on icon at bounding box center [321, 346] width 6 height 6
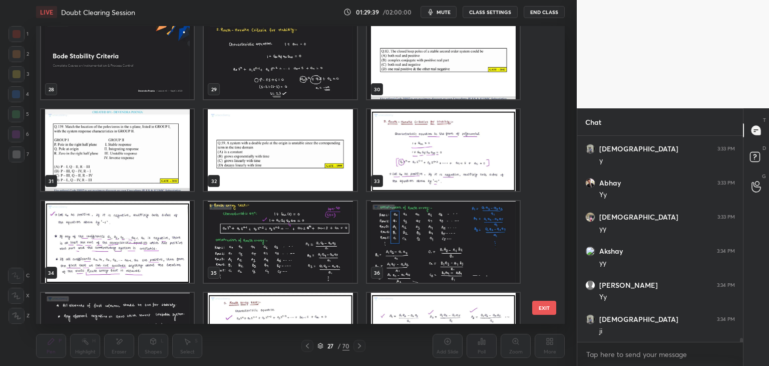
scroll to position [821, 0]
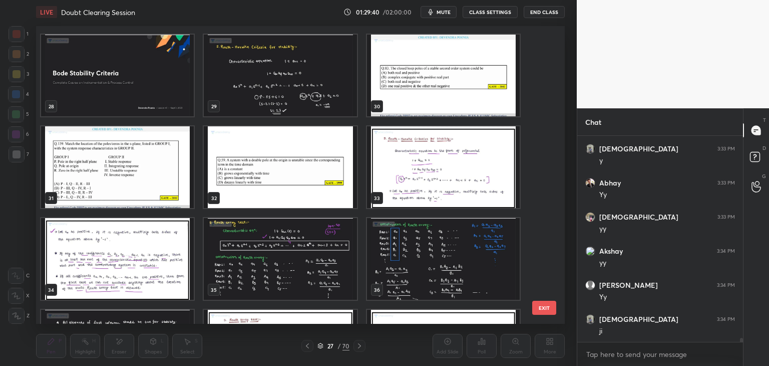
click at [291, 110] on img "grid" at bounding box center [280, 76] width 153 height 82
click at [292, 111] on img "grid" at bounding box center [280, 76] width 153 height 82
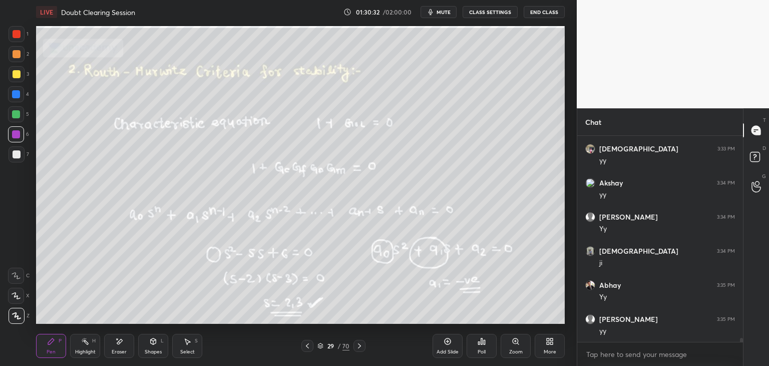
scroll to position [11083, 0]
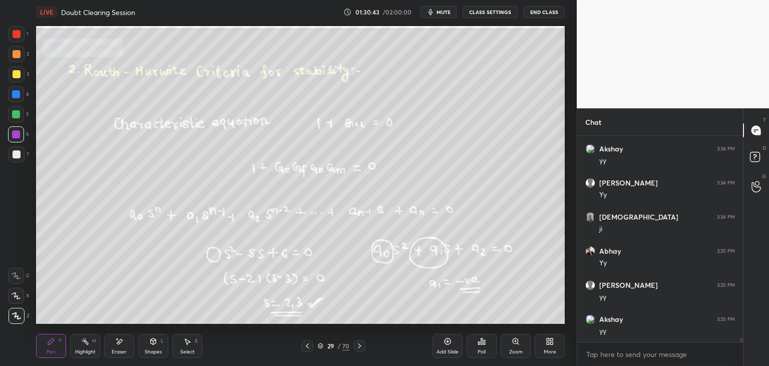
click at [356, 347] on icon at bounding box center [360, 346] width 8 height 8
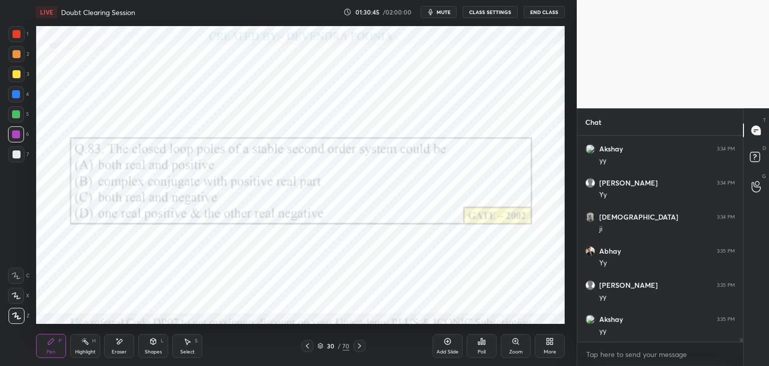
click at [319, 346] on icon at bounding box center [321, 346] width 6 height 6
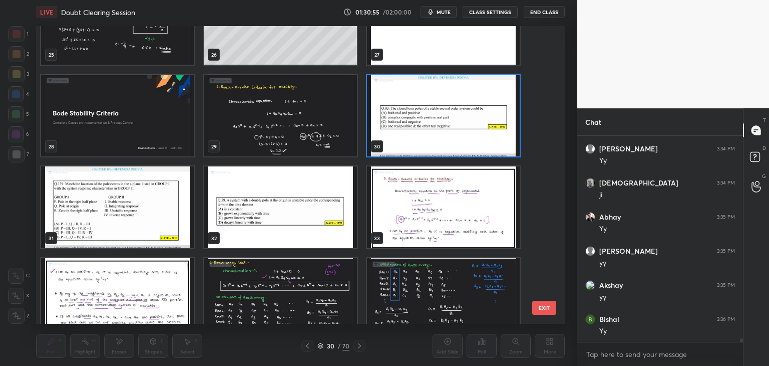
scroll to position [785, 0]
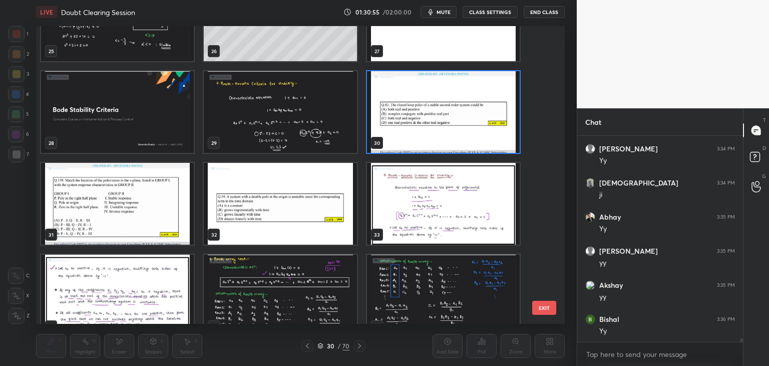
click at [463, 201] on img "grid" at bounding box center [443, 204] width 153 height 82
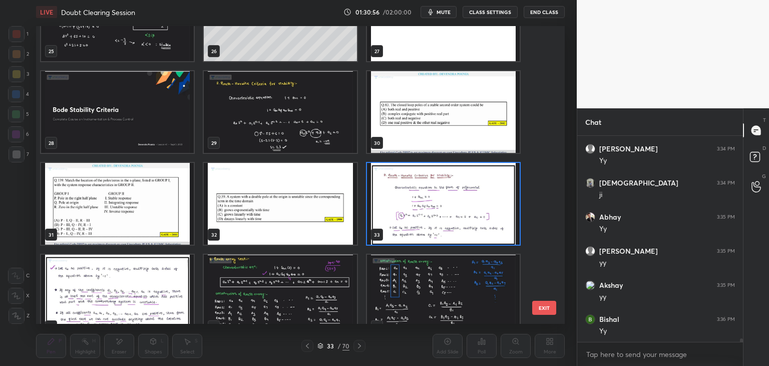
click at [464, 202] on img "grid" at bounding box center [443, 204] width 153 height 82
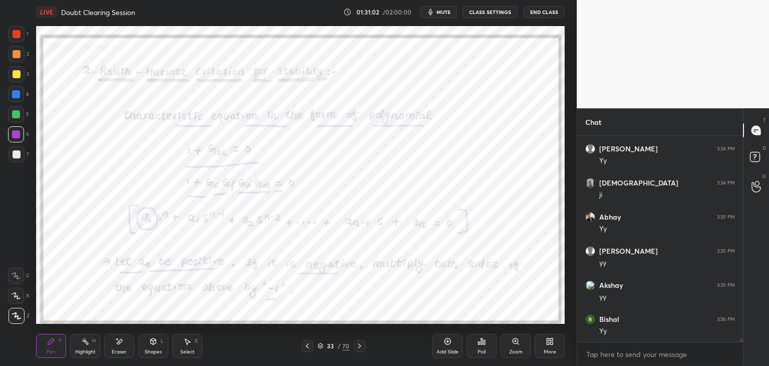
scroll to position [11151, 0]
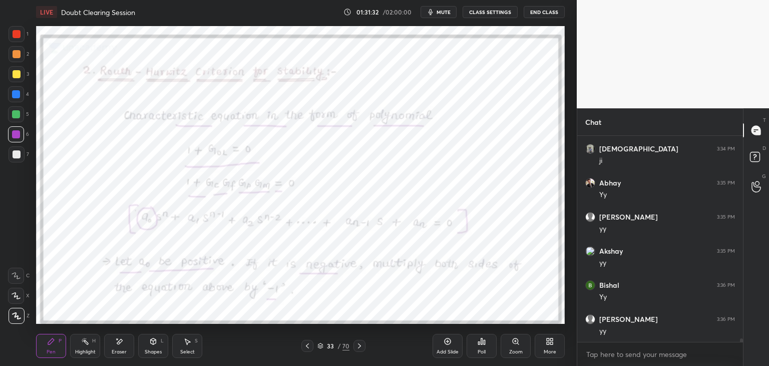
click at [322, 348] on icon at bounding box center [321, 346] width 6 height 6
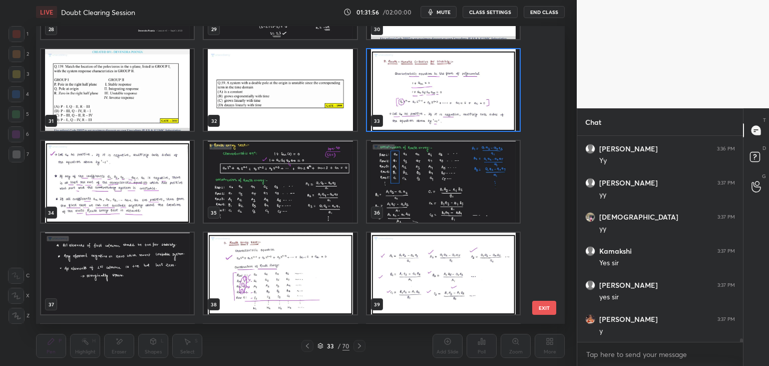
scroll to position [899, 0]
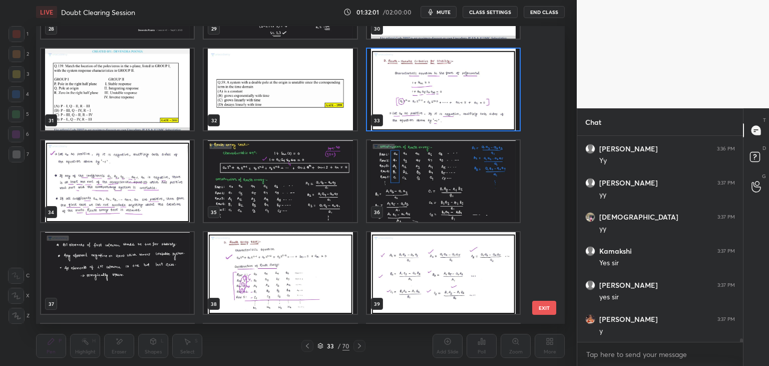
click at [148, 177] on img "grid" at bounding box center [117, 181] width 153 height 82
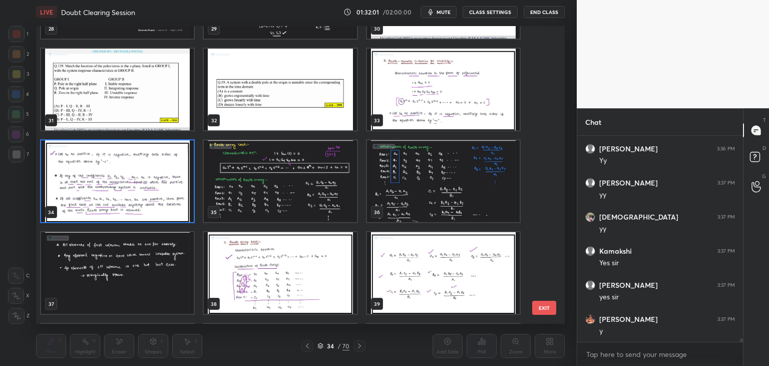
click at [149, 177] on img "grid" at bounding box center [117, 181] width 153 height 82
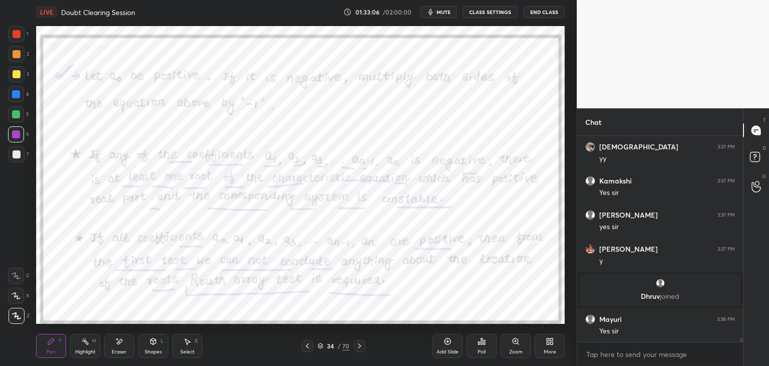
scroll to position [10887, 0]
click at [307, 348] on icon at bounding box center [308, 346] width 8 height 8
click at [358, 348] on icon at bounding box center [360, 346] width 8 height 8
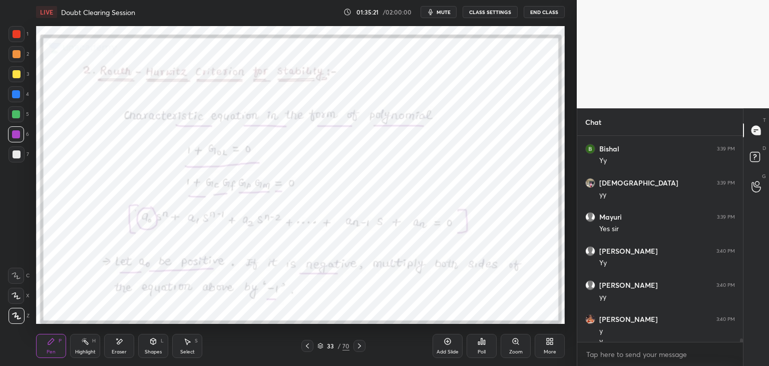
scroll to position [11271, 0]
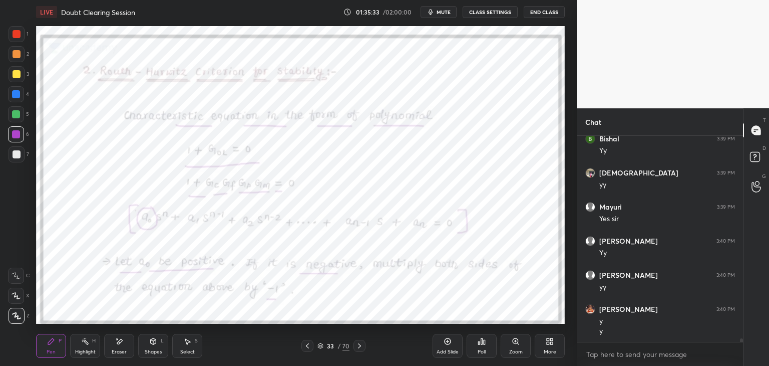
click at [358, 342] on icon at bounding box center [360, 346] width 8 height 8
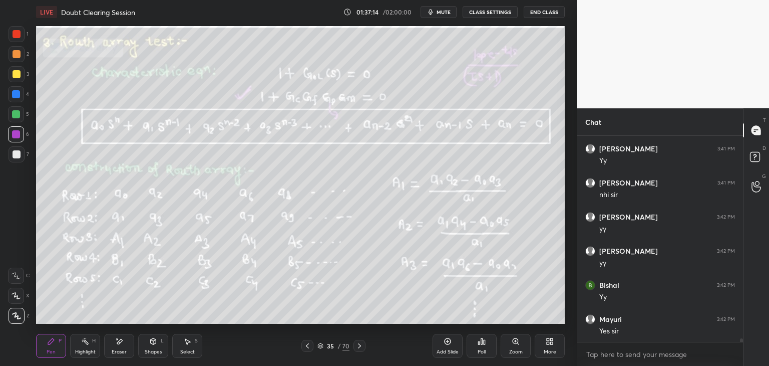
scroll to position [11612, 0]
click at [320, 348] on icon at bounding box center [320, 348] width 5 height 2
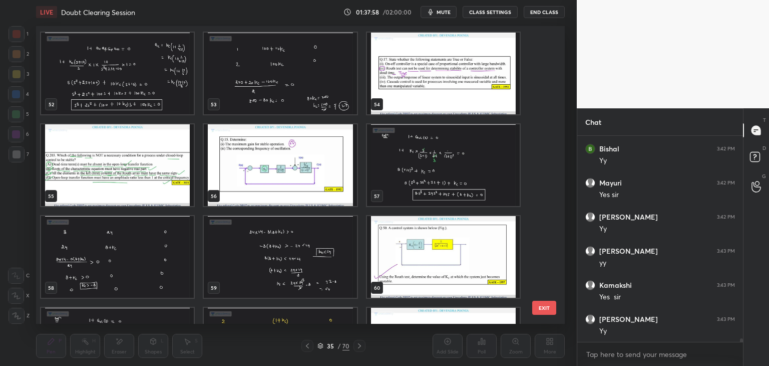
scroll to position [1580, 0]
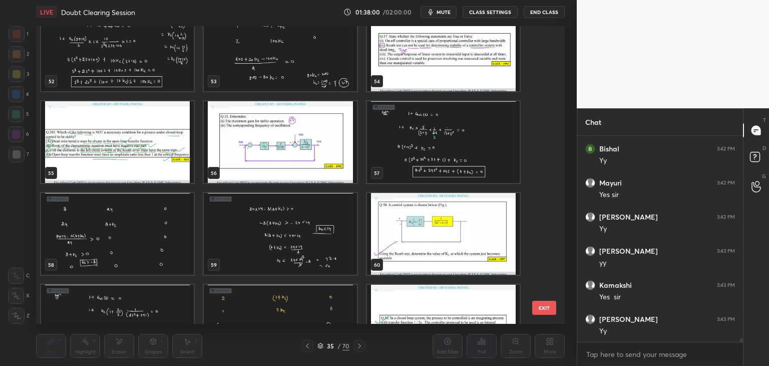
click at [318, 169] on img "grid" at bounding box center [280, 142] width 153 height 82
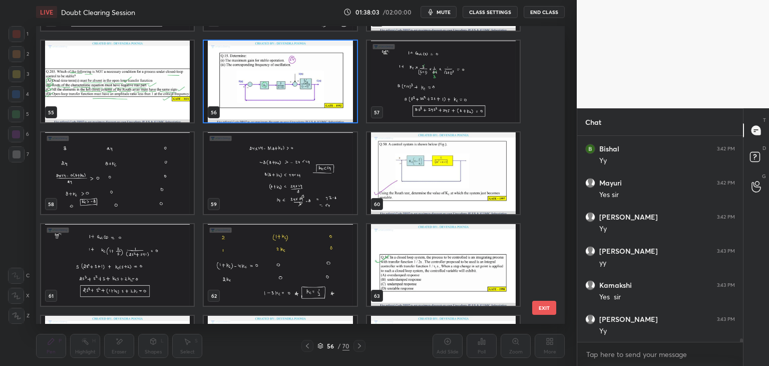
click at [475, 196] on img "grid" at bounding box center [443, 173] width 153 height 82
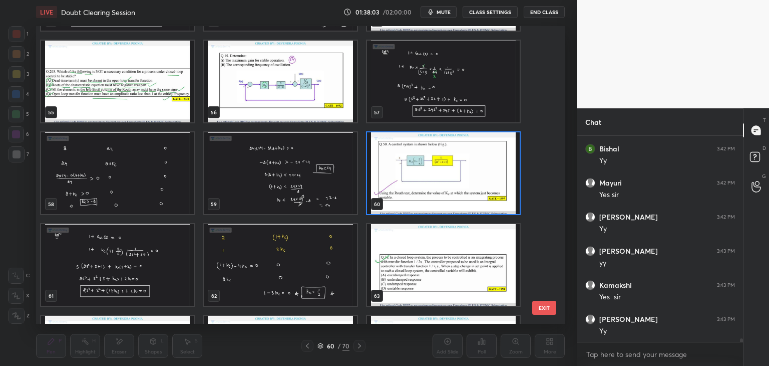
click at [475, 197] on img "grid" at bounding box center [443, 173] width 153 height 82
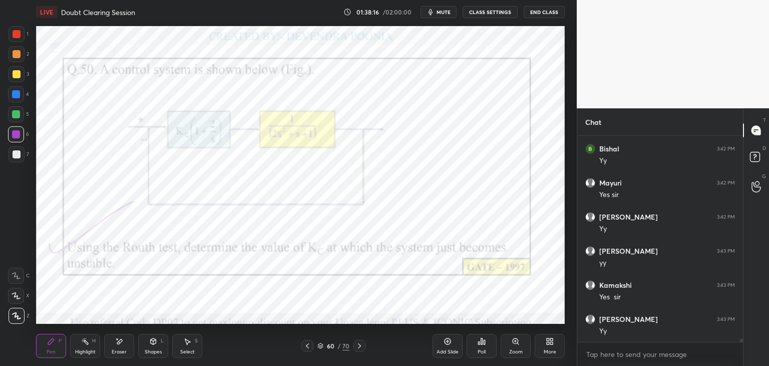
click at [365, 344] on div "60 / 70" at bounding box center [333, 346] width 198 height 12
click at [364, 345] on div at bounding box center [360, 346] width 12 height 12
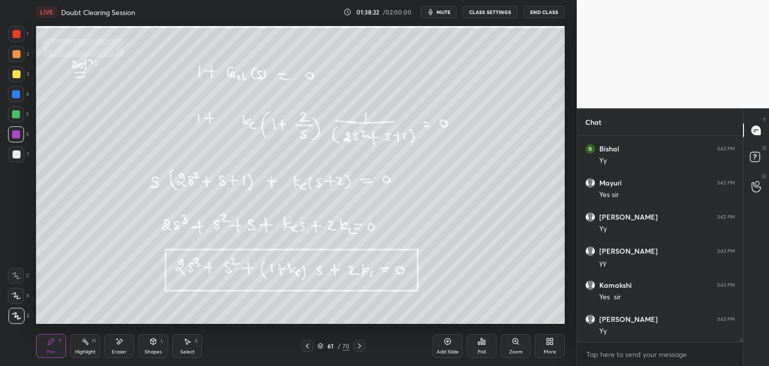
click at [304, 342] on icon at bounding box center [308, 346] width 8 height 8
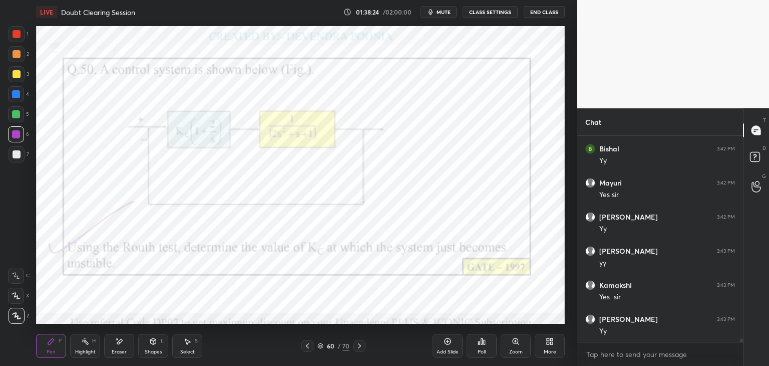
click at [364, 349] on div at bounding box center [360, 346] width 12 height 12
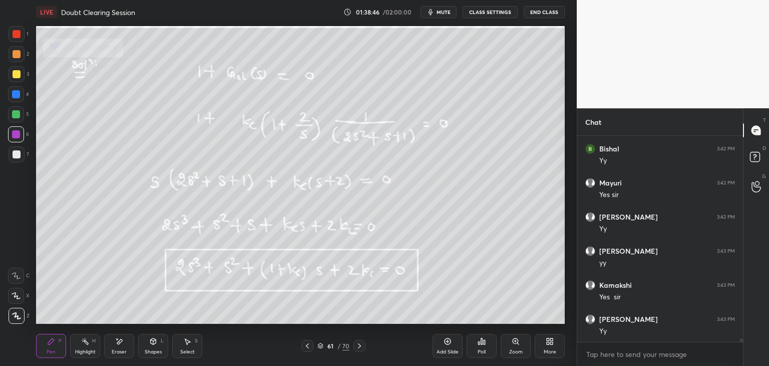
click at [322, 347] on icon at bounding box center [321, 346] width 6 height 6
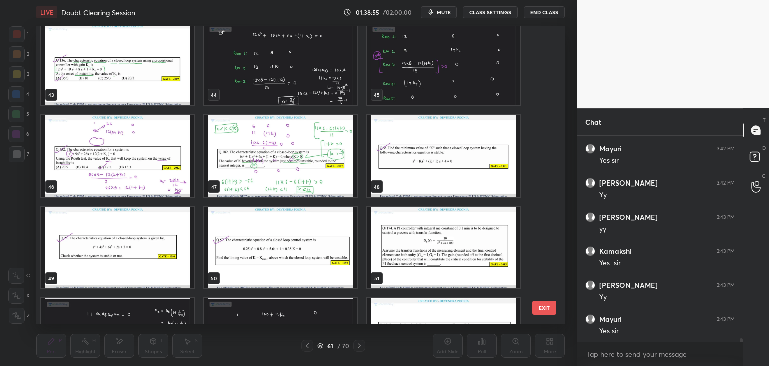
scroll to position [1302, 0]
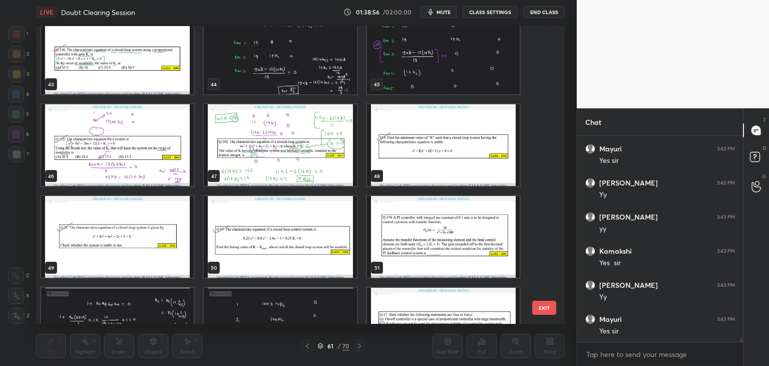
click at [107, 175] on img "grid" at bounding box center [117, 145] width 153 height 82
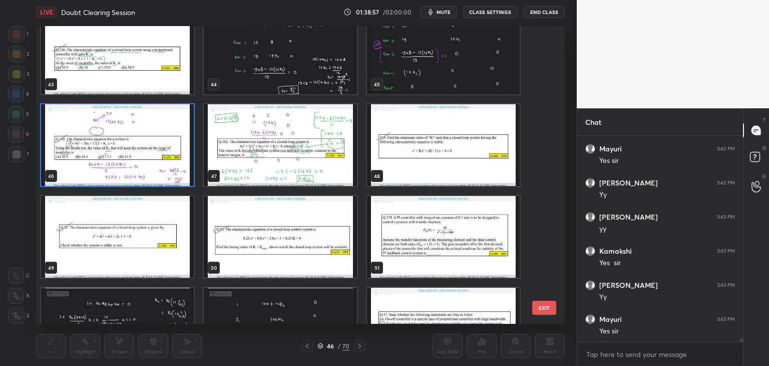
click at [110, 176] on img "grid" at bounding box center [117, 145] width 153 height 82
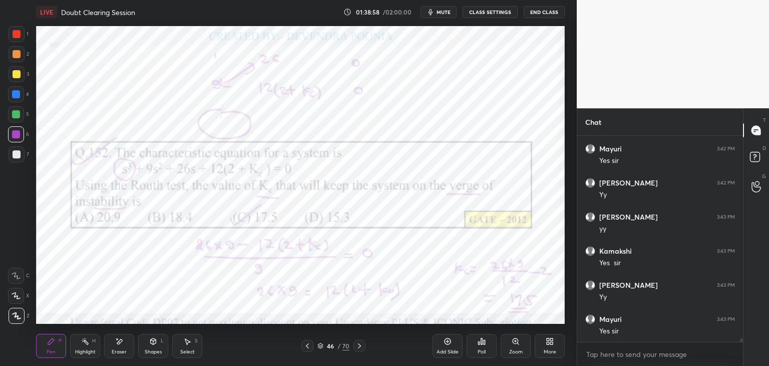
scroll to position [11782, 0]
click at [360, 345] on icon at bounding box center [359, 345] width 3 height 5
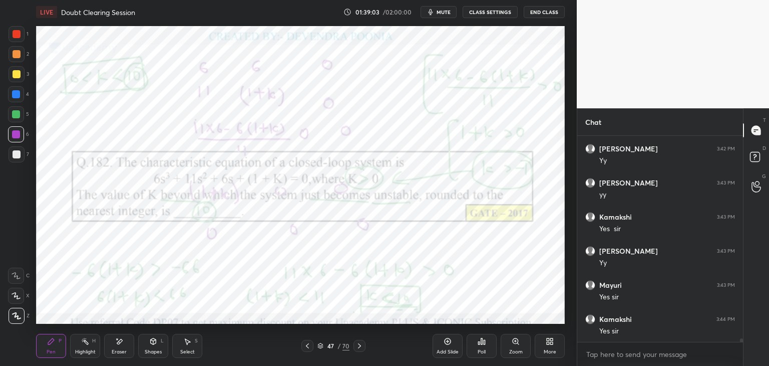
scroll to position [11816, 0]
click at [355, 336] on div "Pen P Highlight H Eraser Shapes L Select S 47 / 70 Add Slide Poll Zoom More" at bounding box center [300, 346] width 529 height 40
click at [357, 344] on icon at bounding box center [360, 346] width 8 height 8
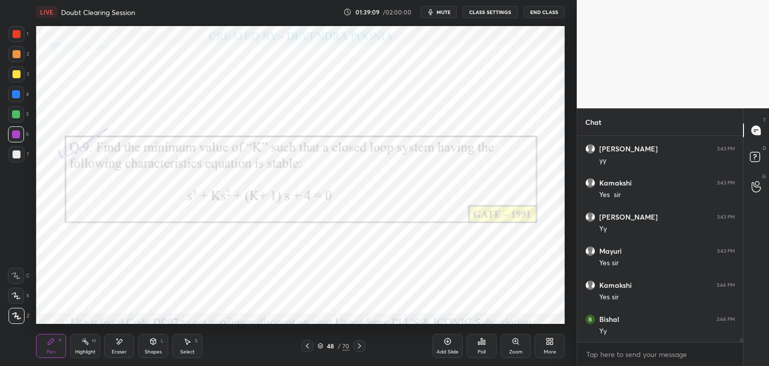
click at [361, 343] on icon at bounding box center [360, 346] width 8 height 8
click at [365, 348] on div at bounding box center [360, 346] width 12 height 12
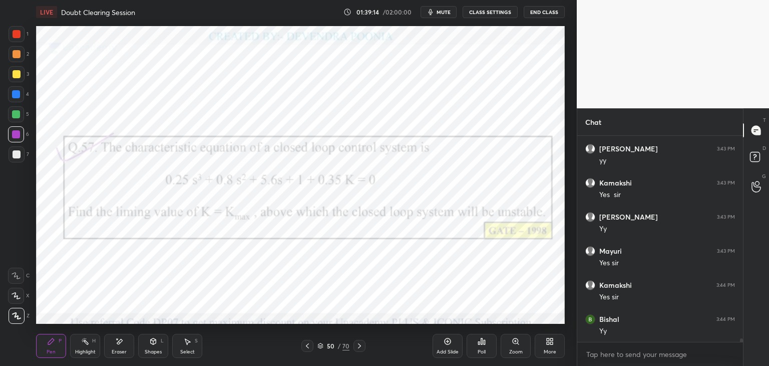
scroll to position [11850, 0]
click at [354, 349] on div at bounding box center [360, 346] width 12 height 12
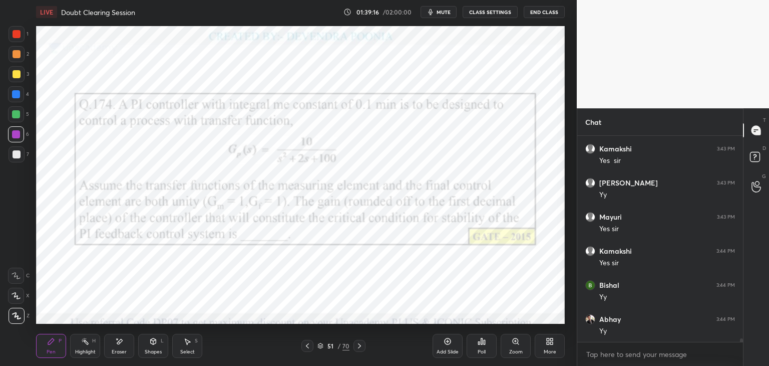
click at [360, 347] on icon at bounding box center [360, 346] width 8 height 8
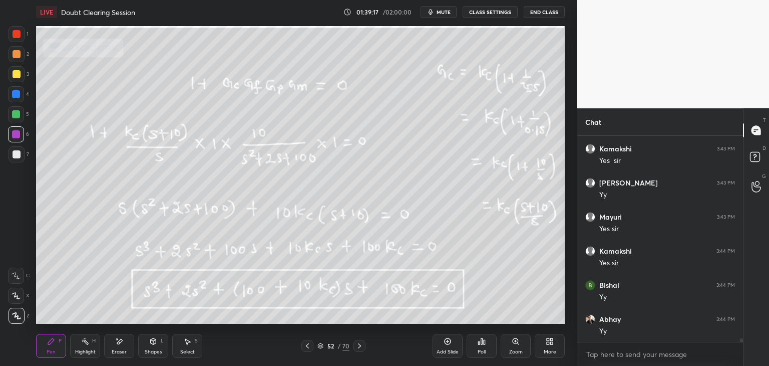
click at [359, 347] on icon at bounding box center [360, 346] width 8 height 8
click at [359, 347] on icon at bounding box center [359, 345] width 3 height 5
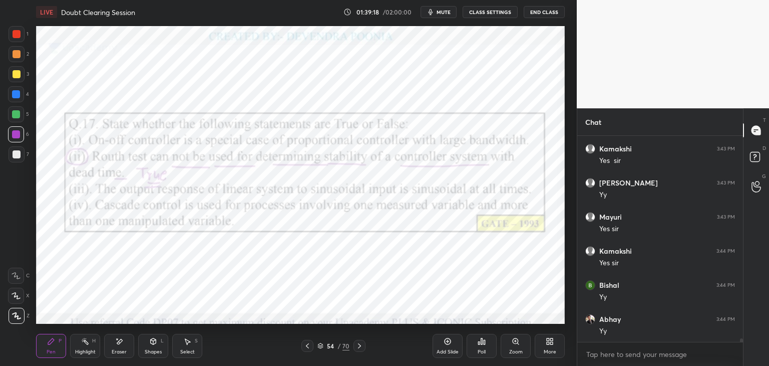
click at [359, 347] on icon at bounding box center [359, 345] width 3 height 5
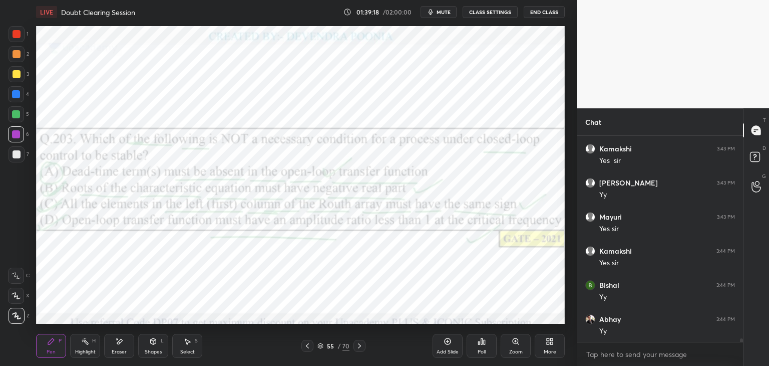
click at [359, 348] on icon at bounding box center [360, 346] width 8 height 8
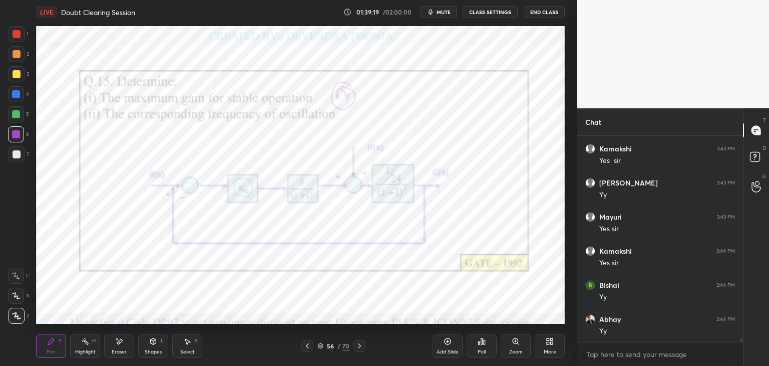
click at [359, 349] on icon at bounding box center [360, 346] width 8 height 8
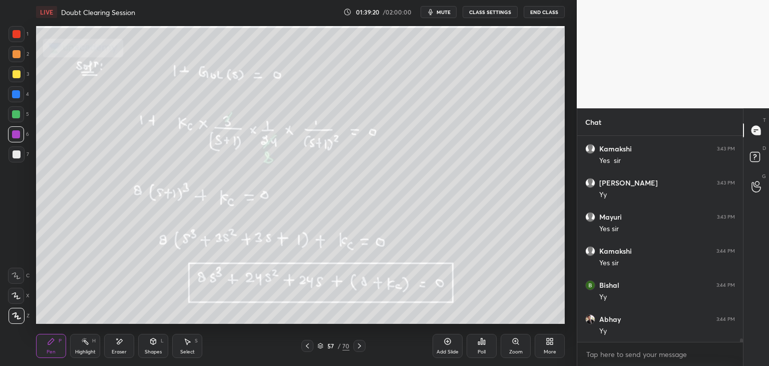
click at [359, 348] on icon at bounding box center [360, 346] width 8 height 8
click at [360, 348] on icon at bounding box center [360, 346] width 8 height 8
click at [359, 348] on icon at bounding box center [360, 346] width 8 height 8
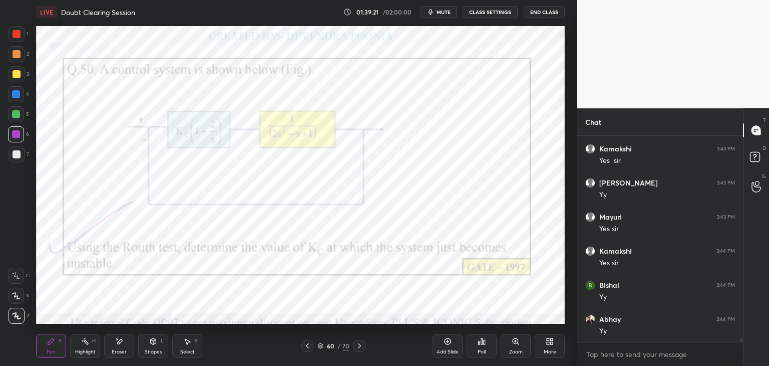
click at [359, 347] on icon at bounding box center [359, 345] width 3 height 5
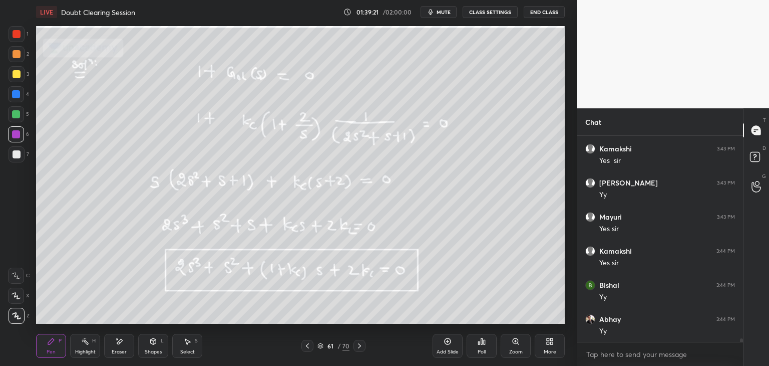
click at [359, 348] on icon at bounding box center [360, 346] width 8 height 8
click at [359, 349] on icon at bounding box center [360, 346] width 8 height 8
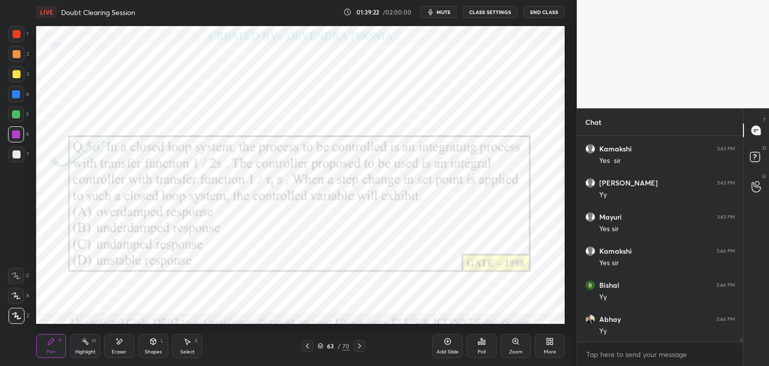
click at [359, 349] on icon at bounding box center [360, 346] width 8 height 8
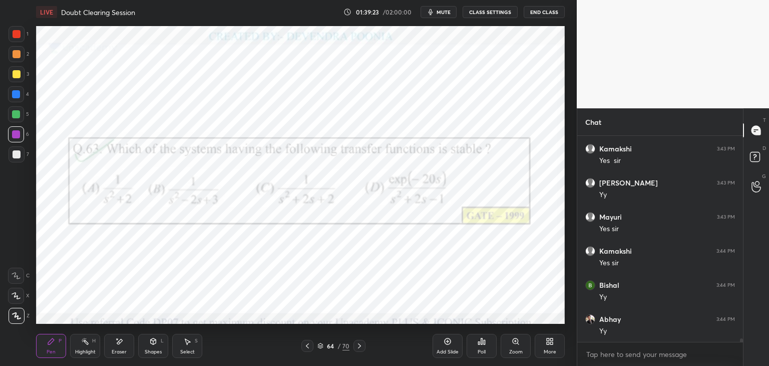
click at [358, 349] on div at bounding box center [360, 346] width 12 height 12
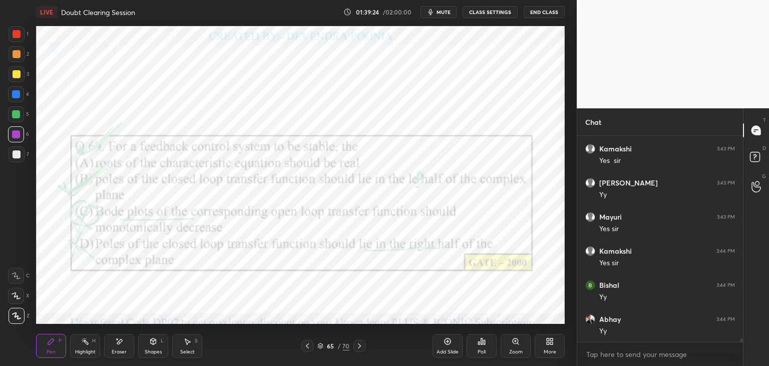
click at [322, 346] on icon at bounding box center [321, 346] width 6 height 6
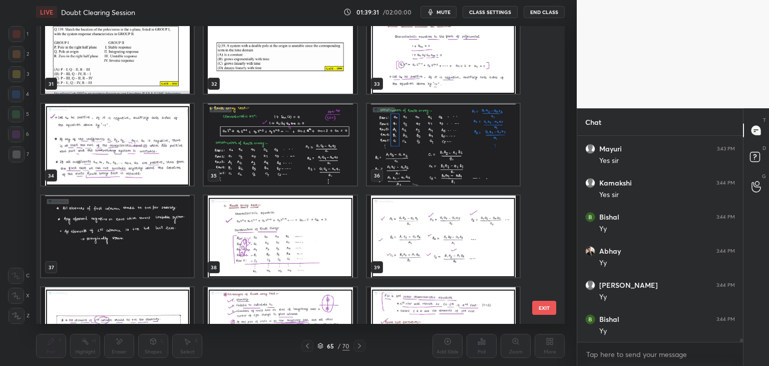
scroll to position [929, 0]
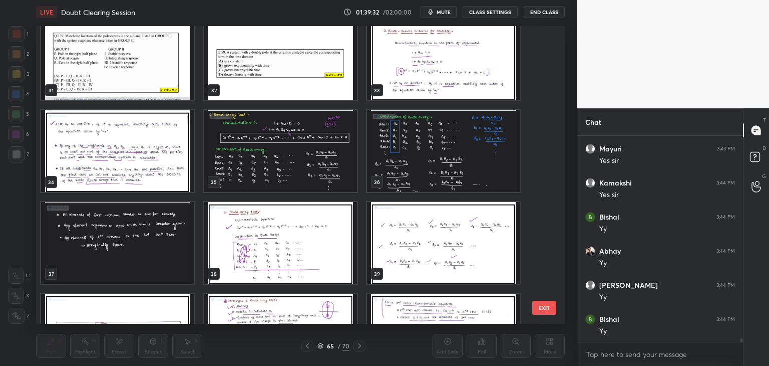
click at [278, 168] on img "grid" at bounding box center [280, 151] width 153 height 82
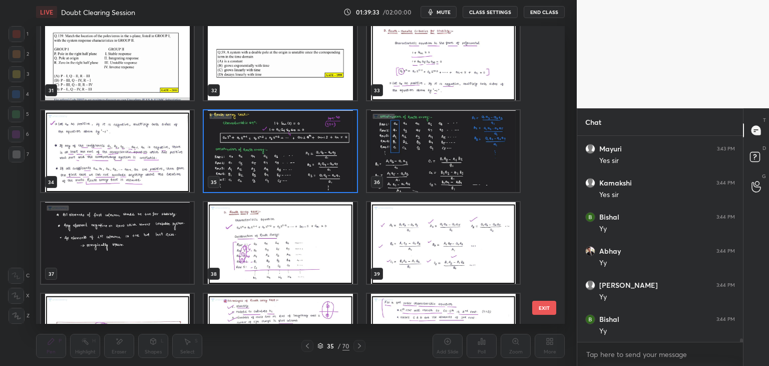
click at [281, 169] on img "grid" at bounding box center [280, 151] width 153 height 82
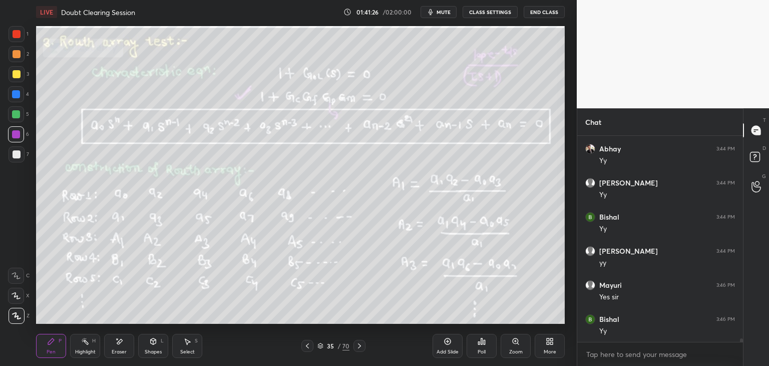
scroll to position [12055, 0]
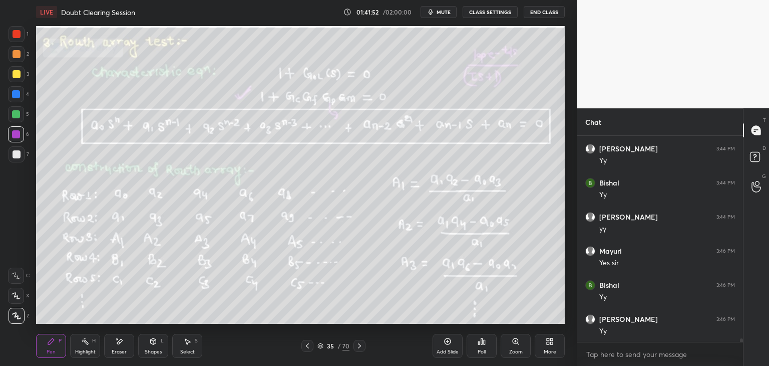
click at [122, 355] on div "Eraser" at bounding box center [119, 346] width 30 height 24
click at [13, 316] on span "Erase all" at bounding box center [16, 315] width 15 height 7
click at [361, 345] on icon at bounding box center [360, 346] width 8 height 8
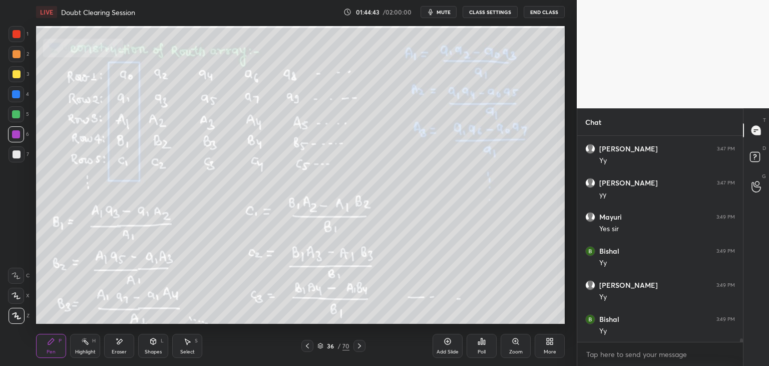
scroll to position [12498, 0]
click at [85, 344] on icon at bounding box center [85, 341] width 8 height 8
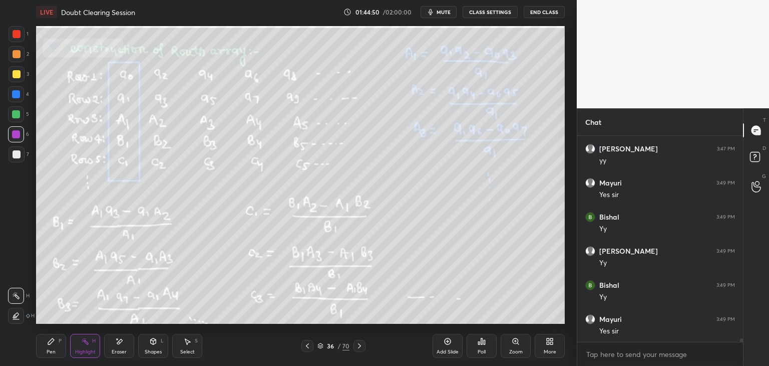
click at [12, 111] on div at bounding box center [16, 114] width 16 height 16
click at [53, 339] on icon at bounding box center [51, 341] width 6 height 6
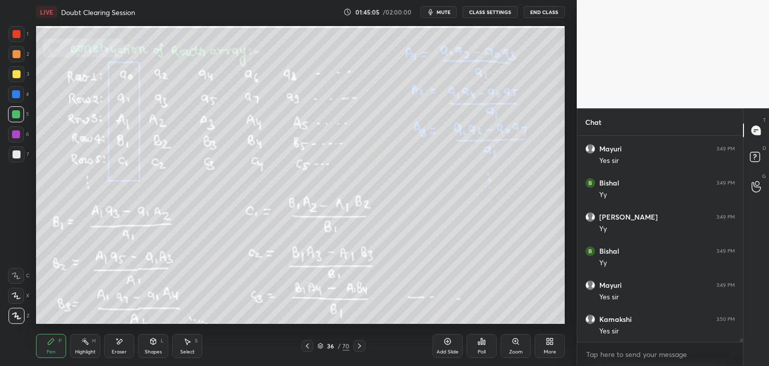
click at [143, 323] on div "Setting up your live class Poll for secs No correct answer Start poll" at bounding box center [300, 175] width 537 height 302
click at [122, 347] on div "Eraser" at bounding box center [119, 346] width 30 height 24
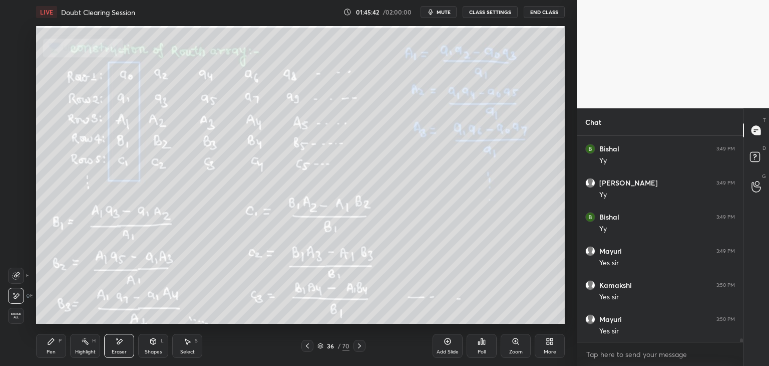
click at [24, 316] on div "Erase all" at bounding box center [16, 316] width 16 height 16
click at [126, 349] on div "Eraser" at bounding box center [119, 351] width 15 height 5
click at [10, 311] on div "Erase all" at bounding box center [16, 316] width 16 height 16
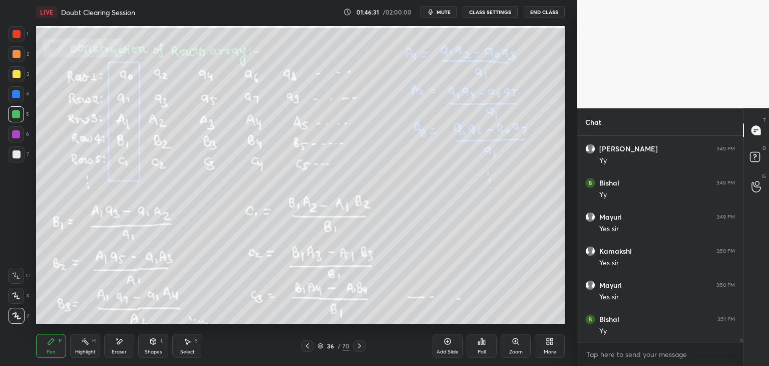
click at [310, 348] on icon at bounding box center [308, 346] width 8 height 8
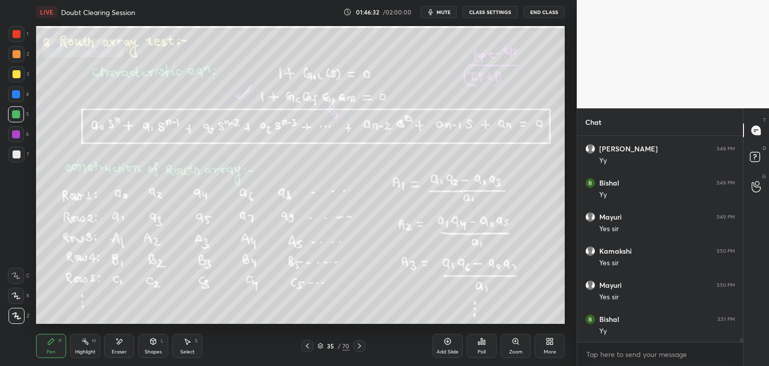
scroll to position [12634, 0]
click at [118, 348] on div "Eraser" at bounding box center [119, 346] width 30 height 24
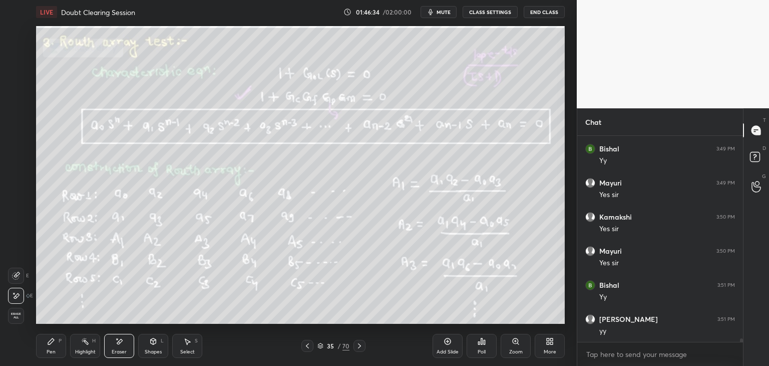
scroll to position [12668, 0]
click at [12, 313] on span "Erase all" at bounding box center [16, 315] width 15 height 7
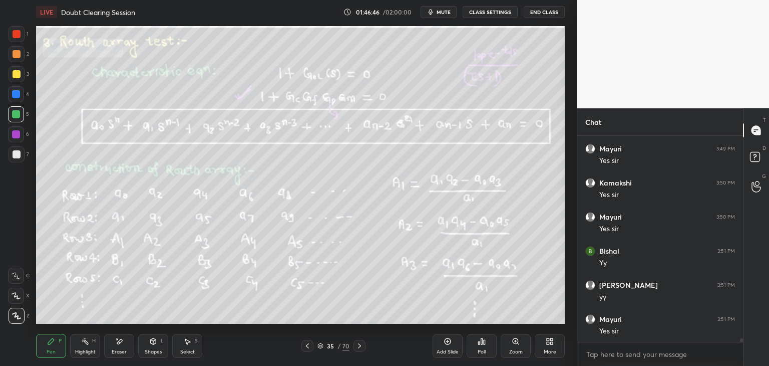
click at [362, 348] on icon at bounding box center [360, 346] width 8 height 8
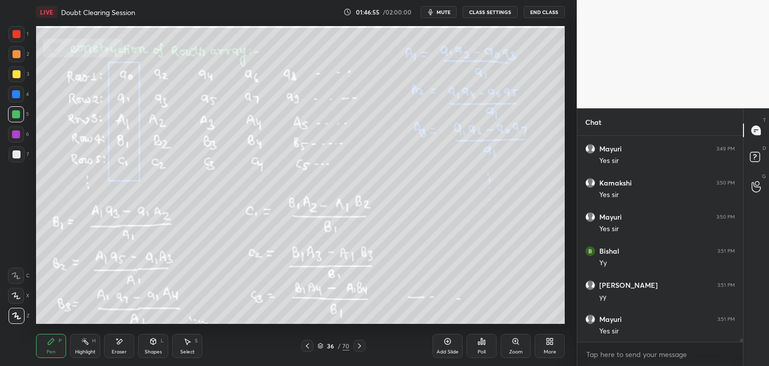
drag, startPoint x: 311, startPoint y: 347, endPoint x: 313, endPoint y: 341, distance: 5.9
click at [311, 346] on icon at bounding box center [308, 346] width 8 height 8
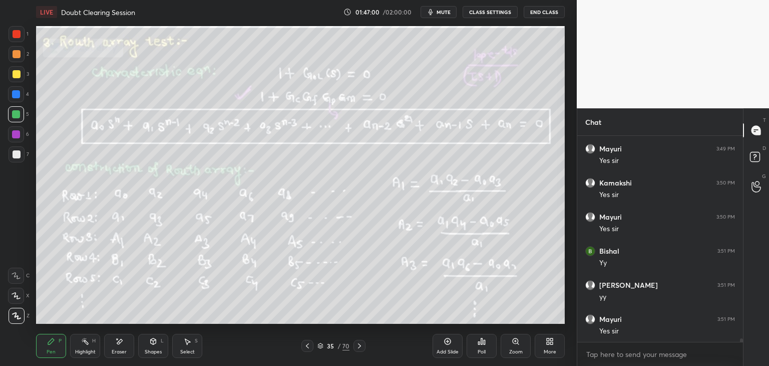
click at [363, 344] on icon at bounding box center [360, 346] width 8 height 8
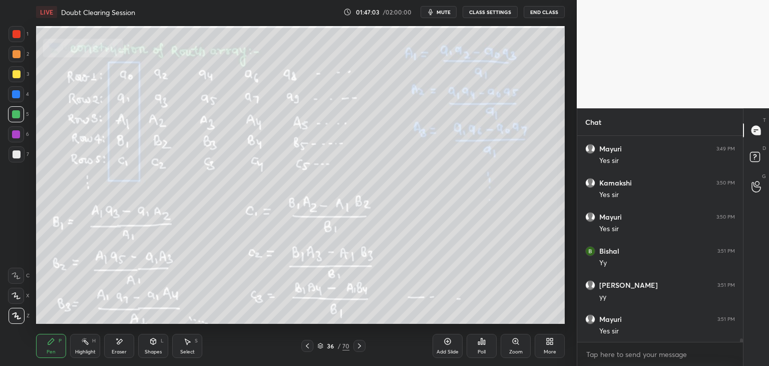
click at [309, 350] on div at bounding box center [308, 346] width 12 height 12
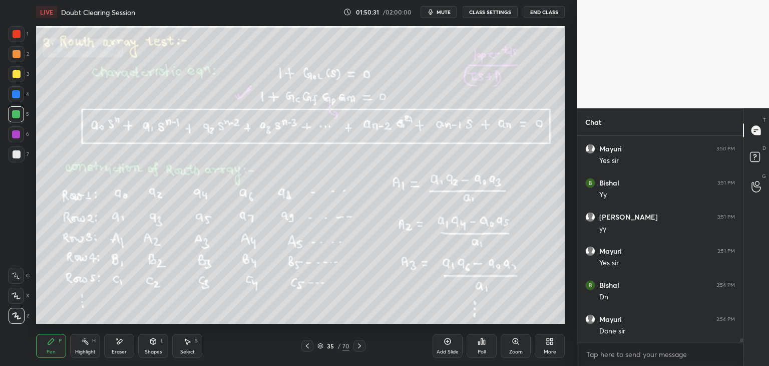
scroll to position [12770, 0]
click at [448, 16] on button "mute" at bounding box center [439, 12] width 36 height 12
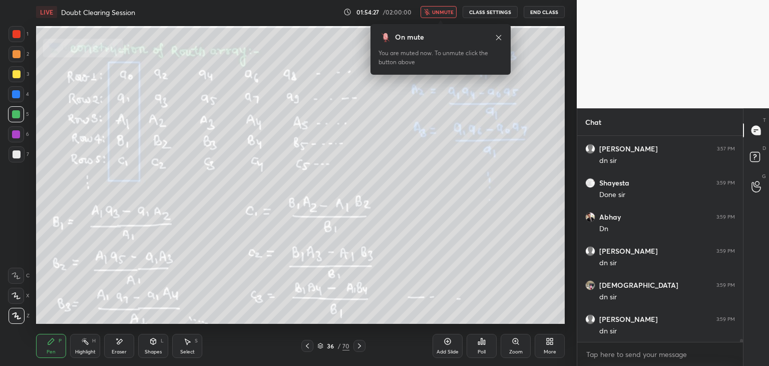
scroll to position [13043, 0]
click at [443, 17] on button "unmute" at bounding box center [439, 12] width 36 height 12
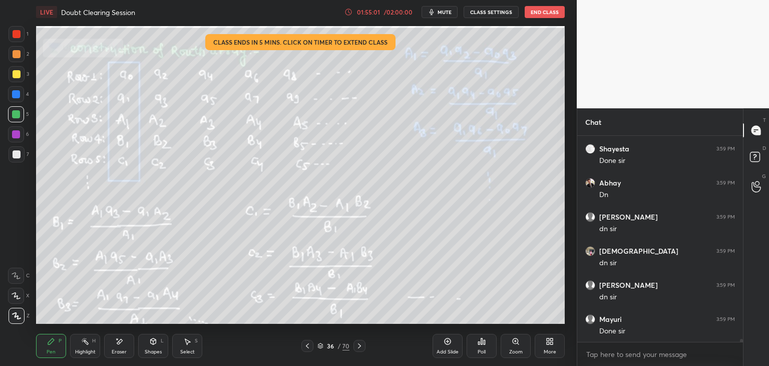
scroll to position [13077, 0]
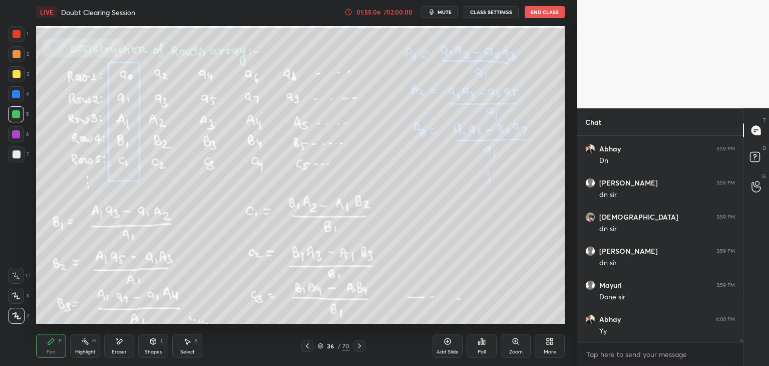
click at [16, 137] on div at bounding box center [16, 134] width 8 height 8
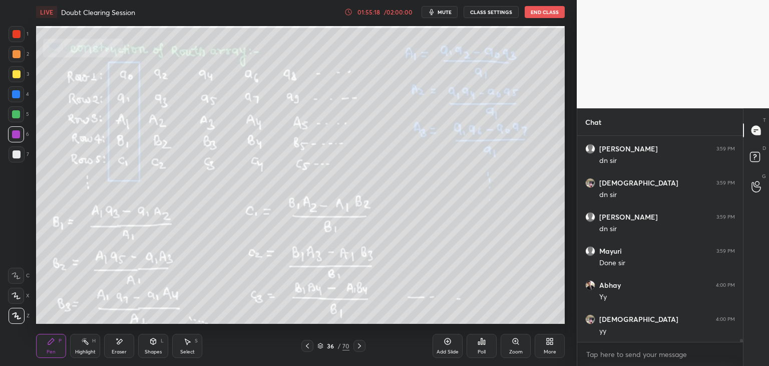
click at [12, 111] on div at bounding box center [16, 114] width 8 height 8
click at [88, 351] on div "Highlight" at bounding box center [85, 351] width 21 height 5
click at [15, 93] on div at bounding box center [16, 94] width 8 height 8
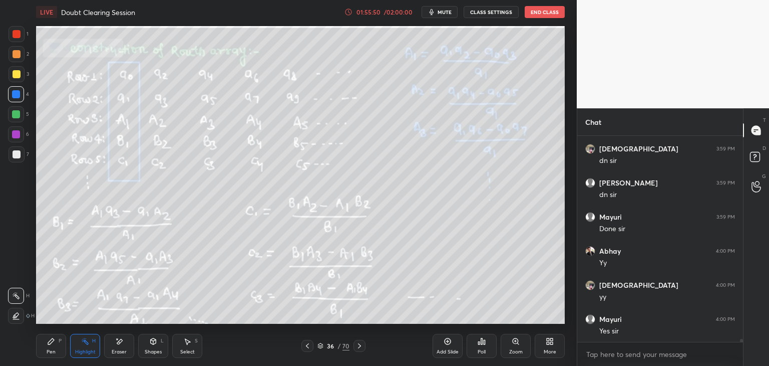
scroll to position [13179, 0]
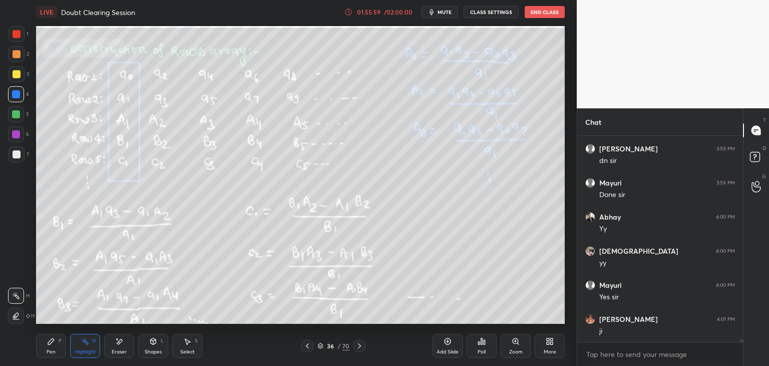
click at [359, 347] on icon at bounding box center [360, 346] width 8 height 8
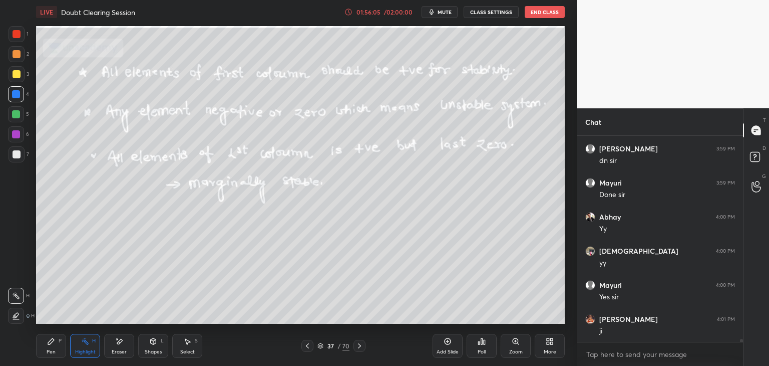
click at [312, 346] on div at bounding box center [308, 346] width 12 height 12
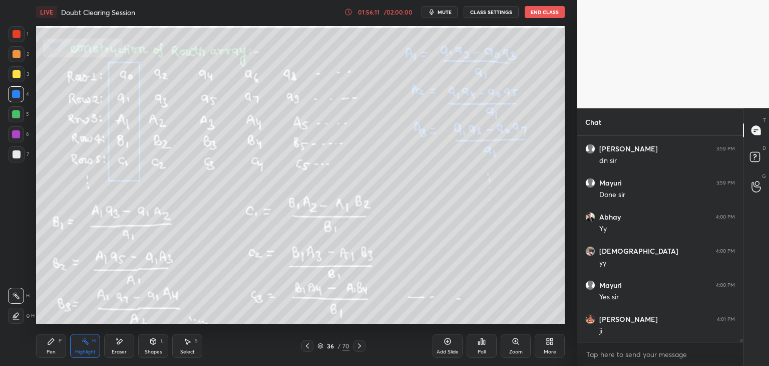
click at [357, 346] on icon at bounding box center [360, 346] width 8 height 8
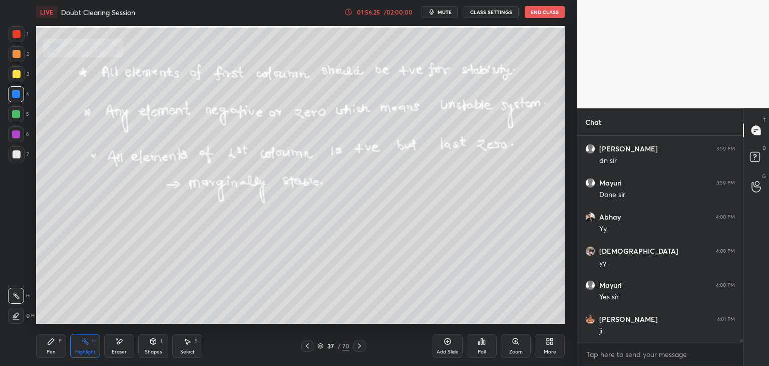
scroll to position [13213, 0]
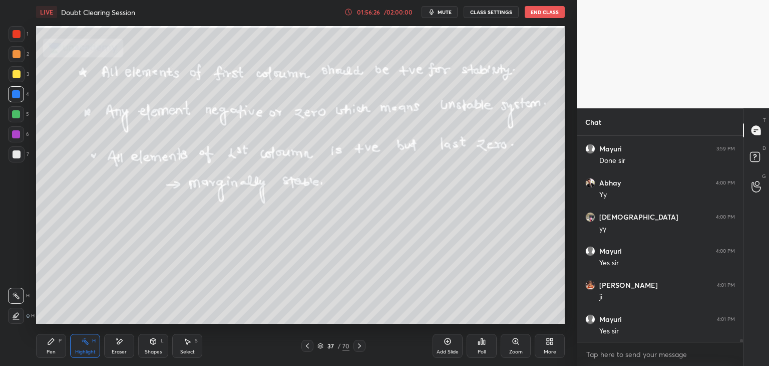
click at [307, 351] on div at bounding box center [308, 346] width 12 height 12
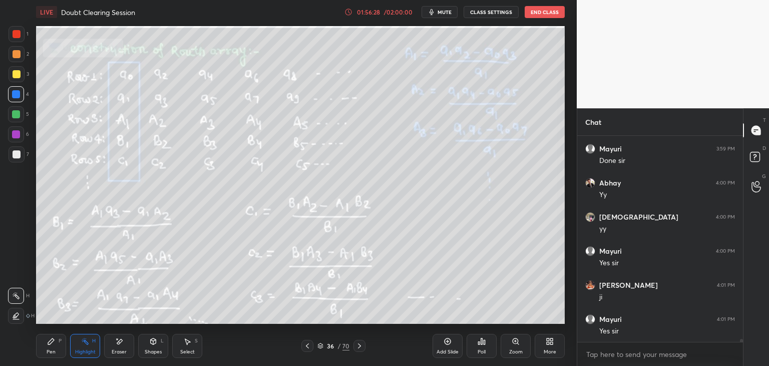
click at [361, 347] on icon at bounding box center [360, 346] width 8 height 8
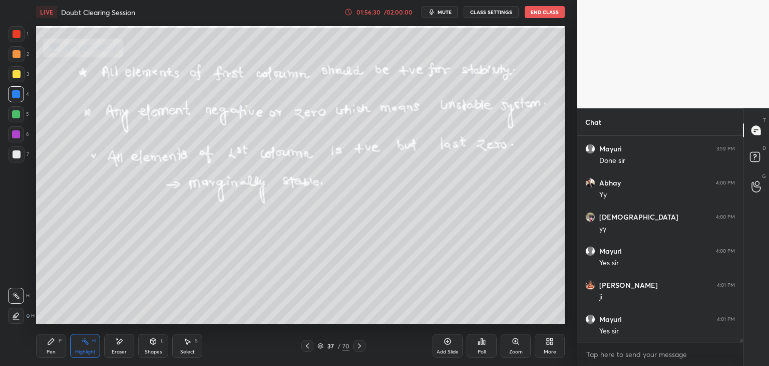
click at [304, 343] on icon at bounding box center [308, 346] width 8 height 8
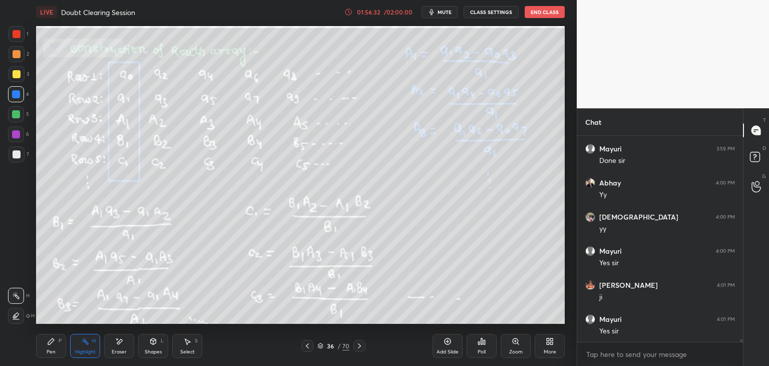
click at [361, 349] on icon at bounding box center [360, 346] width 8 height 8
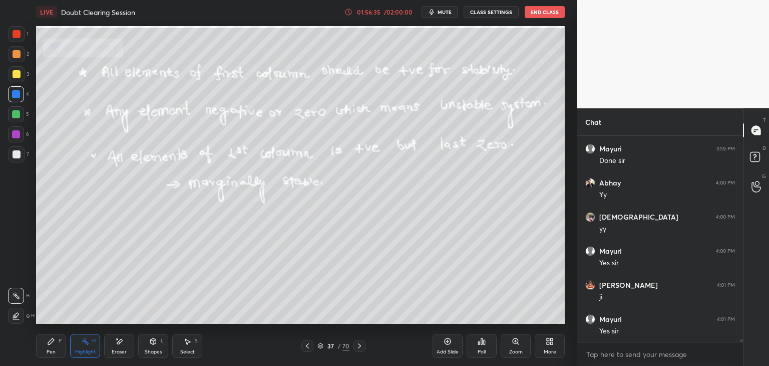
drag, startPoint x: 298, startPoint y: 345, endPoint x: 303, endPoint y: 347, distance: 5.2
click at [300, 345] on div "37 / 70" at bounding box center [333, 346] width 198 height 12
click at [305, 346] on icon at bounding box center [308, 346] width 8 height 8
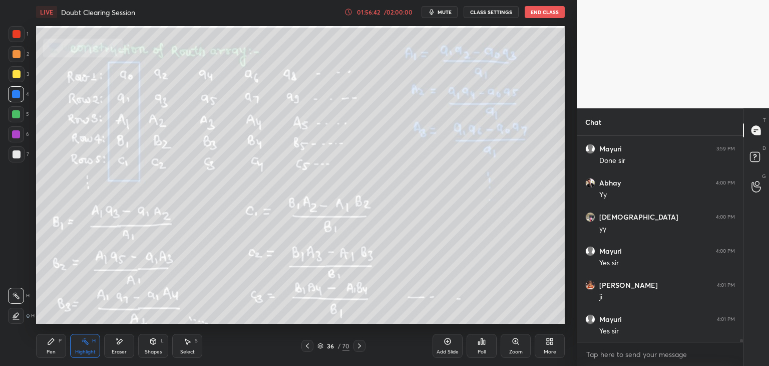
scroll to position [13247, 0]
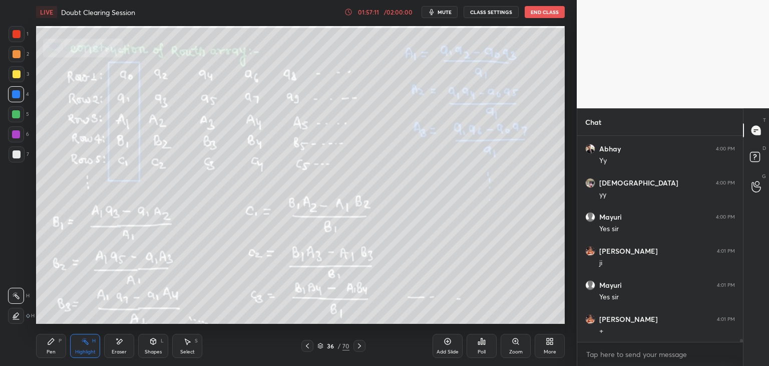
click at [360, 349] on icon at bounding box center [360, 346] width 8 height 8
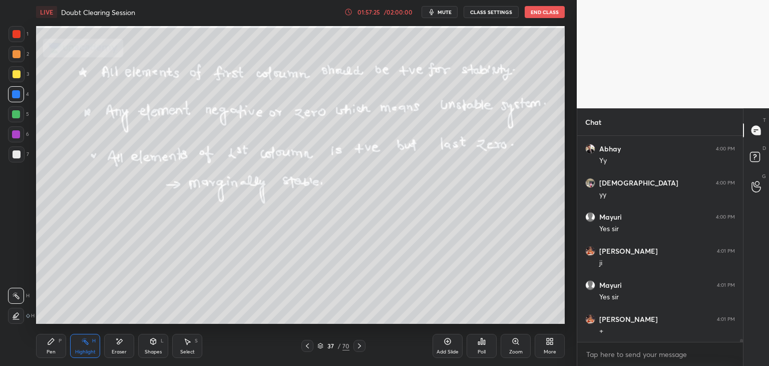
scroll to position [13281, 0]
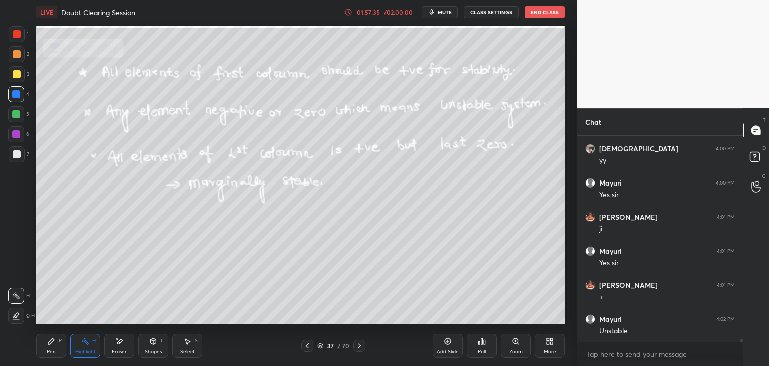
click at [308, 347] on icon at bounding box center [308, 346] width 8 height 8
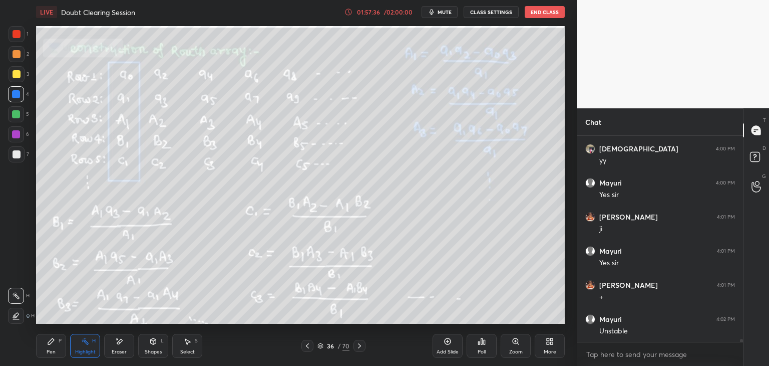
click at [361, 348] on icon at bounding box center [360, 346] width 8 height 8
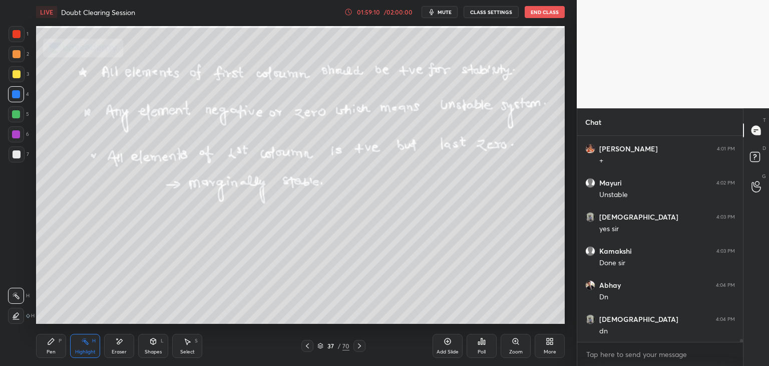
scroll to position [13451, 0]
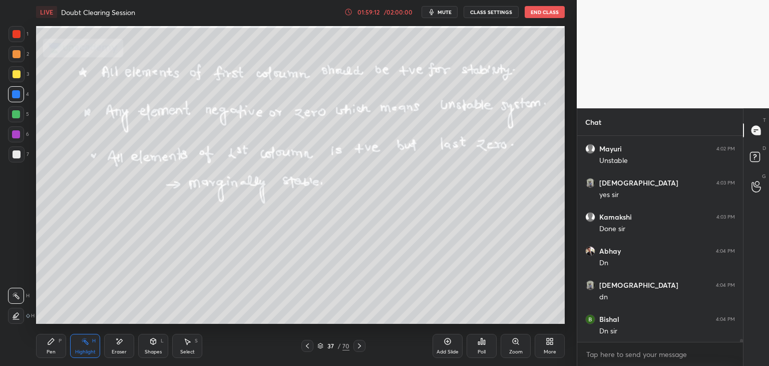
click at [361, 343] on icon at bounding box center [360, 346] width 8 height 8
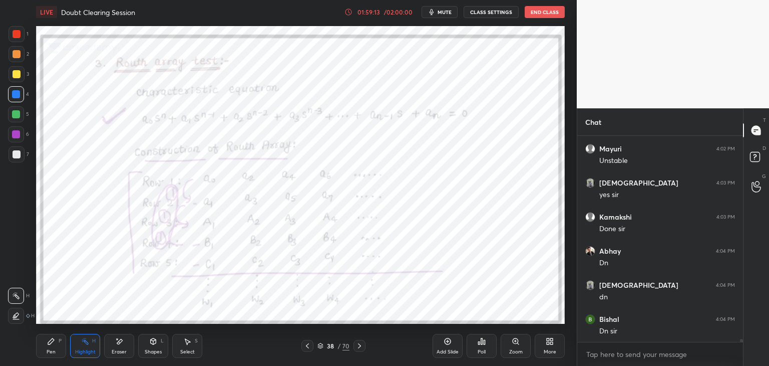
click at [361, 343] on icon at bounding box center [360, 346] width 8 height 8
click at [303, 348] on div at bounding box center [308, 346] width 12 height 12
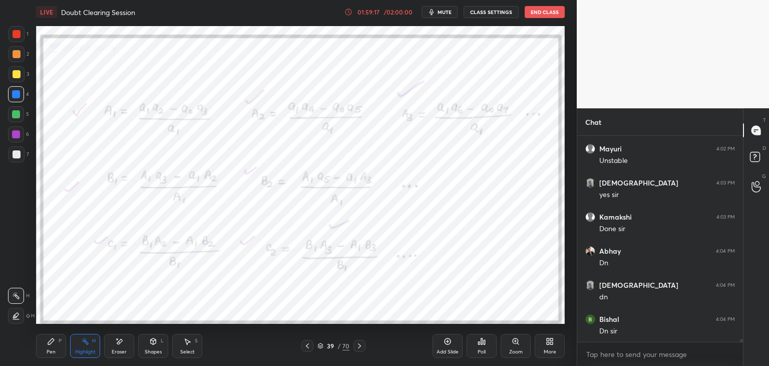
click at [303, 348] on div at bounding box center [308, 346] width 12 height 12
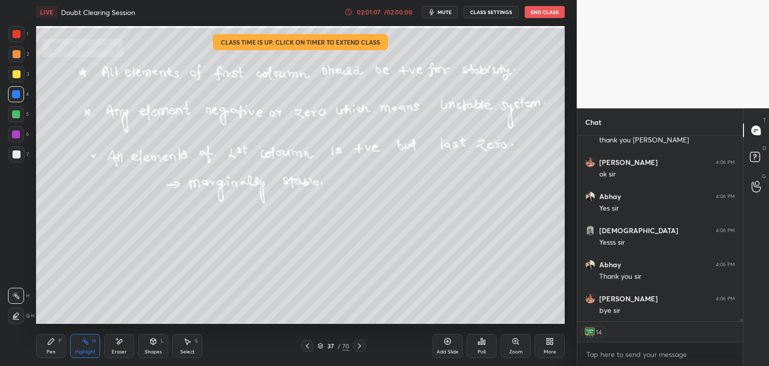
scroll to position [14119, 0]
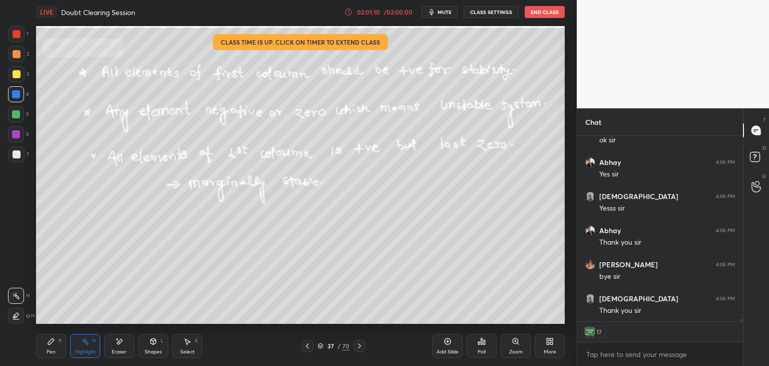
click at [537, 14] on button "End Class" at bounding box center [545, 12] width 40 height 12
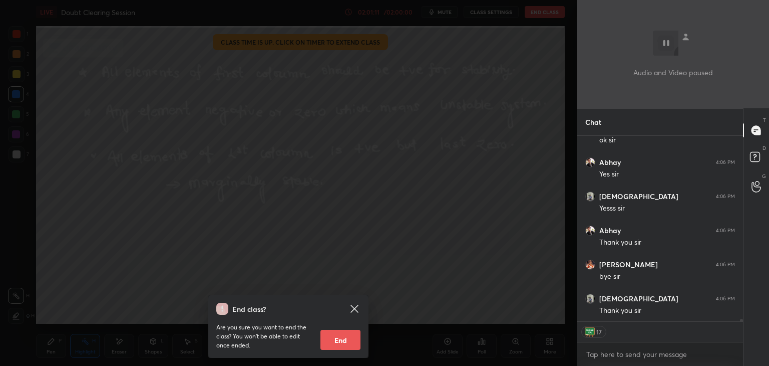
click at [350, 339] on button "End" at bounding box center [341, 340] width 40 height 20
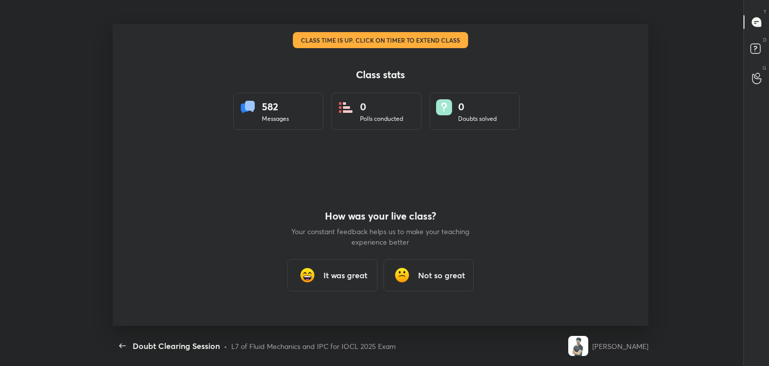
scroll to position [0, 0]
click at [347, 269] on h3 "It was great" at bounding box center [346, 275] width 44 height 12
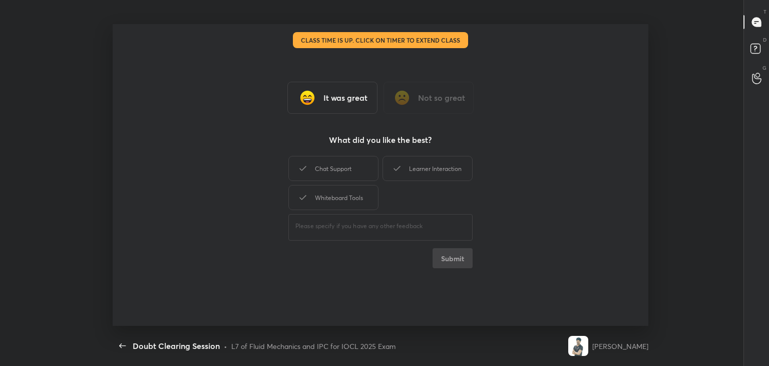
click at [329, 181] on div "Chat Support Learner Interaction Whiteboard Tools" at bounding box center [381, 183] width 184 height 58
type textarea "x"
click at [339, 202] on div "Whiteboard Tools" at bounding box center [334, 197] width 90 height 25
drag, startPoint x: 334, startPoint y: 172, endPoint x: 349, endPoint y: 175, distance: 15.3
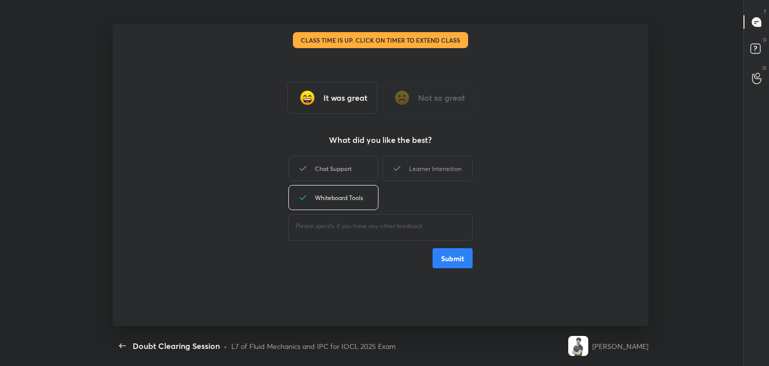
click at [335, 173] on div "Chat Support" at bounding box center [334, 168] width 90 height 25
click at [415, 175] on div "Learner Interaction" at bounding box center [428, 168] width 90 height 25
click at [453, 257] on button "Submit" at bounding box center [453, 258] width 40 height 20
